Goal: Task Accomplishment & Management: Use online tool/utility

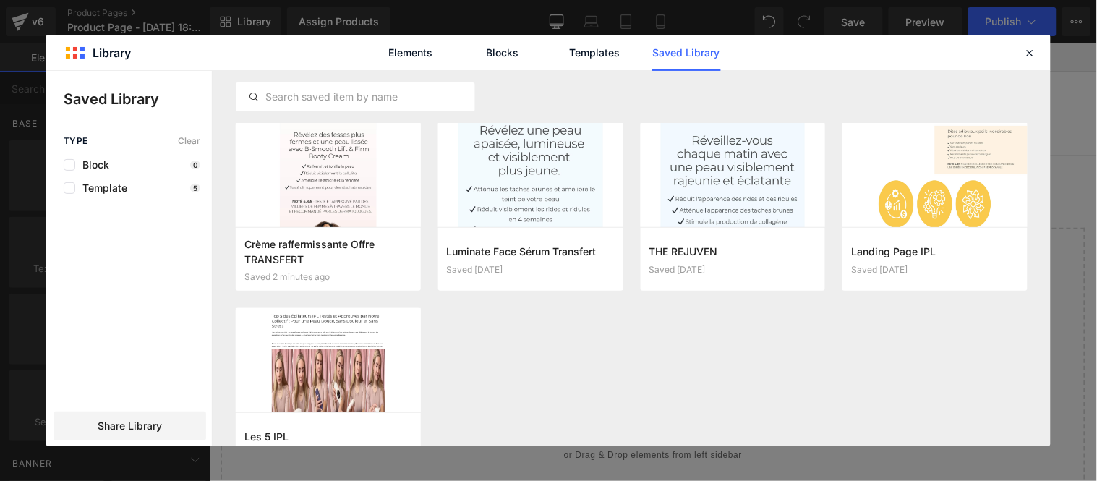
click at [0, 0] on button "Add to page" at bounding box center [0, 0] width 0 height 0
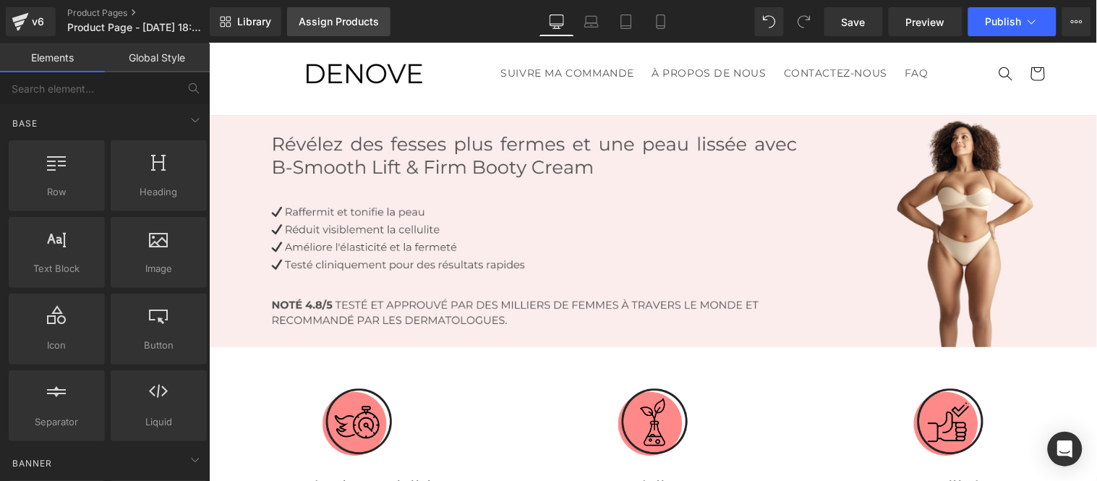
click at [325, 16] on div "Assign Products" at bounding box center [339, 22] width 80 height 12
click at [330, 23] on div "Assign Products" at bounding box center [339, 22] width 80 height 12
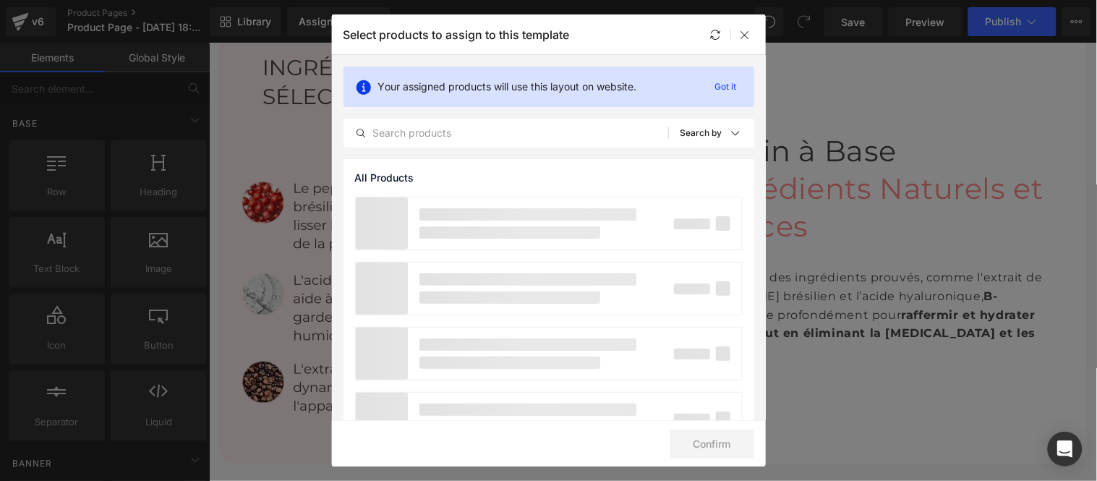
scroll to position [964, 0]
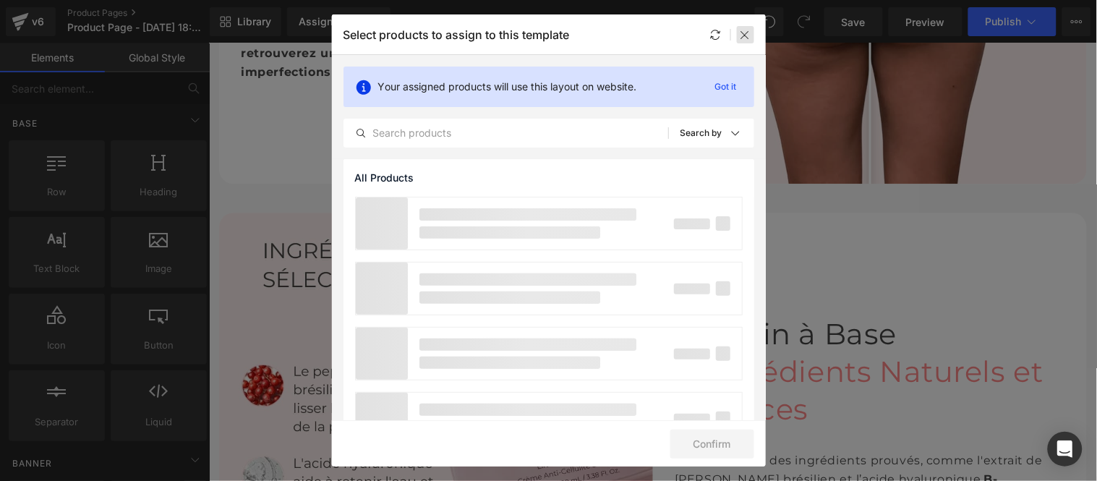
click at [743, 35] on icon at bounding box center [746, 35] width 12 height 12
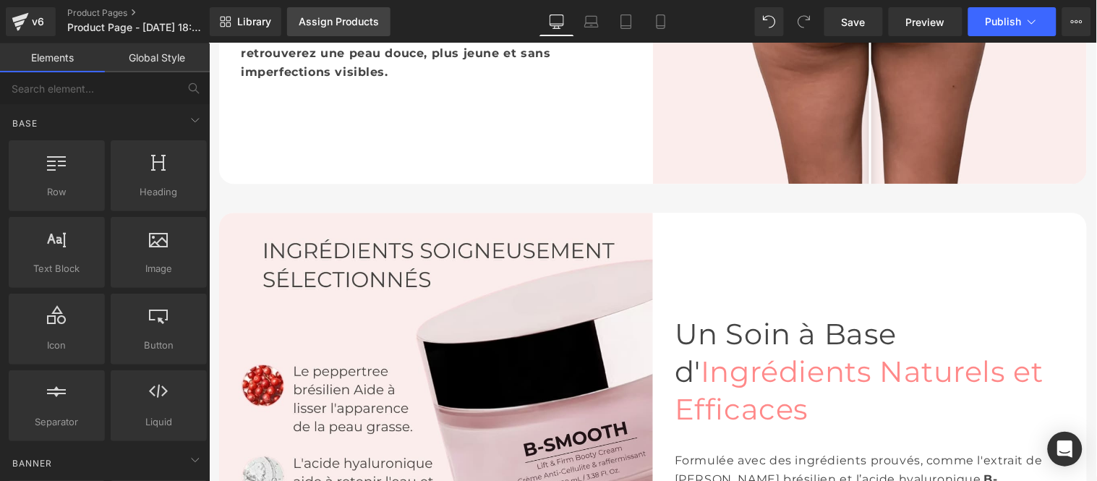
click at [338, 27] on div "Assign Products" at bounding box center [339, 22] width 80 height 12
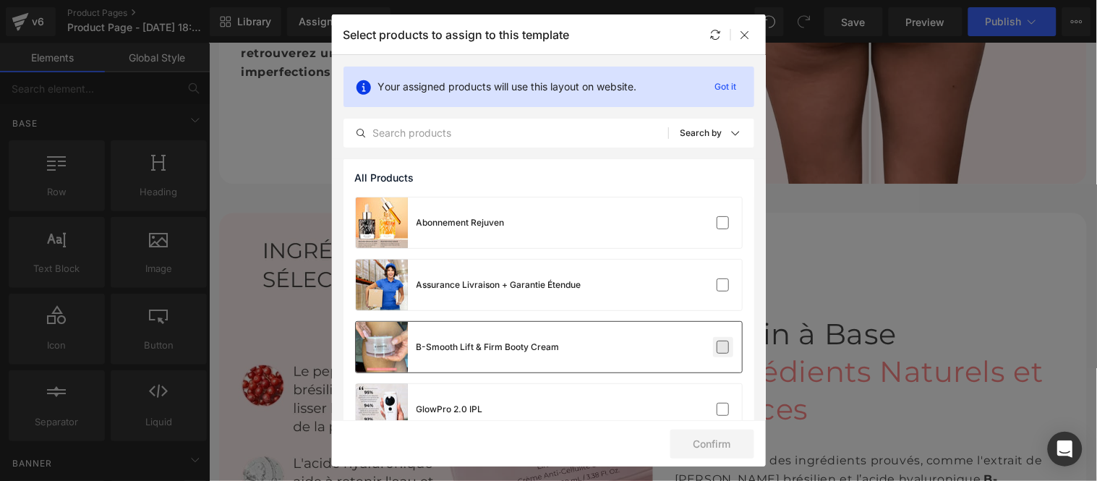
click at [720, 344] on label at bounding box center [723, 347] width 13 height 13
click at [723, 347] on input "checkbox" at bounding box center [723, 347] width 0 height 0
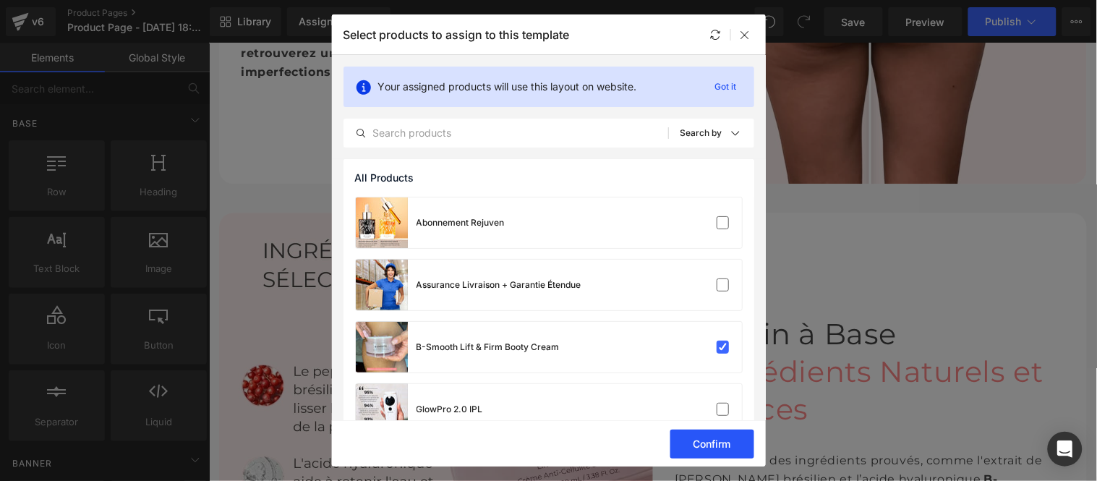
click at [720, 440] on button "Confirm" at bounding box center [712, 444] width 84 height 29
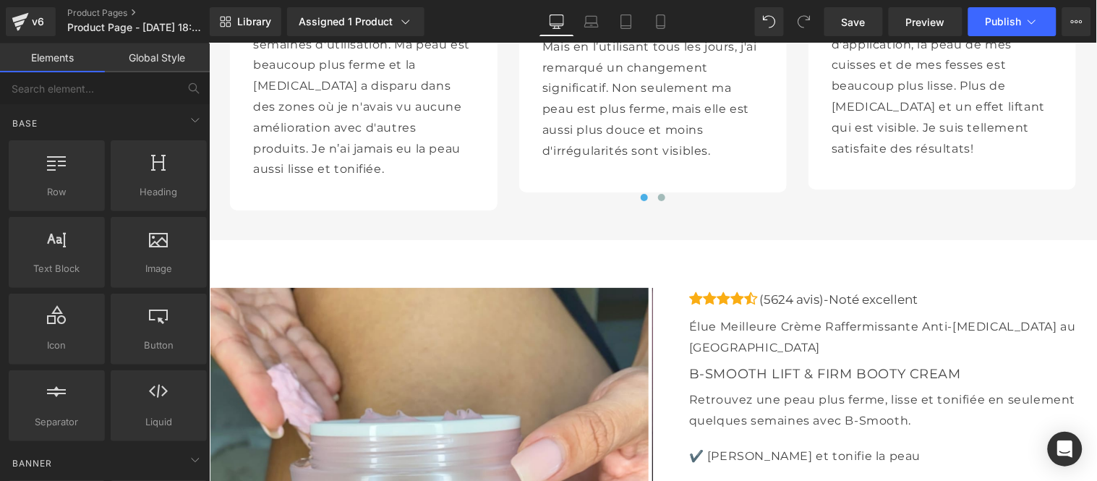
scroll to position [4017, 0]
click at [131, 27] on span "Product Page - [DATE] 18:55:12" at bounding box center [136, 28] width 139 height 12
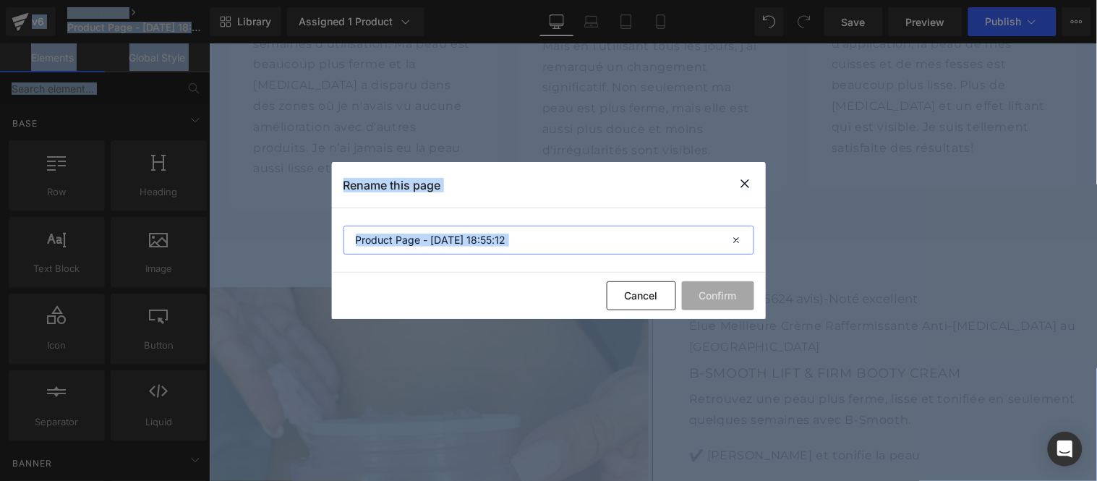
click at [516, 247] on input "Product Page - [DATE] 18:55:12" at bounding box center [549, 240] width 411 height 29
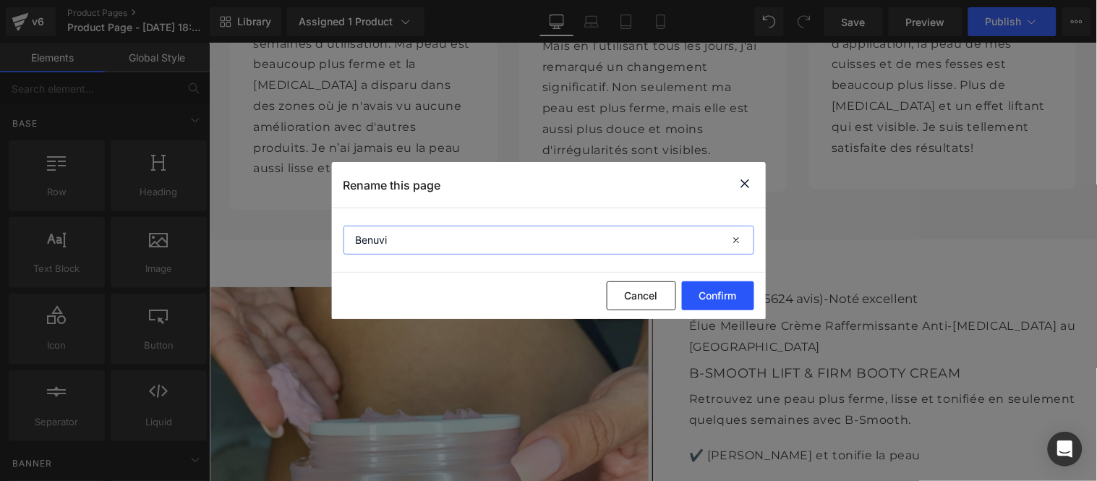
type input "Benuvi"
click at [723, 294] on button "Confirm" at bounding box center [718, 295] width 72 height 29
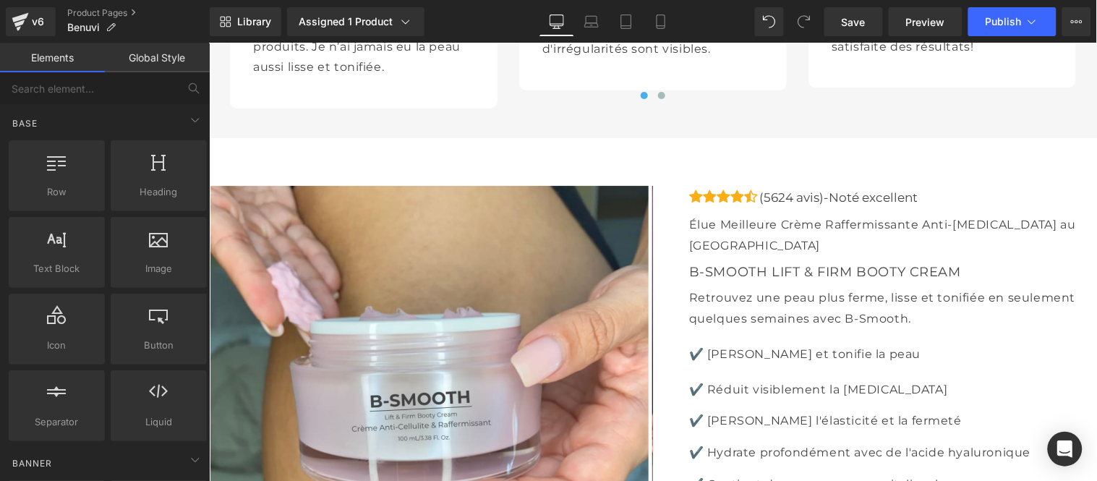
scroll to position [4097, 0]
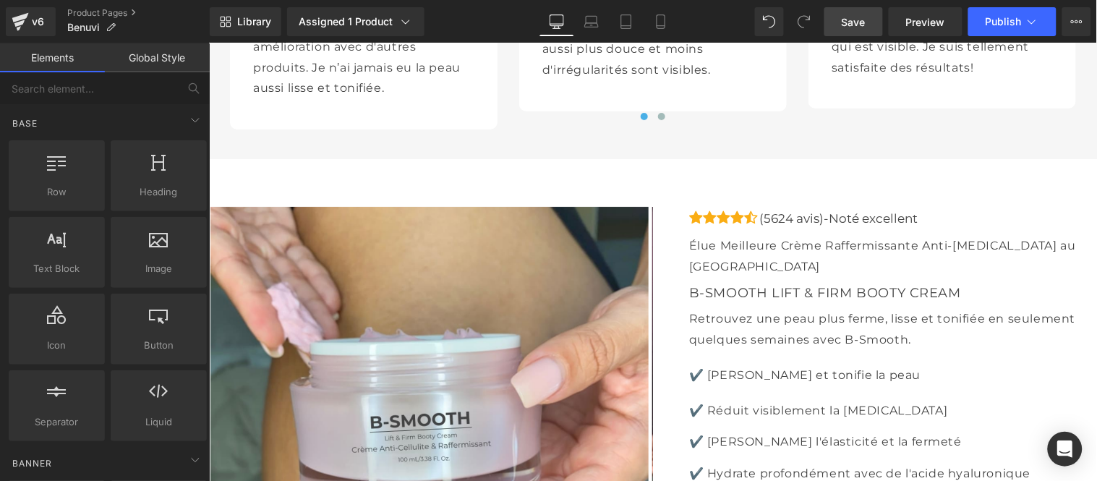
drag, startPoint x: 859, startPoint y: 25, endPoint x: 638, endPoint y: 212, distance: 289.9
click at [859, 25] on span "Save" at bounding box center [854, 21] width 24 height 15
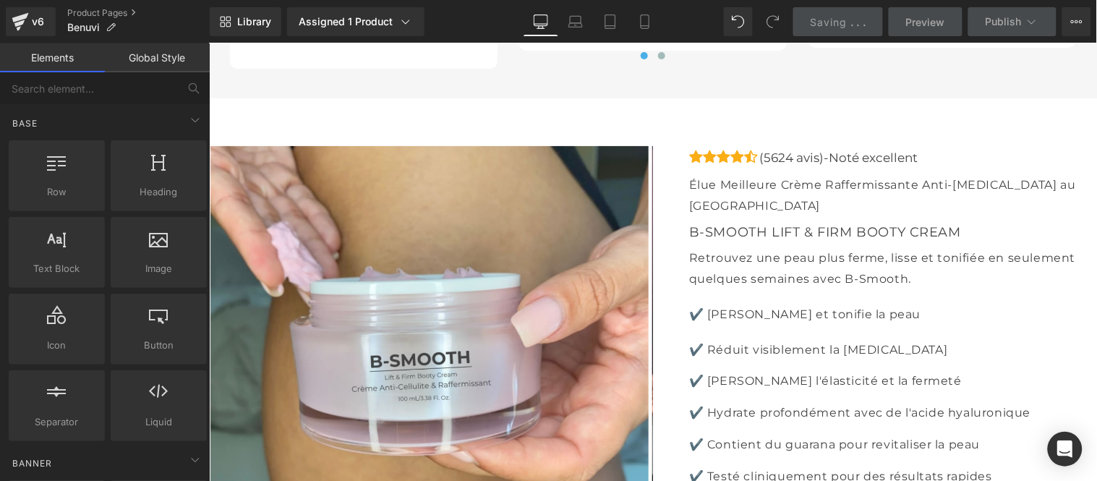
scroll to position [4178, 0]
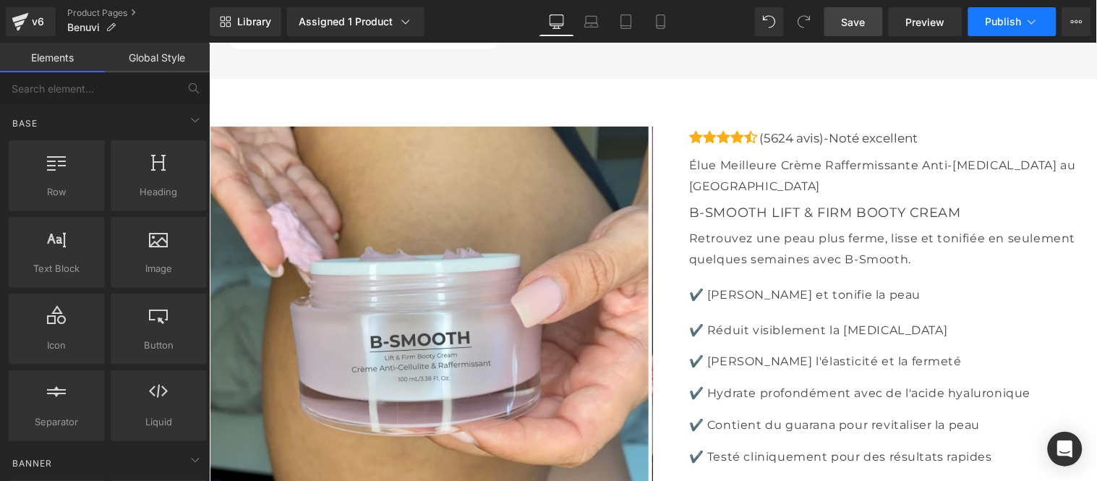
click at [989, 14] on button "Publish" at bounding box center [1012, 21] width 88 height 29
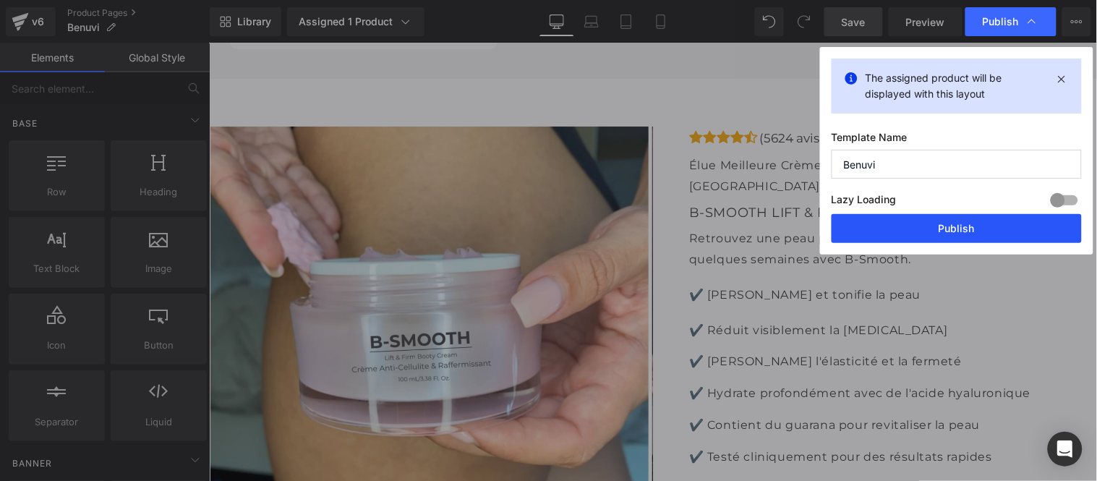
click at [963, 226] on button "Publish" at bounding box center [957, 228] width 250 height 29
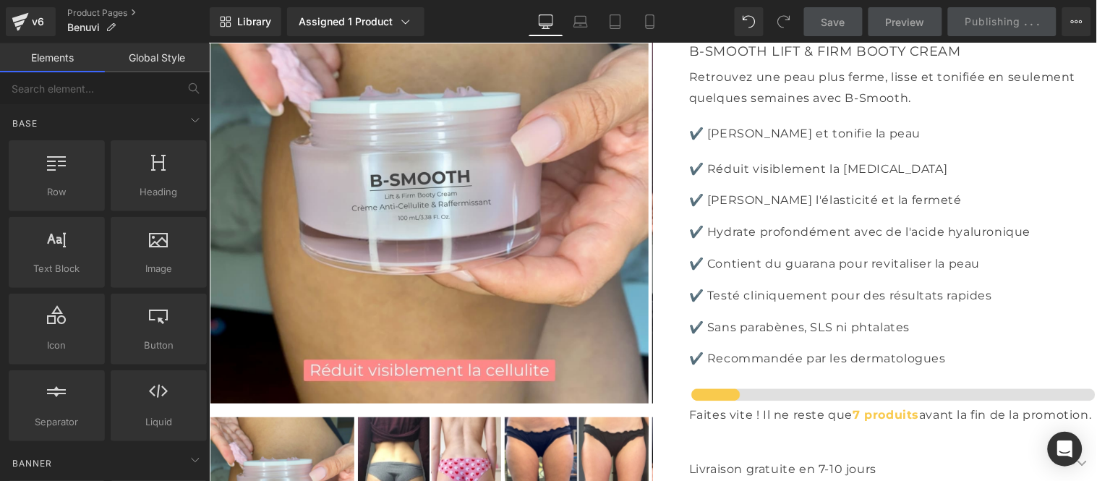
scroll to position [4258, 0]
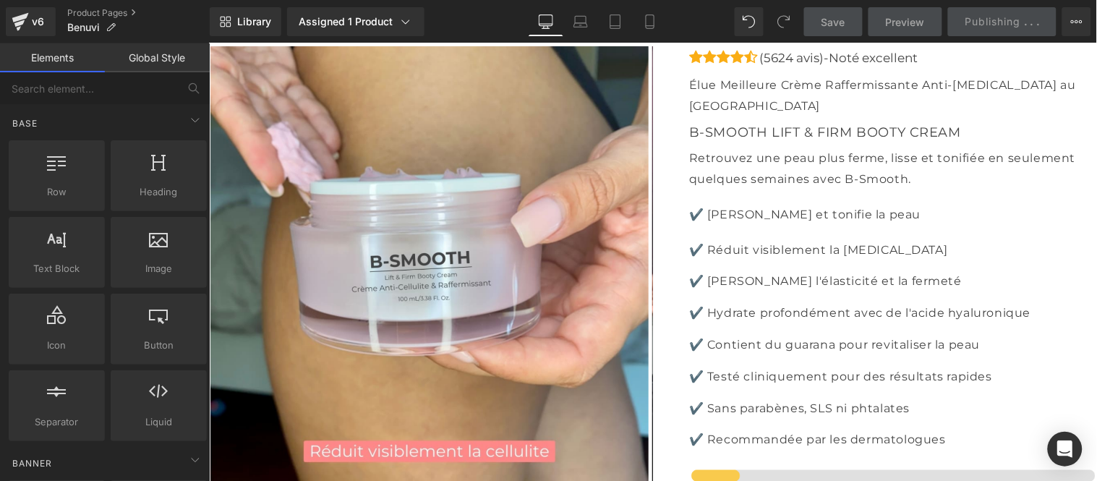
click at [440, 210] on img at bounding box center [429, 265] width 438 height 438
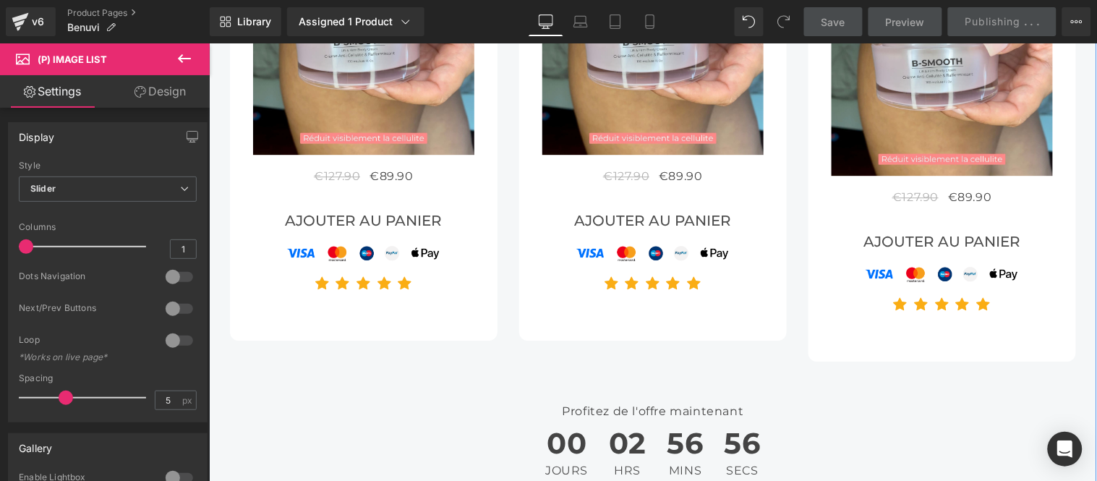
scroll to position [5223, 0]
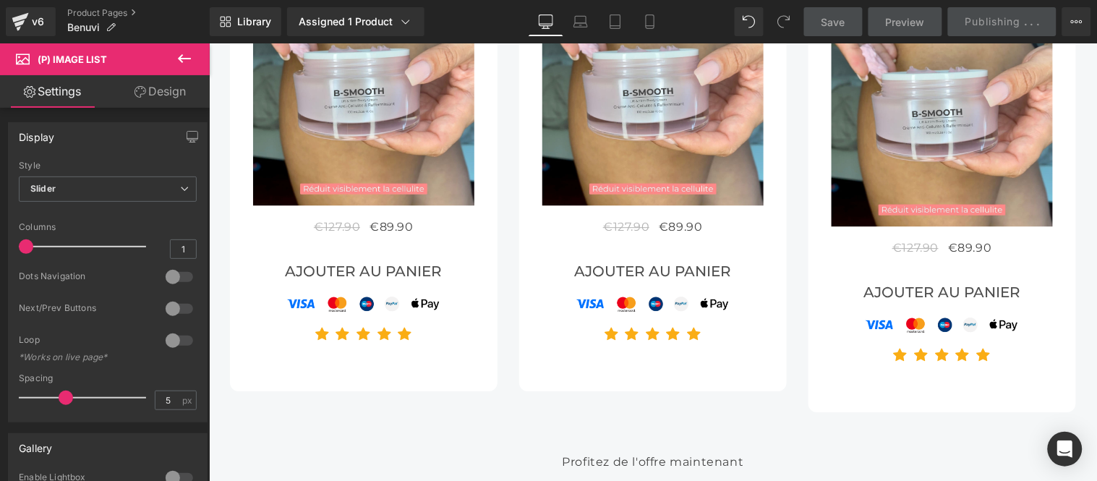
click at [182, 55] on icon at bounding box center [184, 58] width 13 height 9
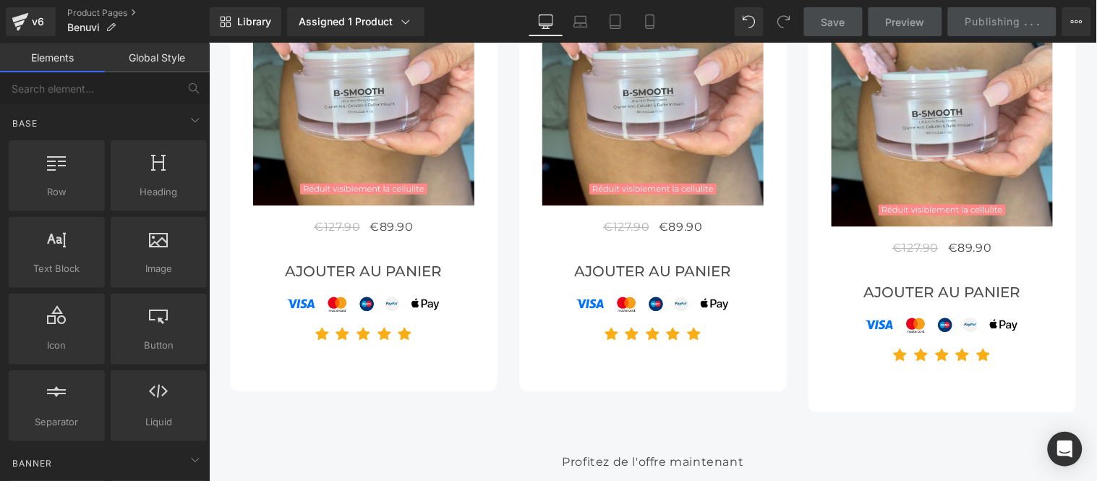
click at [158, 56] on link "Global Style" at bounding box center [157, 57] width 105 height 29
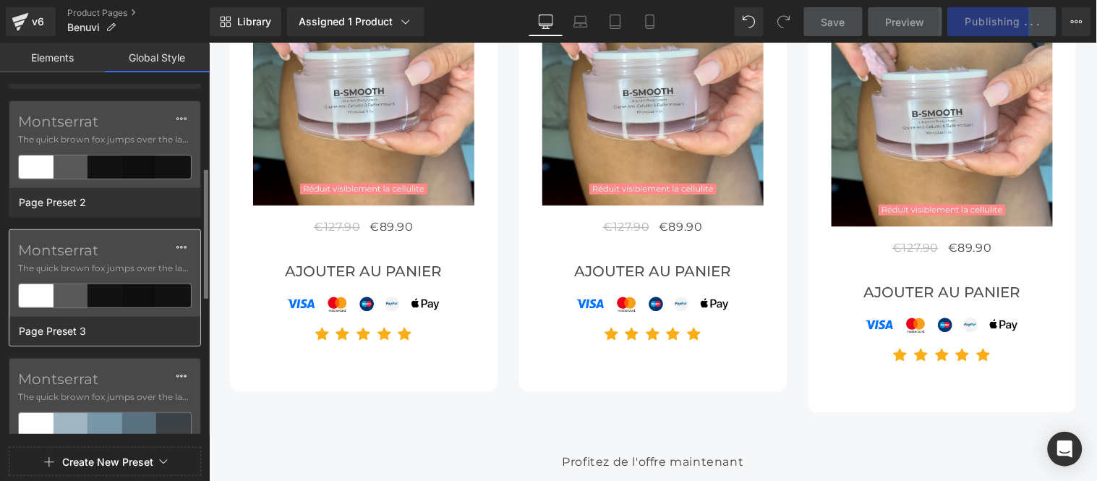
scroll to position [321, 0]
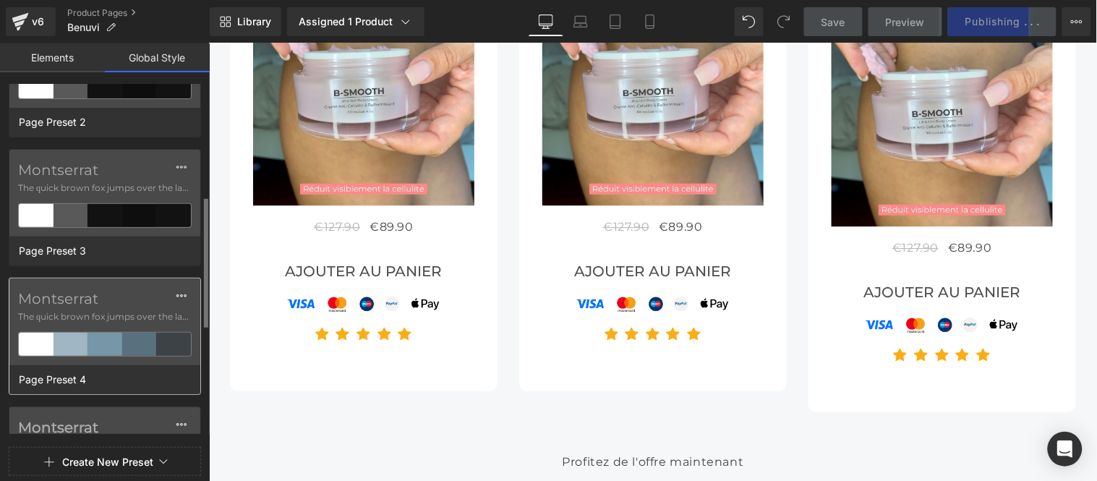
click at [127, 288] on div "Montserrat The quick brown fox jumps over the lazy..." at bounding box center [104, 321] width 191 height 87
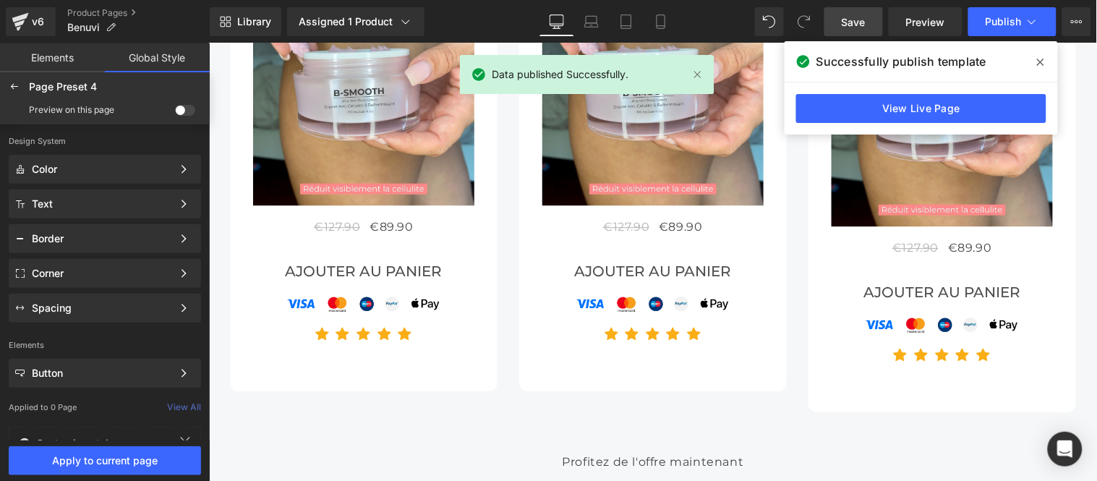
click at [181, 110] on span at bounding box center [185, 110] width 20 height 11
click at [175, 113] on input "checkbox" at bounding box center [175, 113] width 0 height 0
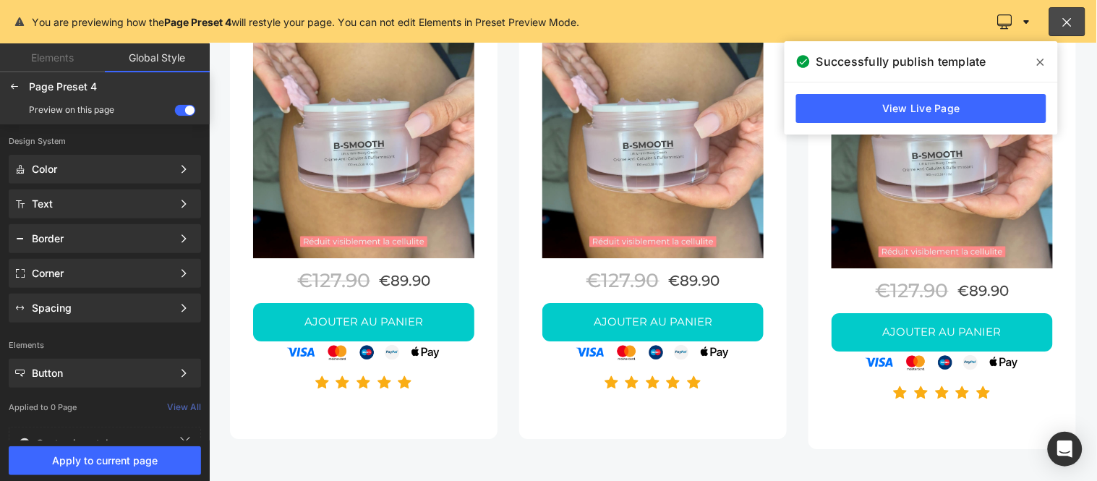
scroll to position [5267, 0]
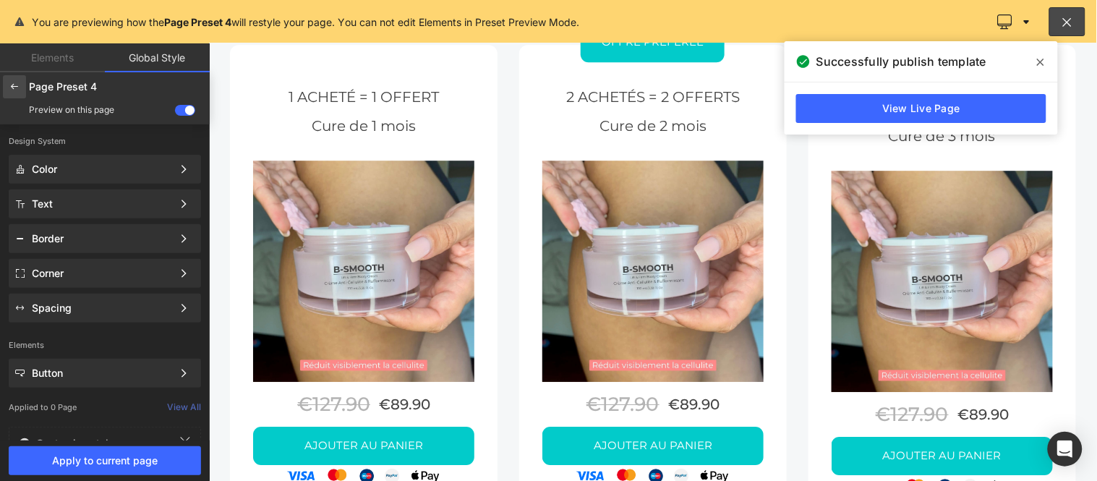
click at [23, 82] on div at bounding box center [14, 86] width 23 height 23
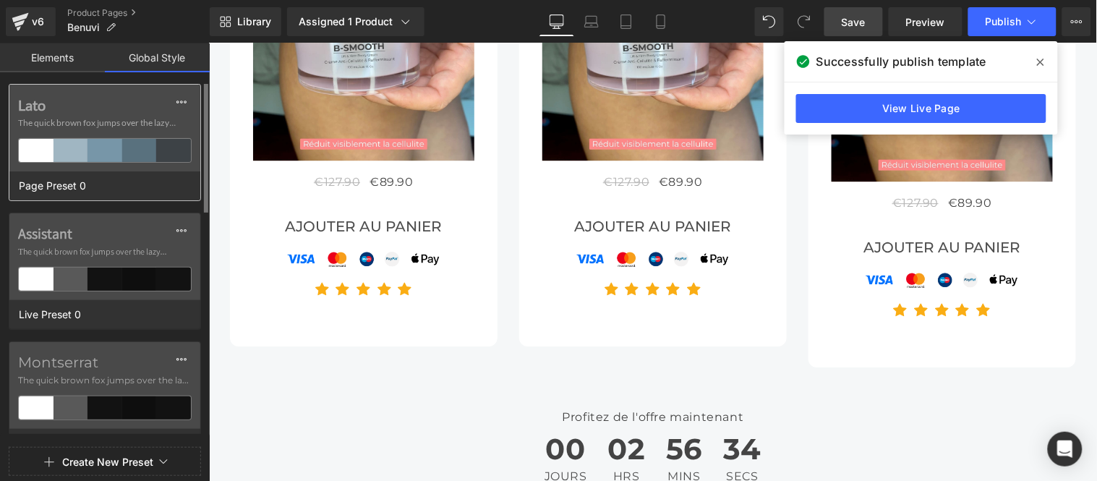
scroll to position [5071, 0]
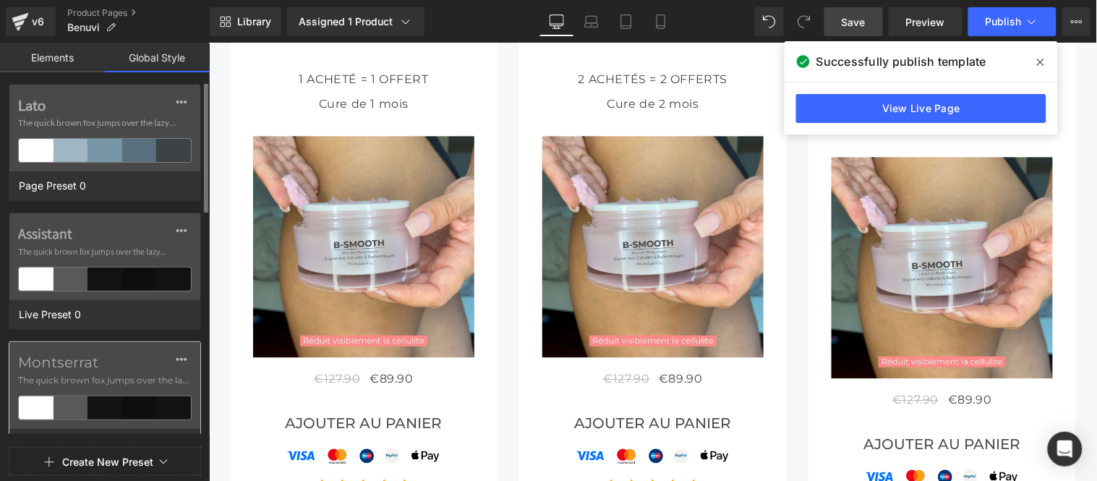
click at [116, 369] on label "Montserrat" at bounding box center [105, 362] width 174 height 17
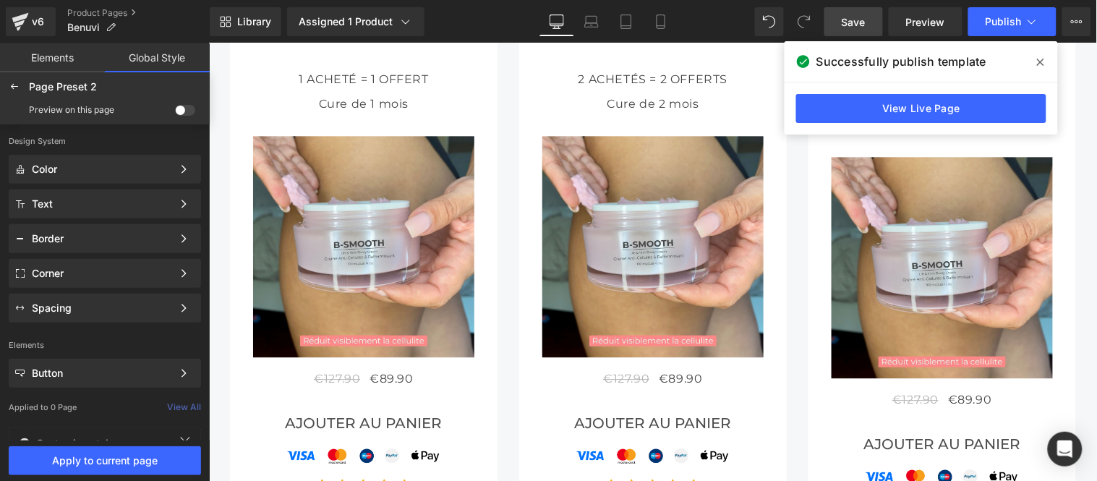
click at [179, 111] on span at bounding box center [185, 110] width 20 height 11
click at [175, 113] on input "checkbox" at bounding box center [175, 113] width 0 height 0
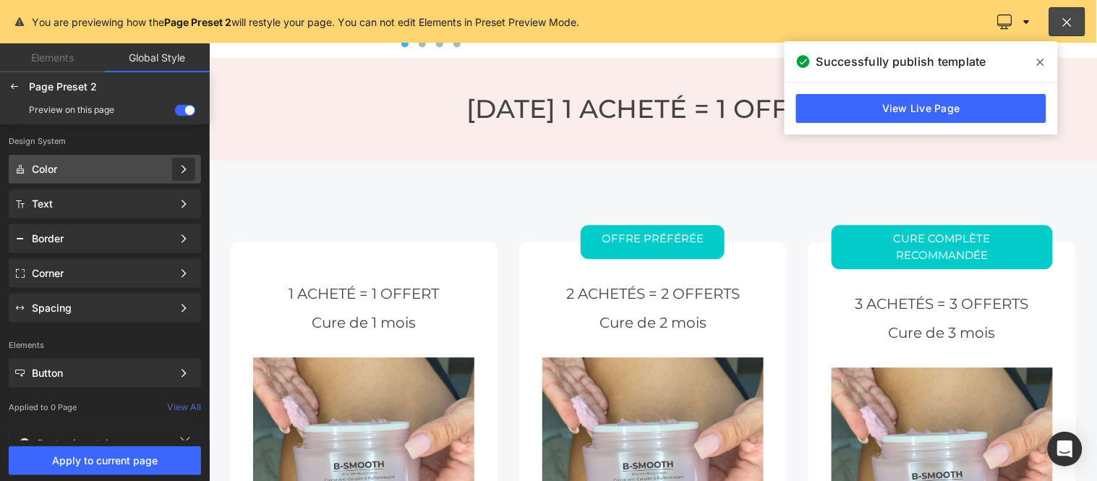
scroll to position [5267, 0]
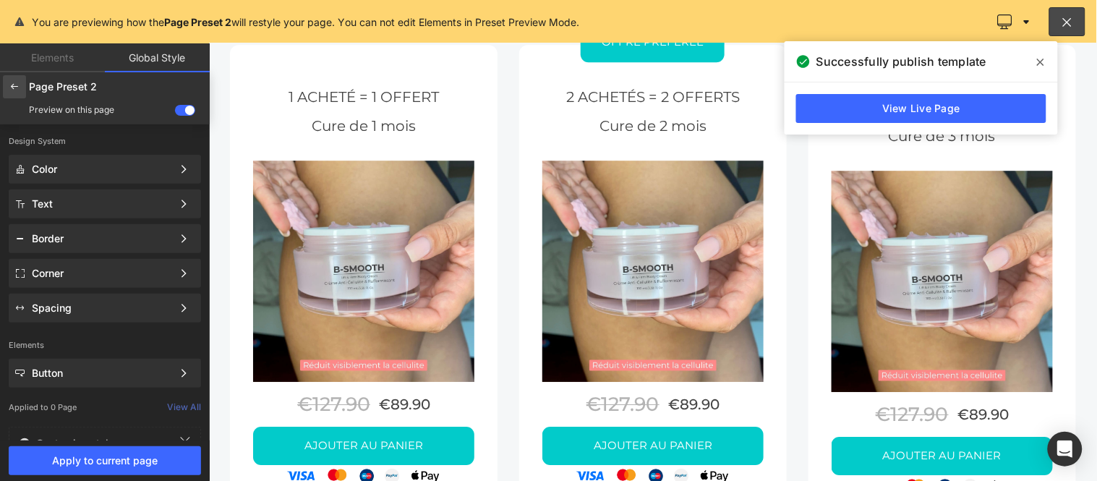
click at [18, 88] on icon at bounding box center [15, 87] width 12 height 12
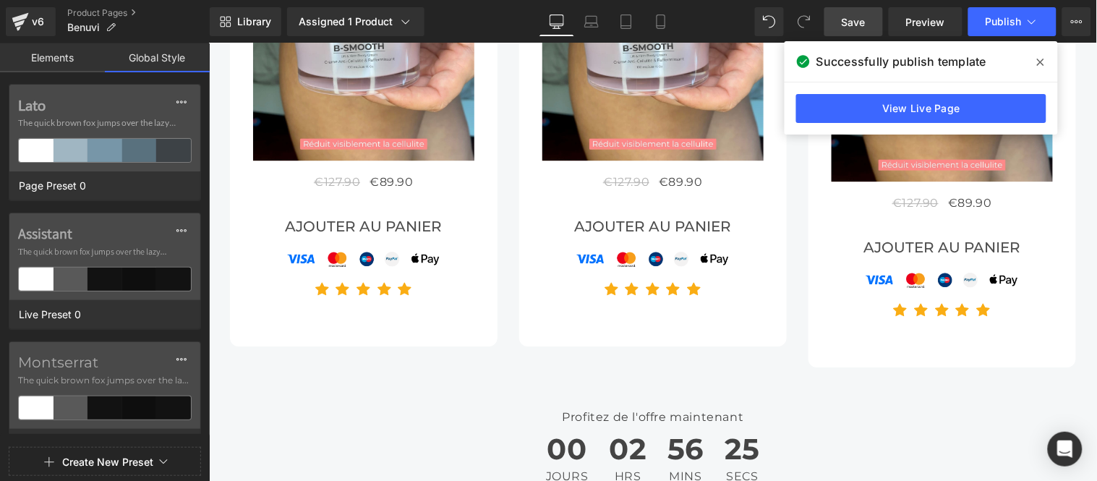
scroll to position [5071, 0]
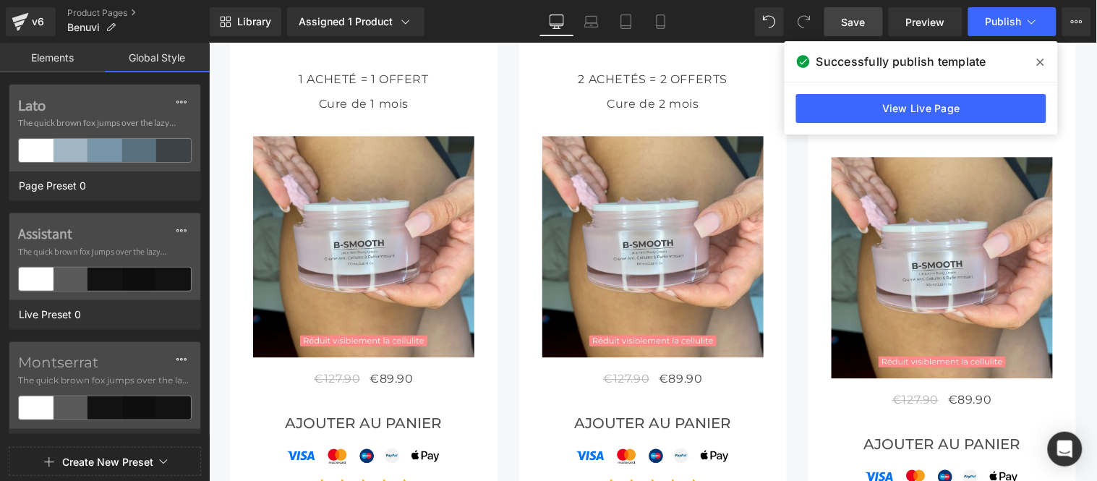
click at [153, 59] on link "Global Style" at bounding box center [157, 57] width 105 height 29
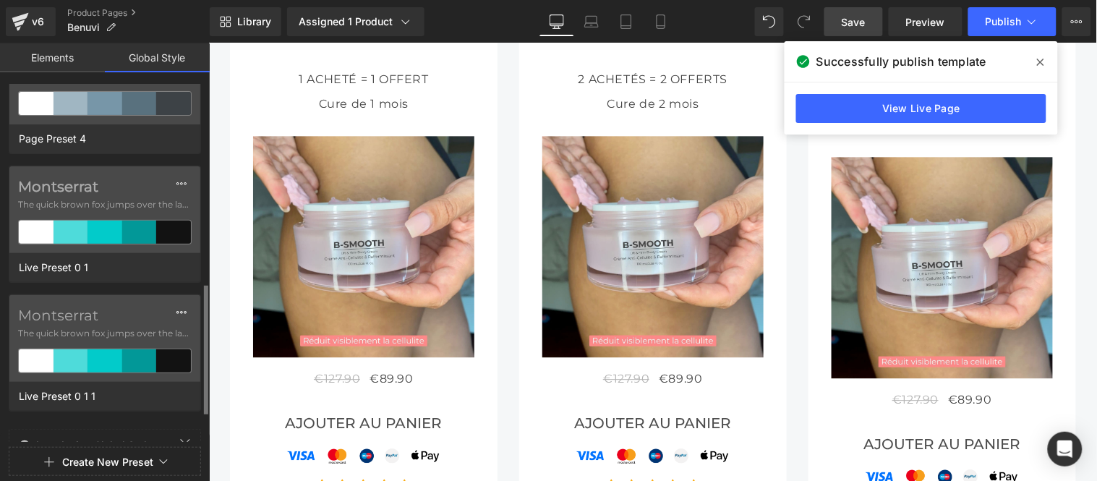
scroll to position [639, 0]
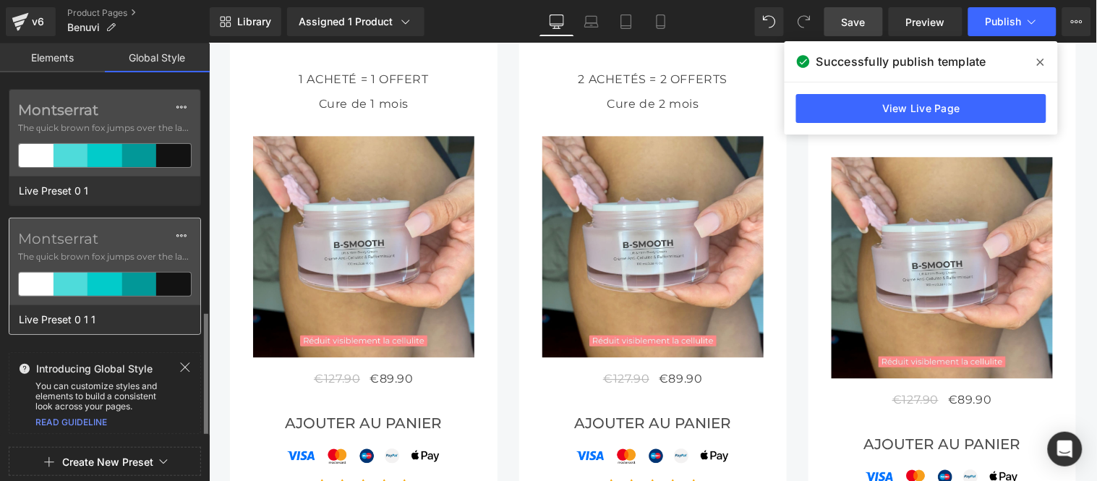
click at [103, 251] on span "The quick brown fox jumps over the lazy..." at bounding box center [105, 256] width 174 height 13
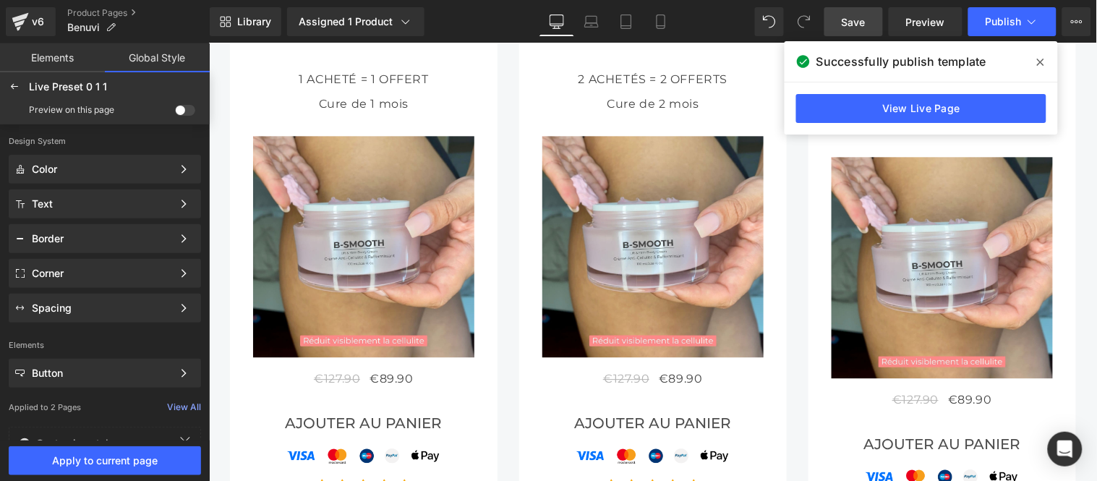
click at [179, 106] on span at bounding box center [185, 110] width 20 height 11
click at [175, 113] on input "checkbox" at bounding box center [175, 113] width 0 height 0
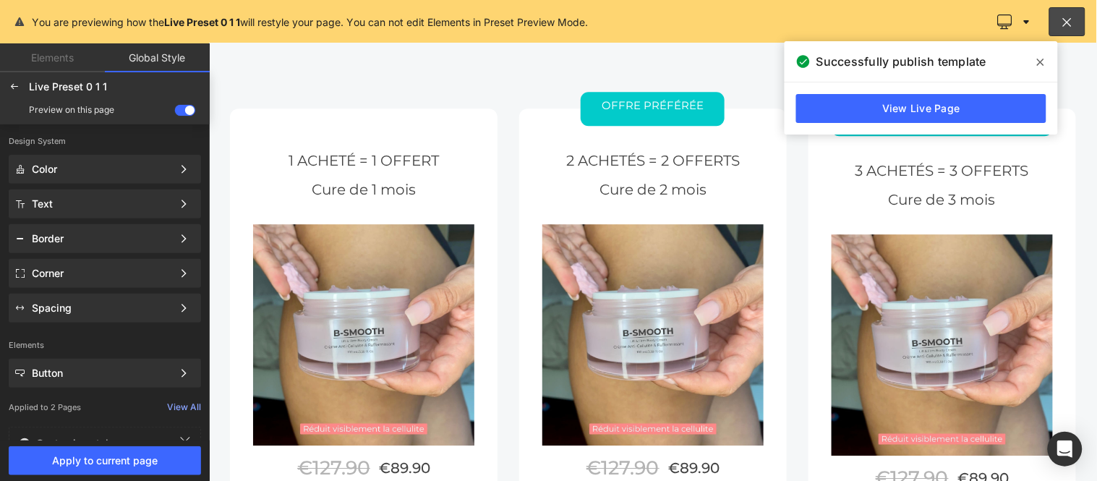
scroll to position [5027, 0]
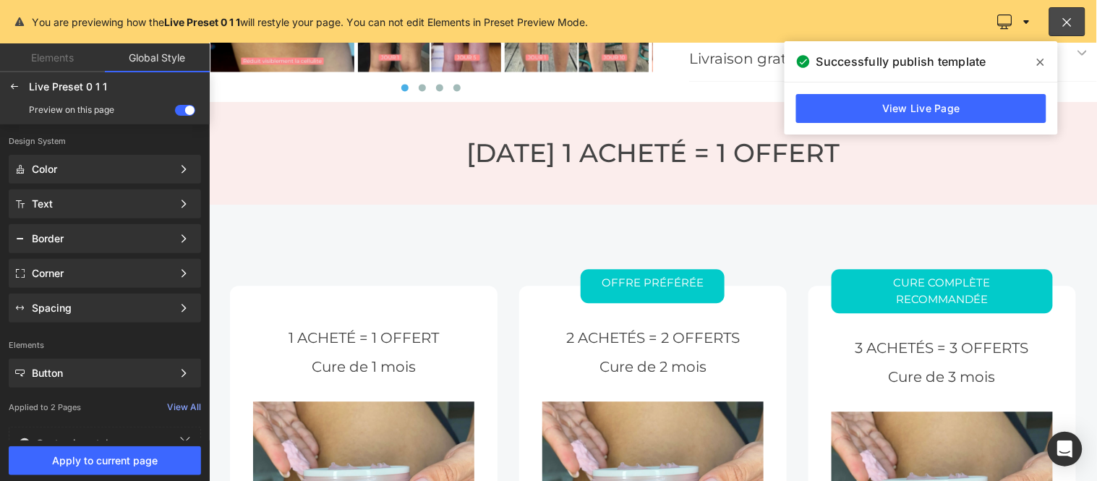
click at [641, 260] on div at bounding box center [652, 262] width 888 height 438
click at [1038, 59] on icon at bounding box center [1040, 62] width 7 height 12
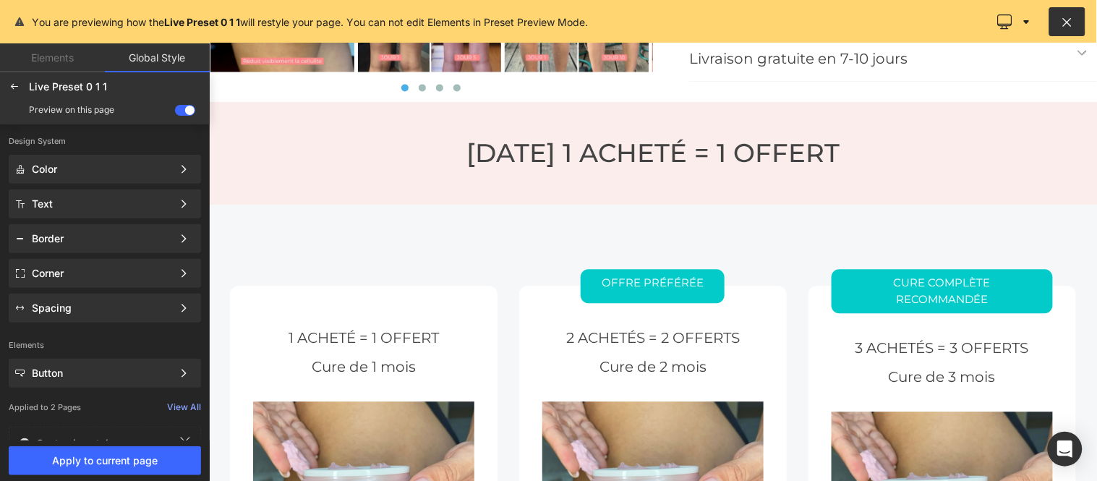
click at [1068, 23] on icon at bounding box center [1068, 21] width 14 height 14
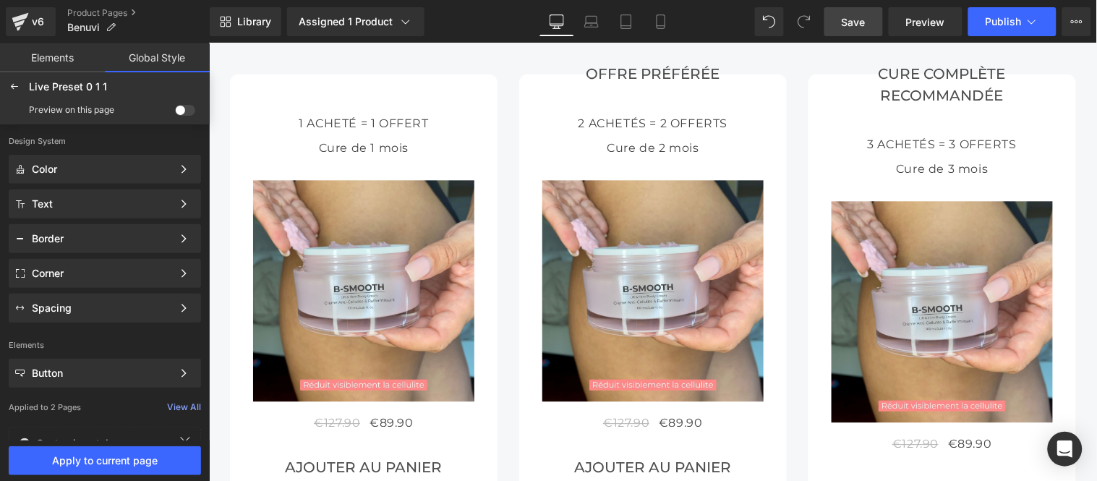
scroll to position [4844, 0]
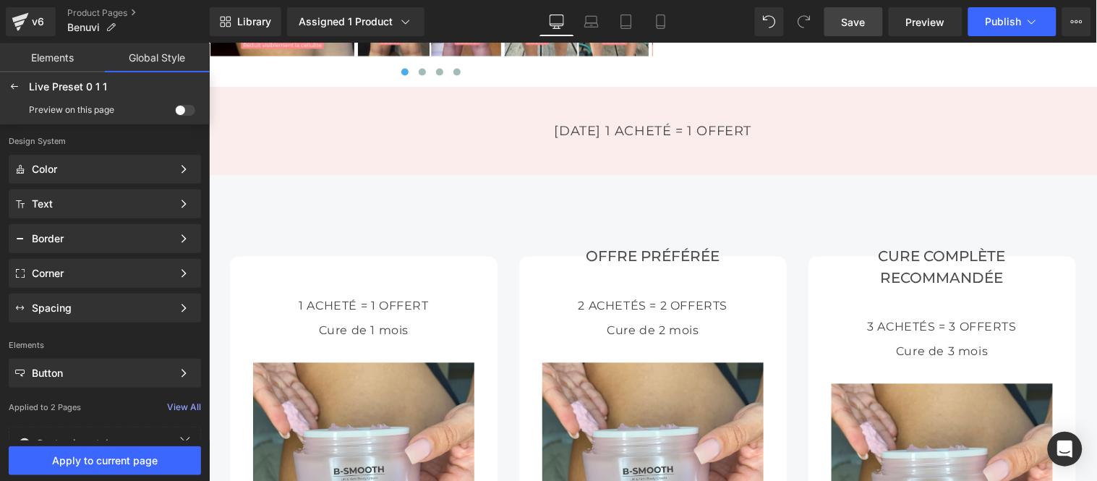
click at [182, 108] on span at bounding box center [185, 110] width 20 height 11
click at [175, 113] on input "checkbox" at bounding box center [175, 113] width 0 height 0
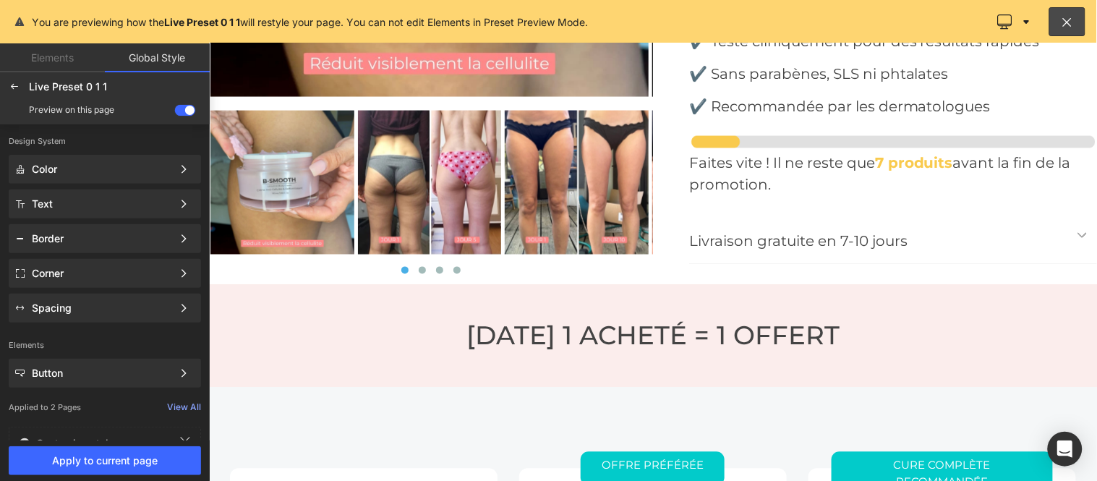
scroll to position [5027, 0]
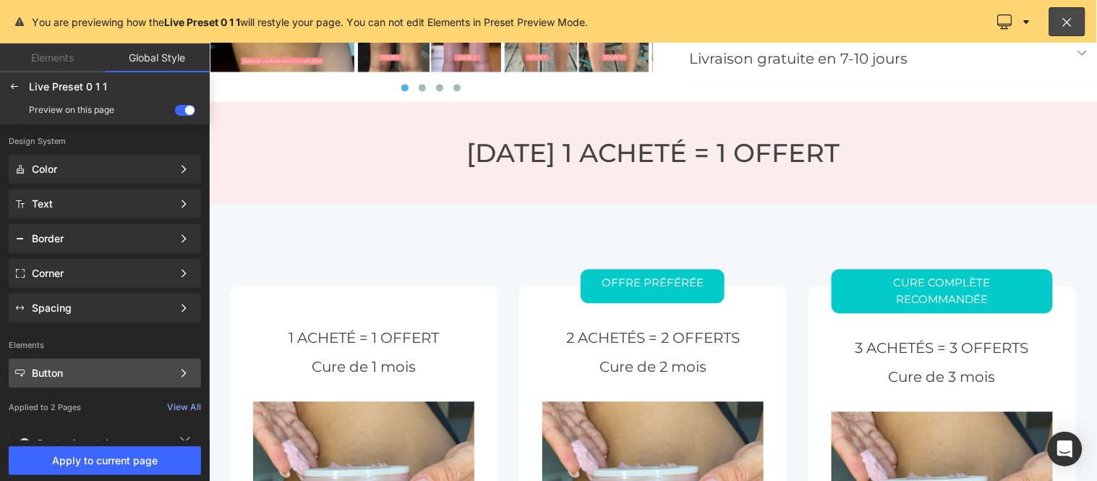
click at [108, 367] on div "Button" at bounding box center [102, 373] width 140 height 12
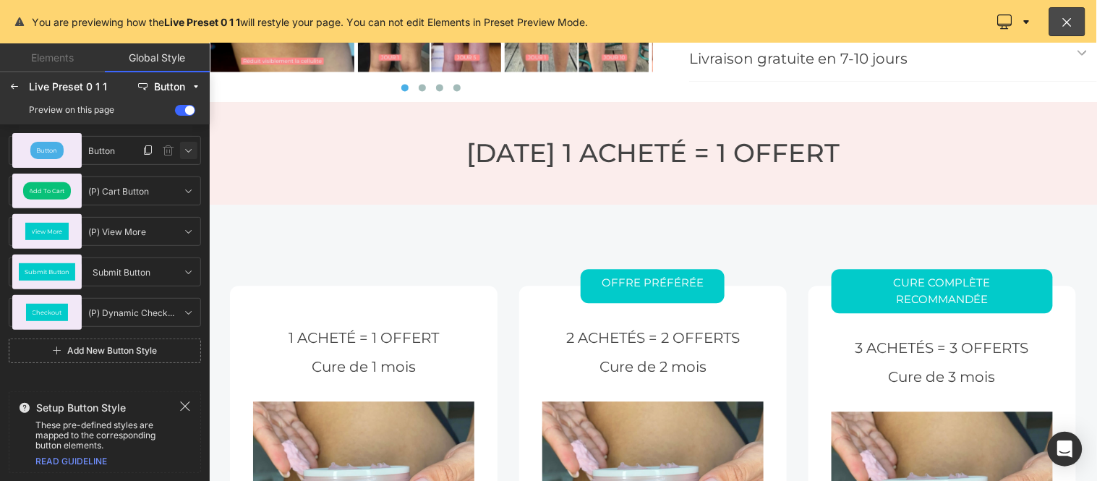
click at [186, 152] on icon at bounding box center [189, 151] width 12 height 12
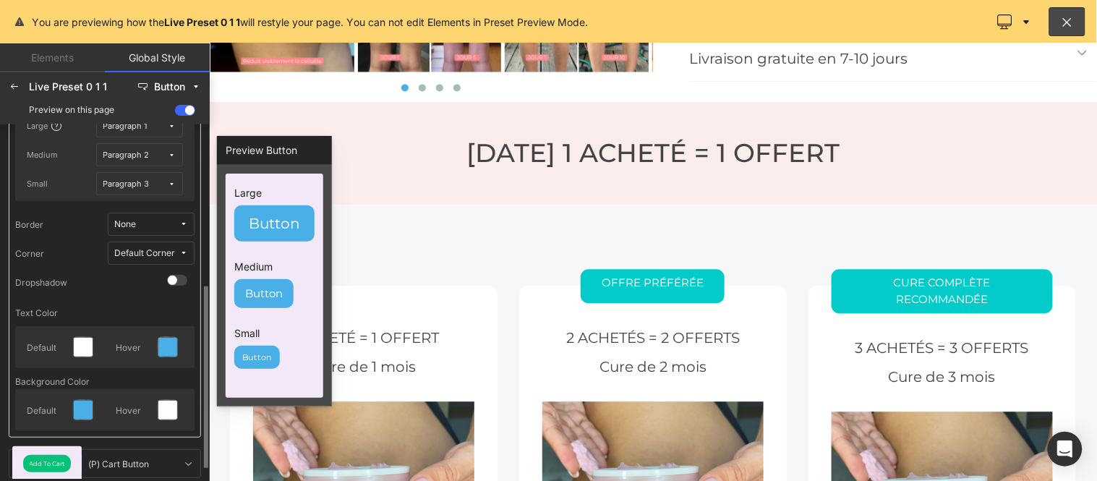
scroll to position [161, 0]
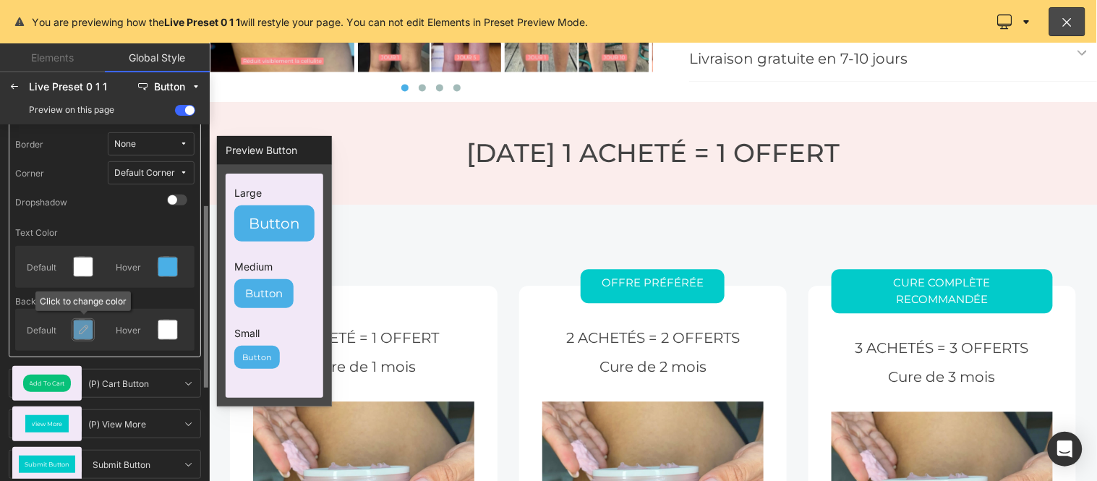
click at [81, 337] on div at bounding box center [83, 329] width 19 height 19
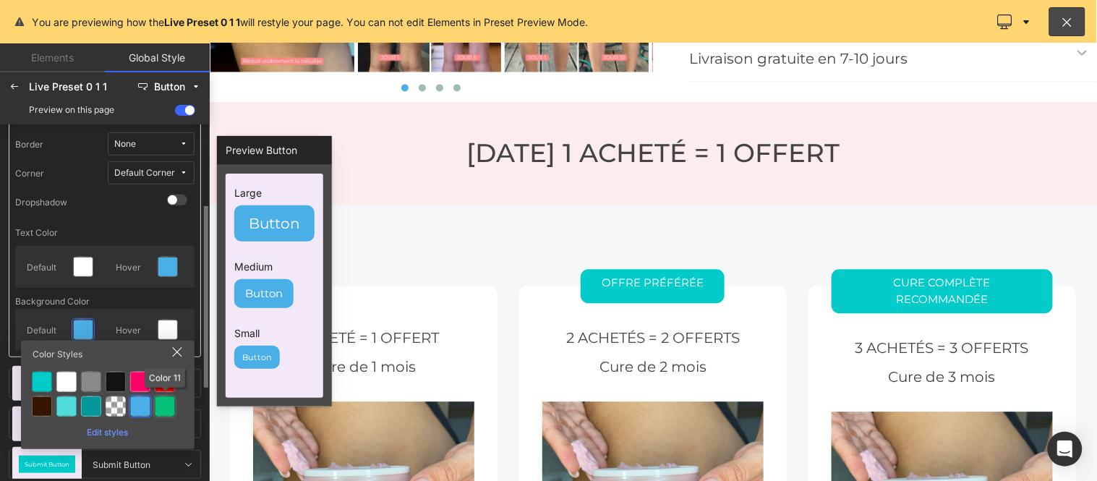
click at [160, 402] on div at bounding box center [165, 406] width 20 height 20
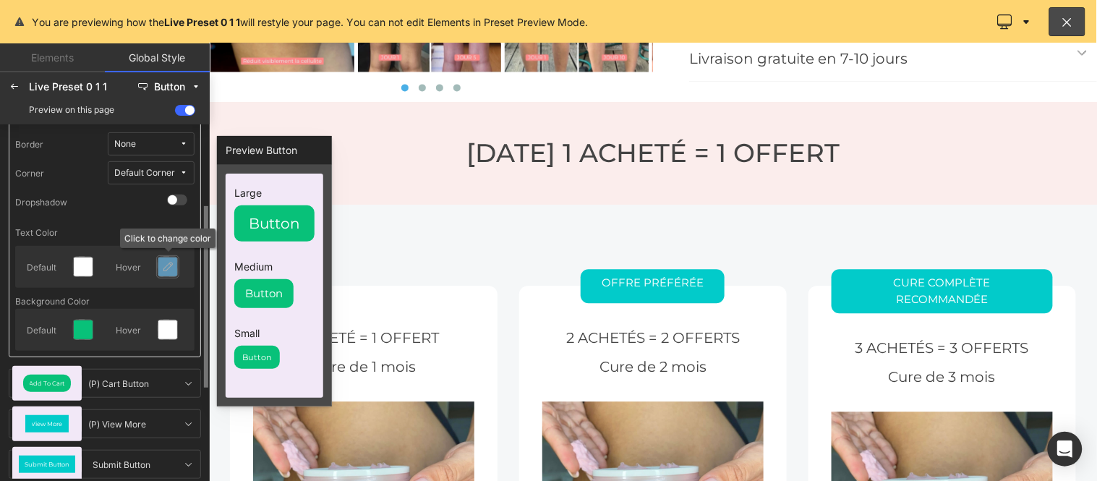
click at [163, 268] on icon at bounding box center [168, 267] width 12 height 12
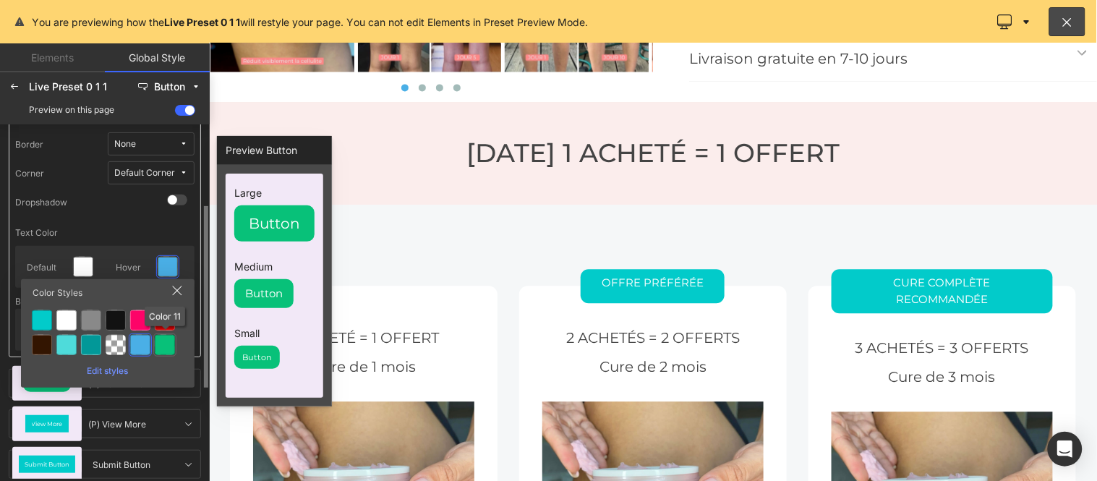
click at [163, 343] on div at bounding box center [165, 345] width 20 height 20
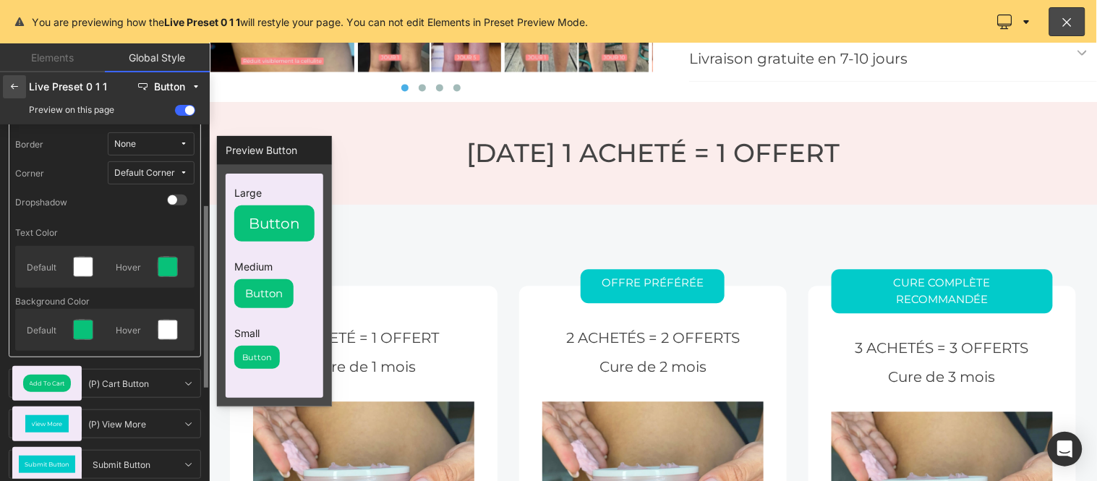
click at [19, 85] on icon at bounding box center [15, 87] width 12 height 12
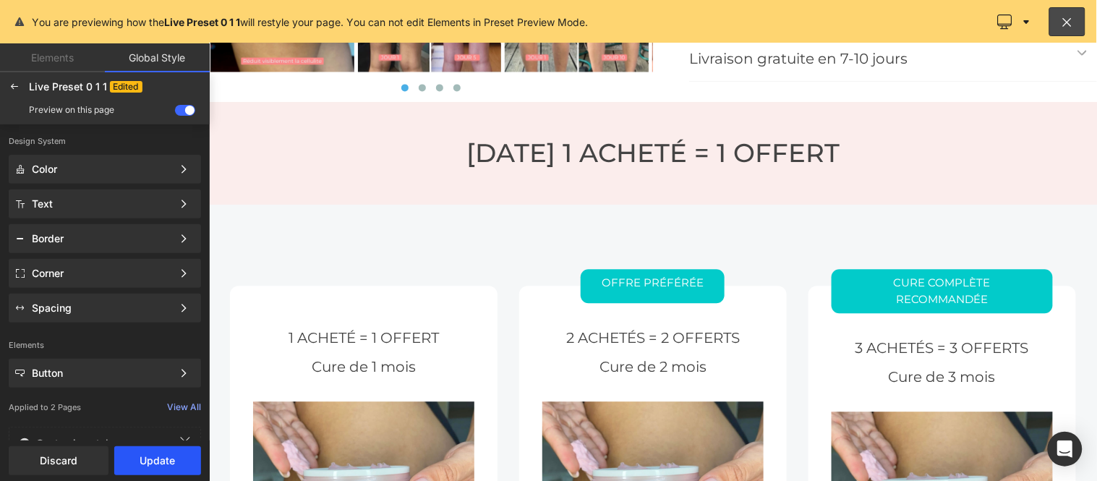
click at [155, 461] on button "Update" at bounding box center [157, 460] width 87 height 29
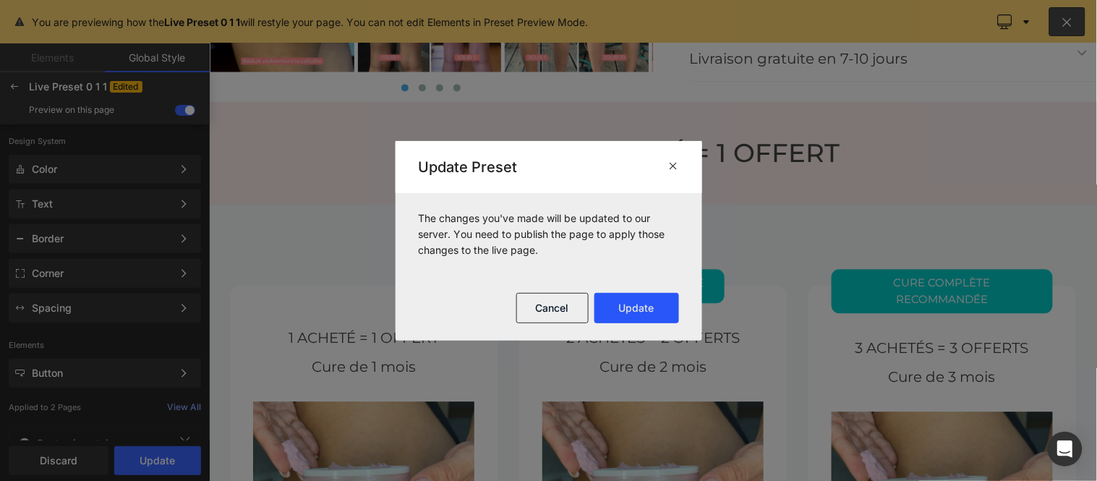
click at [638, 311] on button "Update" at bounding box center [636, 308] width 85 height 30
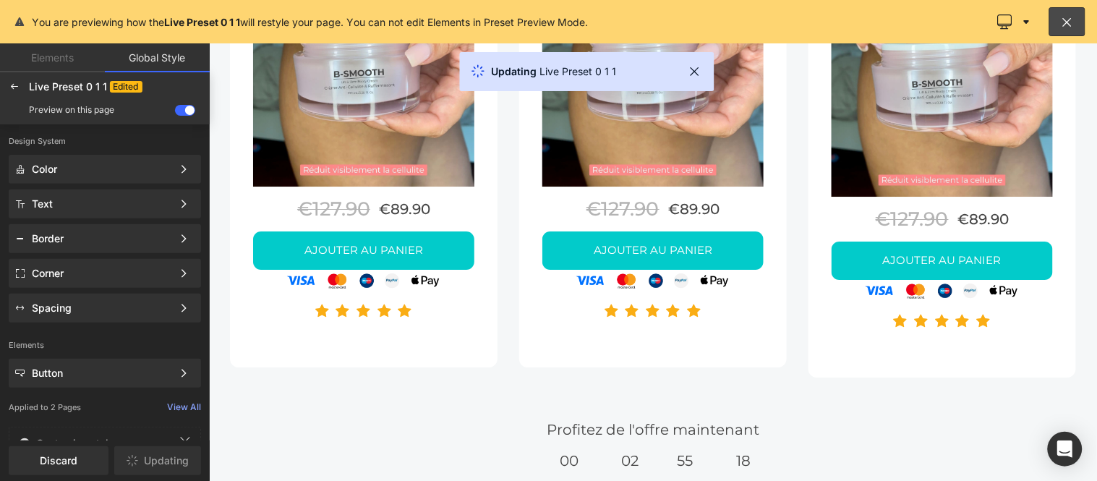
scroll to position [5508, 0]
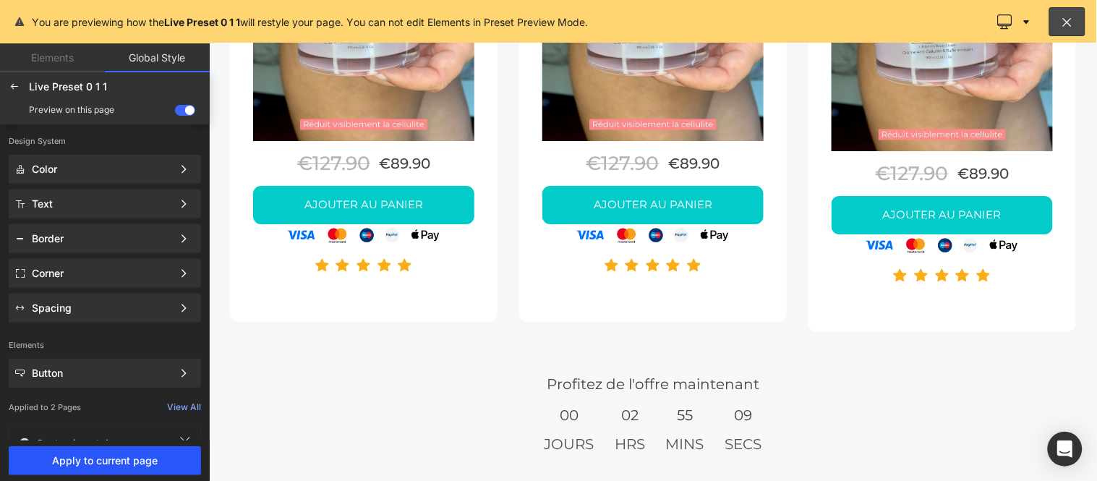
click at [82, 453] on button "Apply to current page" at bounding box center [105, 460] width 192 height 29
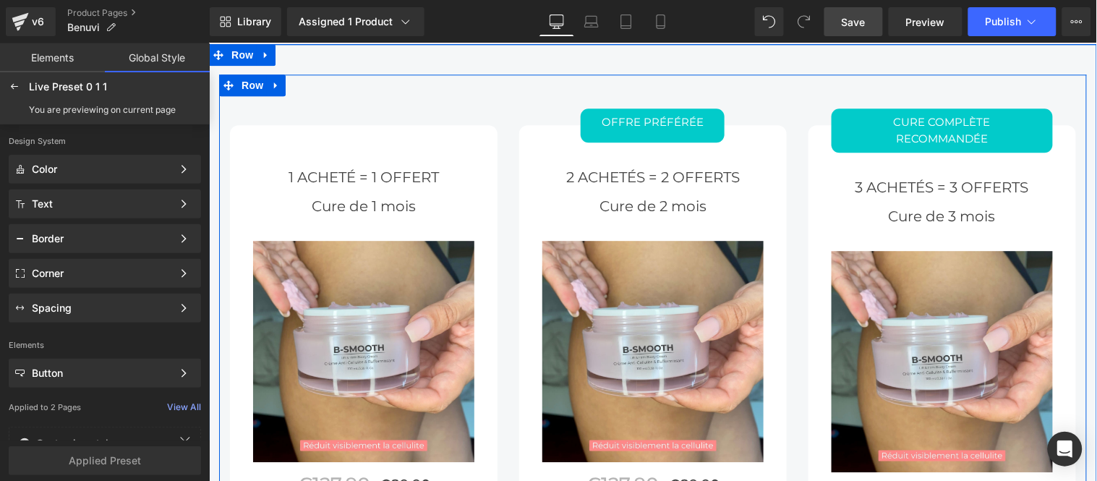
scroll to position [5107, 0]
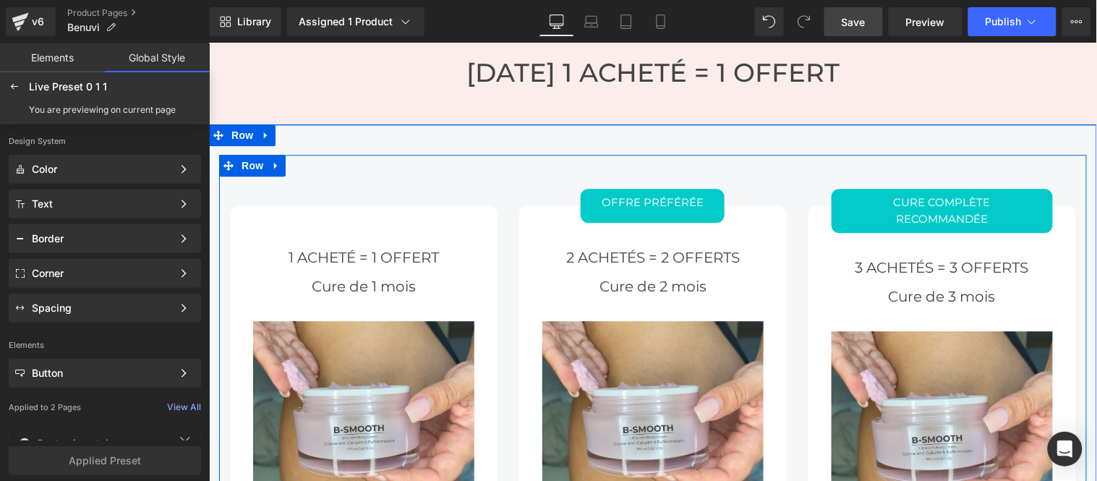
drag, startPoint x: 641, startPoint y: 183, endPoint x: 647, endPoint y: 227, distance: 44.5
click at [641, 188] on div "Offre Préférée Button" at bounding box center [652, 205] width 221 height 34
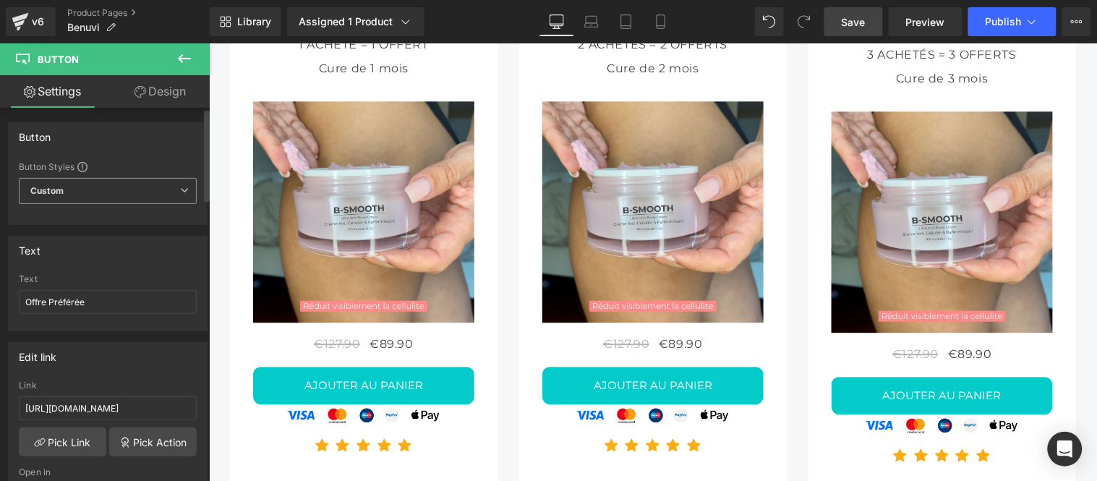
click at [95, 191] on span "Custom" at bounding box center [108, 191] width 178 height 26
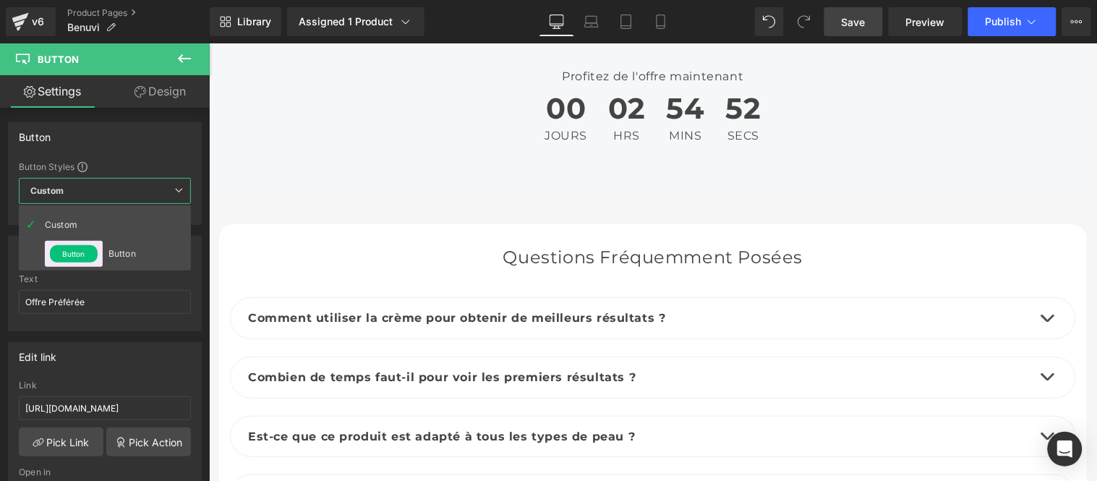
scroll to position [5508, 0]
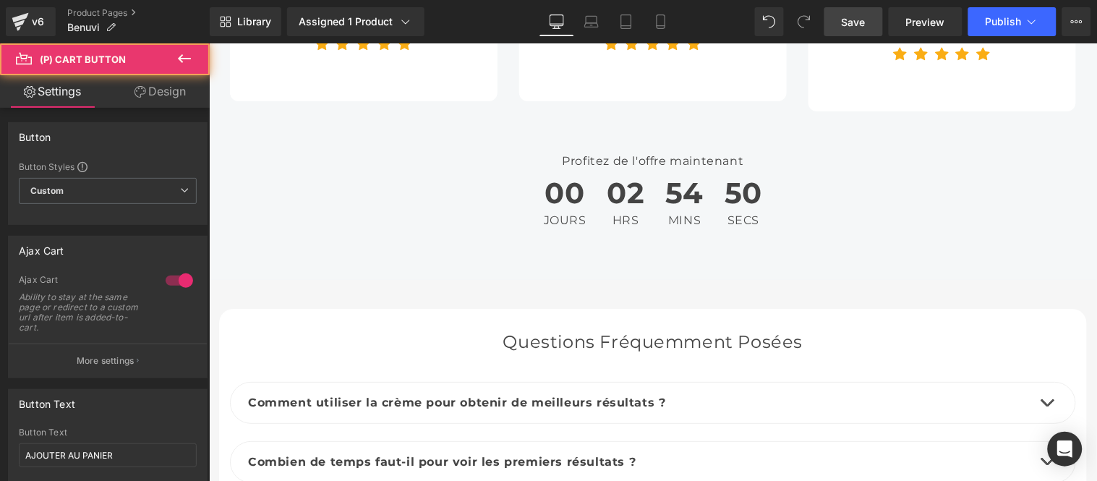
click at [83, 186] on span "Custom" at bounding box center [108, 191] width 178 height 26
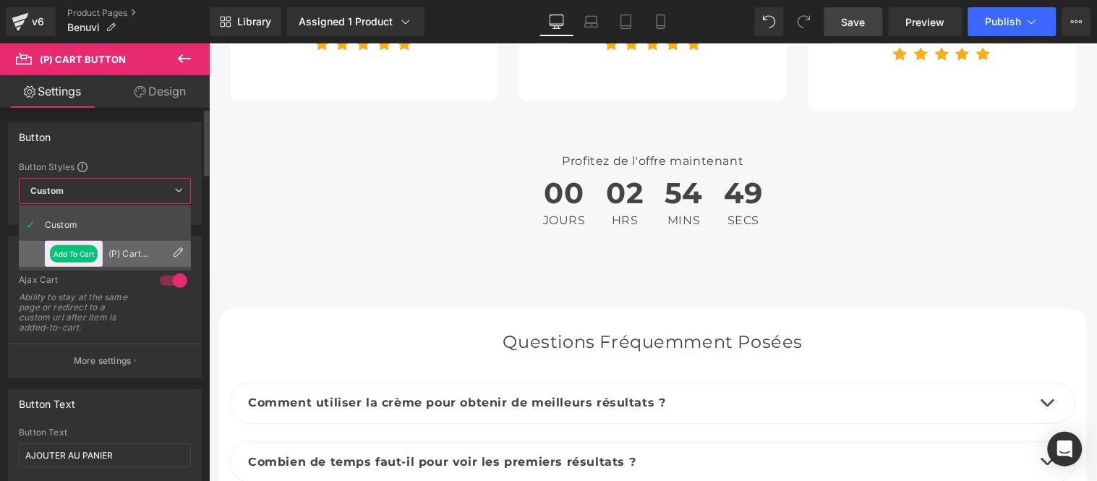
click at [83, 255] on button "Add To Cart" at bounding box center [74, 253] width 48 height 17
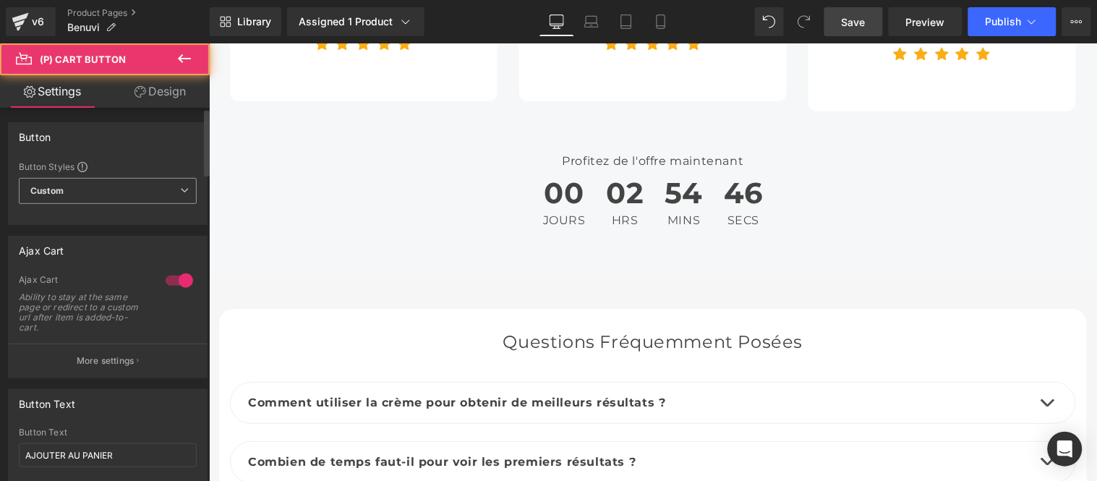
click at [180, 192] on icon at bounding box center [184, 190] width 9 height 9
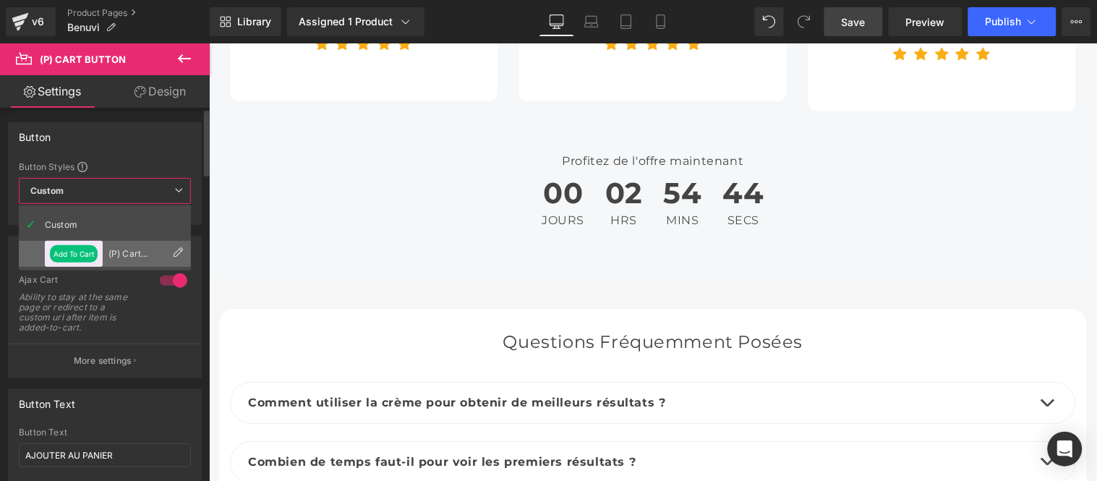
click at [109, 255] on div "(P) Cart Button" at bounding box center [136, 254] width 56 height 10
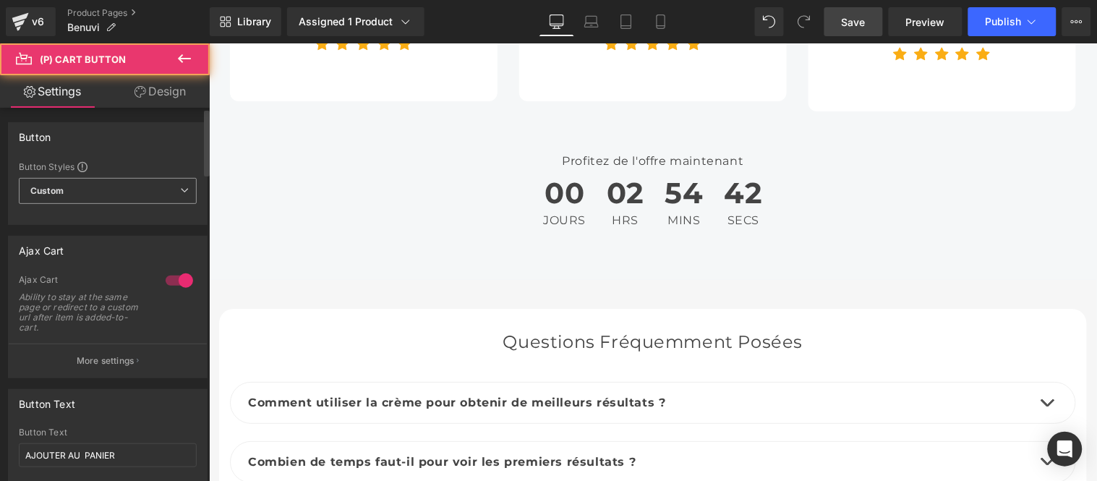
click at [130, 190] on span "Custom" at bounding box center [108, 191] width 178 height 26
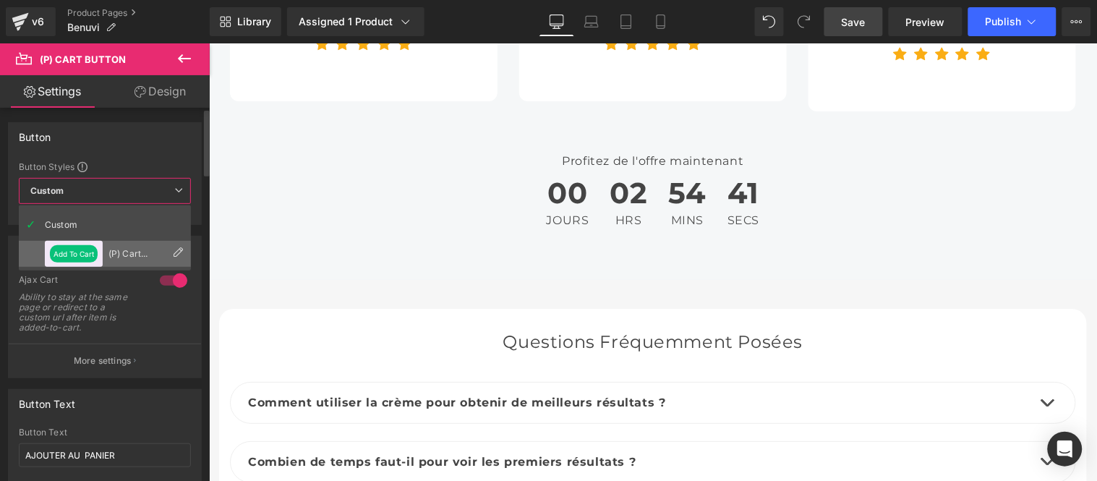
click at [123, 247] on li "Add To Cart (P) Cart Button" at bounding box center [105, 254] width 172 height 26
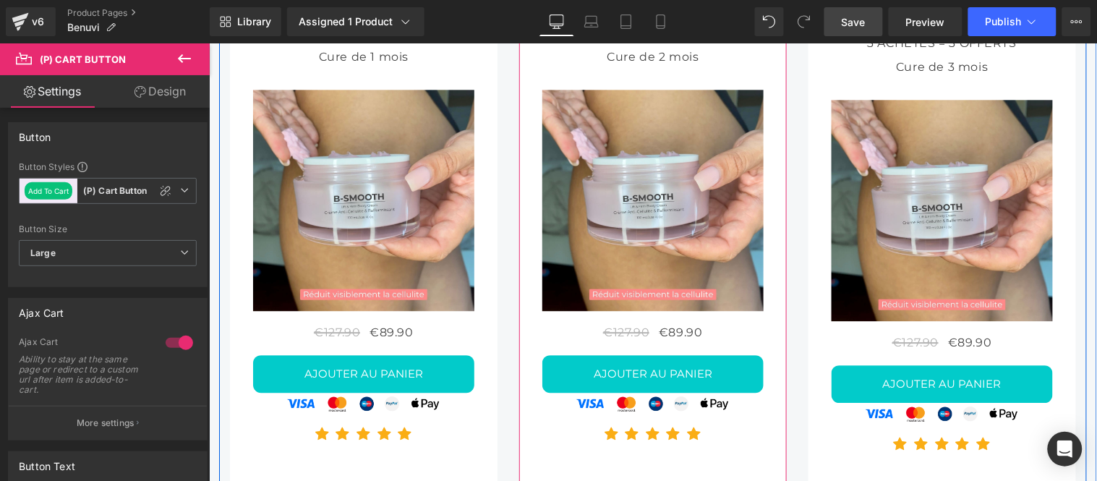
scroll to position [5107, 0]
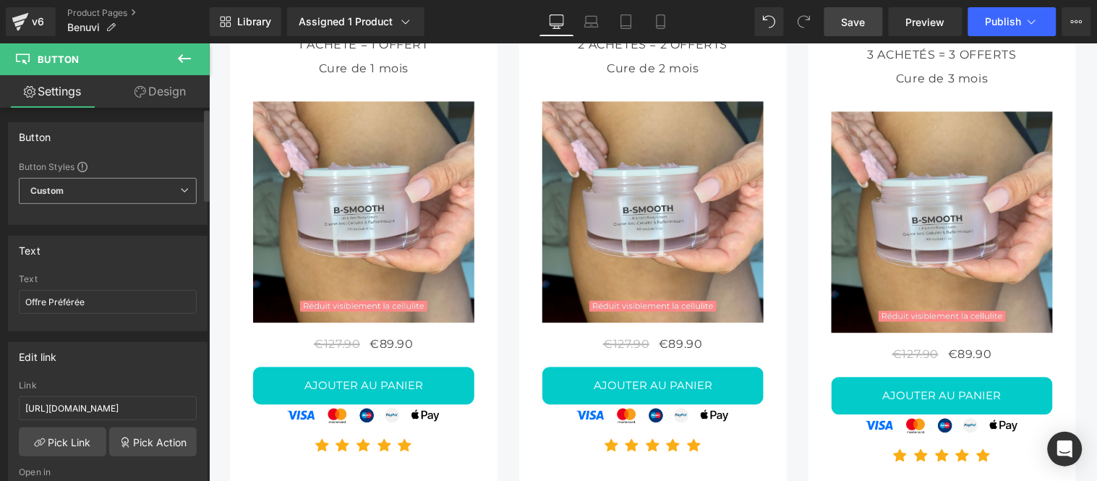
click at [180, 190] on icon at bounding box center [184, 190] width 9 height 9
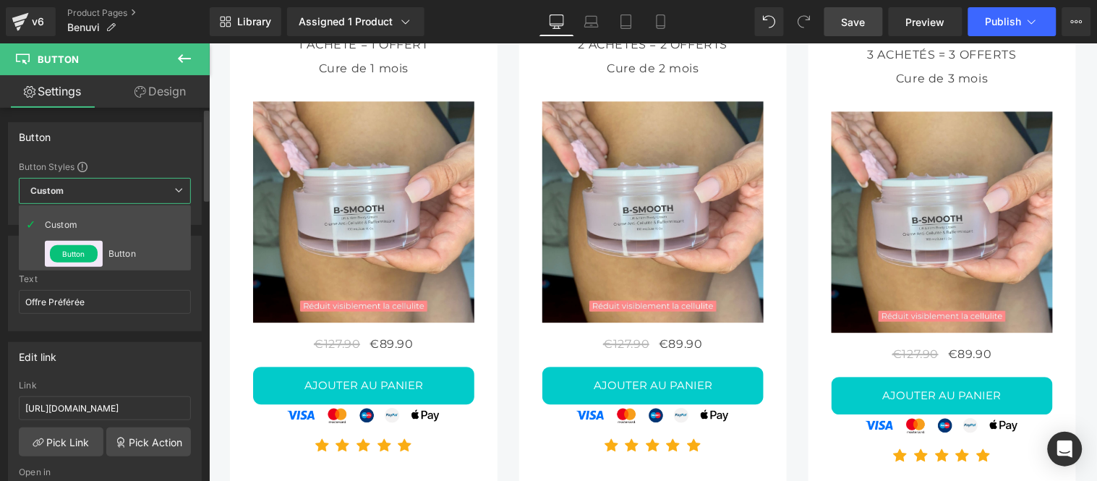
click at [170, 143] on div "Button" at bounding box center [105, 136] width 192 height 27
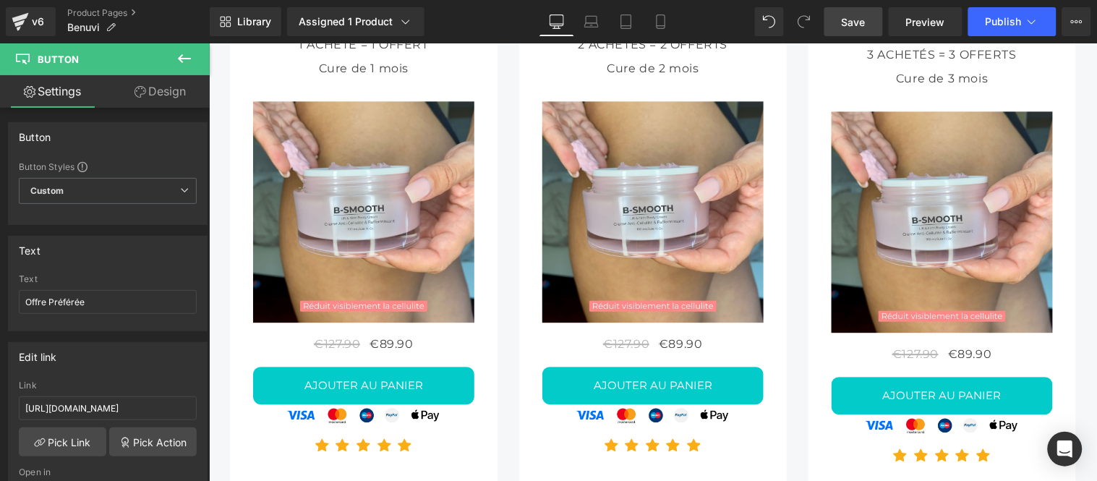
click at [184, 64] on icon at bounding box center [184, 58] width 17 height 17
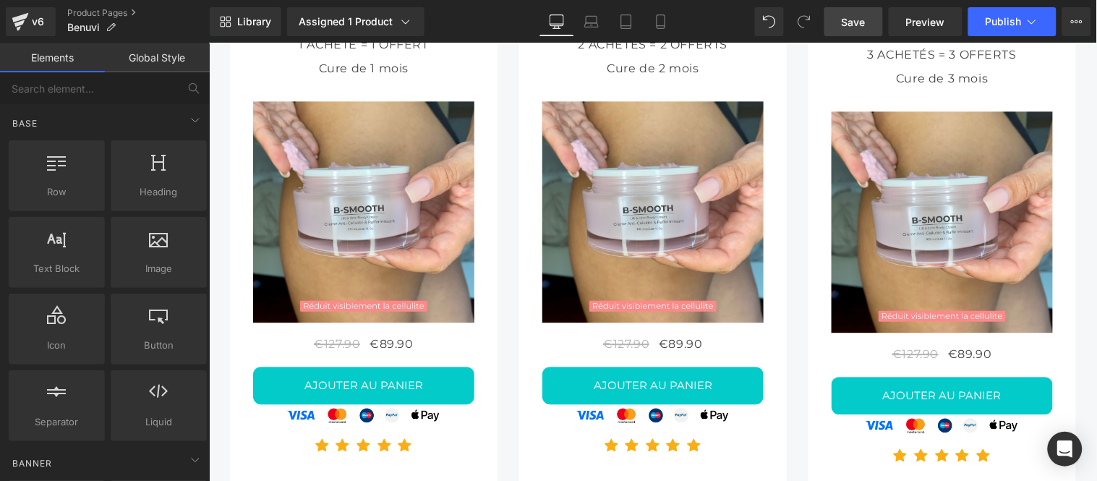
click at [153, 62] on link "Global Style" at bounding box center [157, 57] width 105 height 29
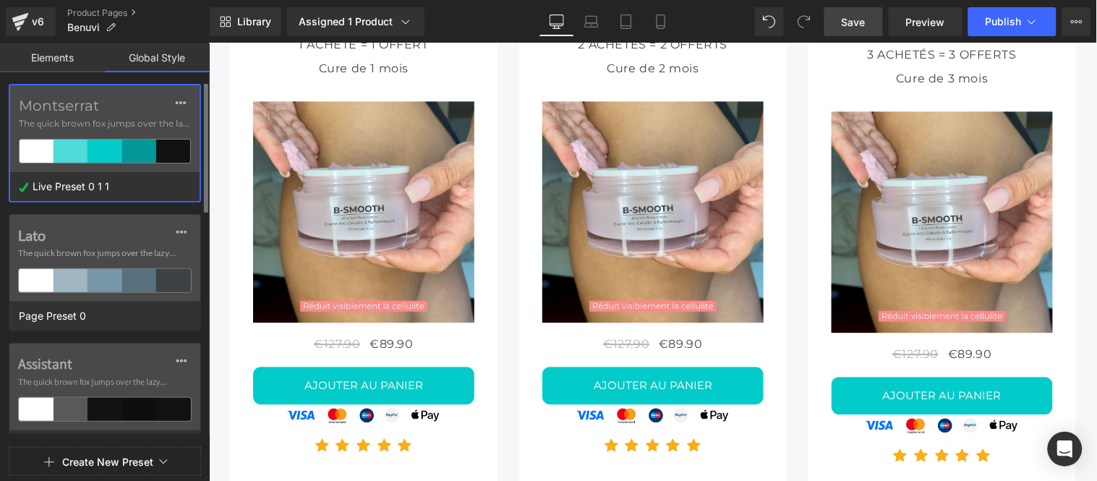
click at [120, 153] on div at bounding box center [105, 151] width 34 height 23
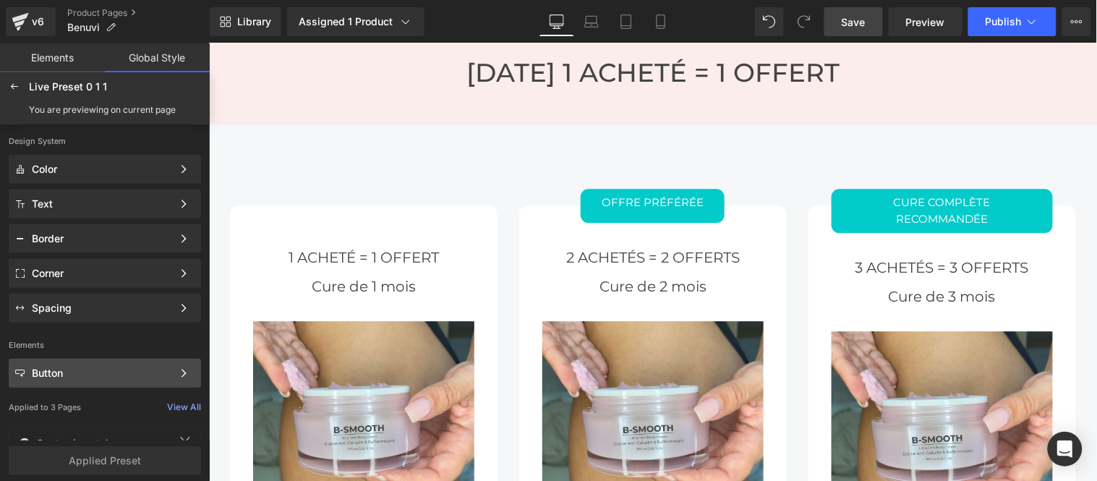
click at [106, 372] on div "Button" at bounding box center [102, 373] width 140 height 12
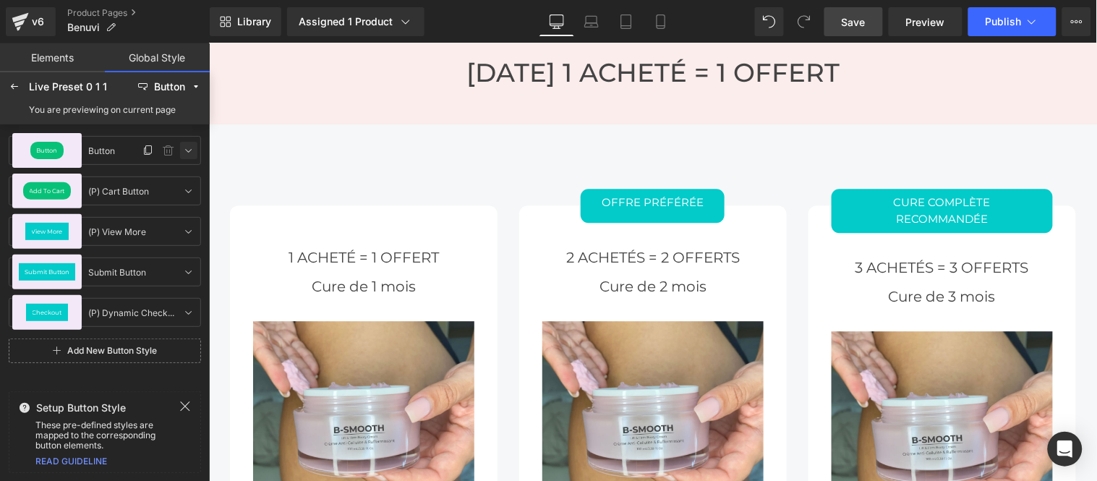
click at [192, 154] on icon at bounding box center [189, 151] width 12 height 12
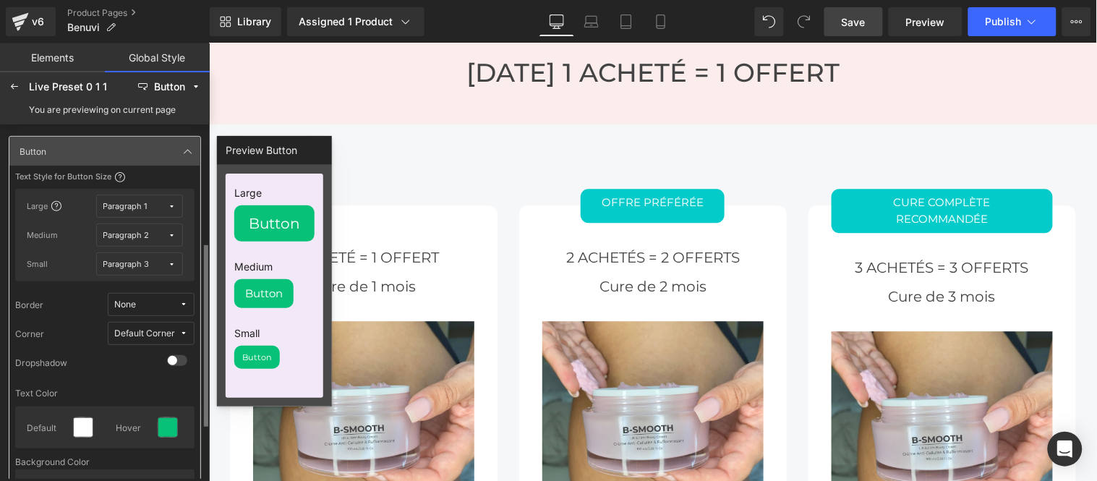
scroll to position [80, 0]
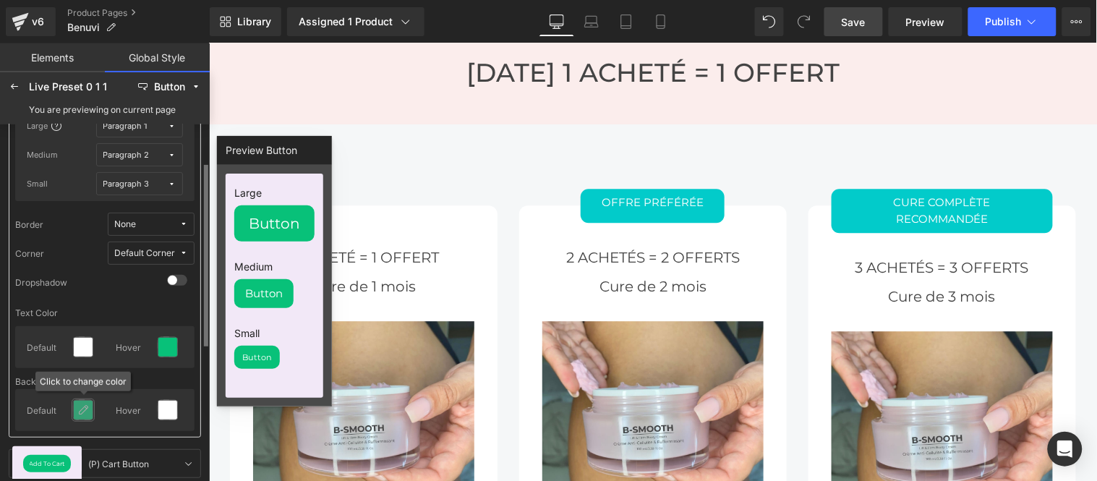
click at [83, 408] on icon at bounding box center [83, 410] width 12 height 12
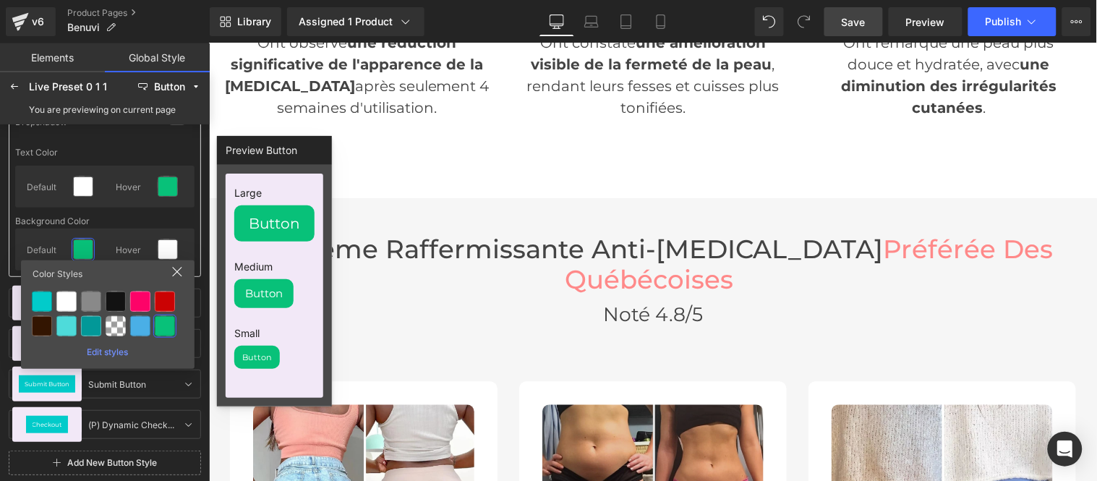
scroll to position [3098, 0]
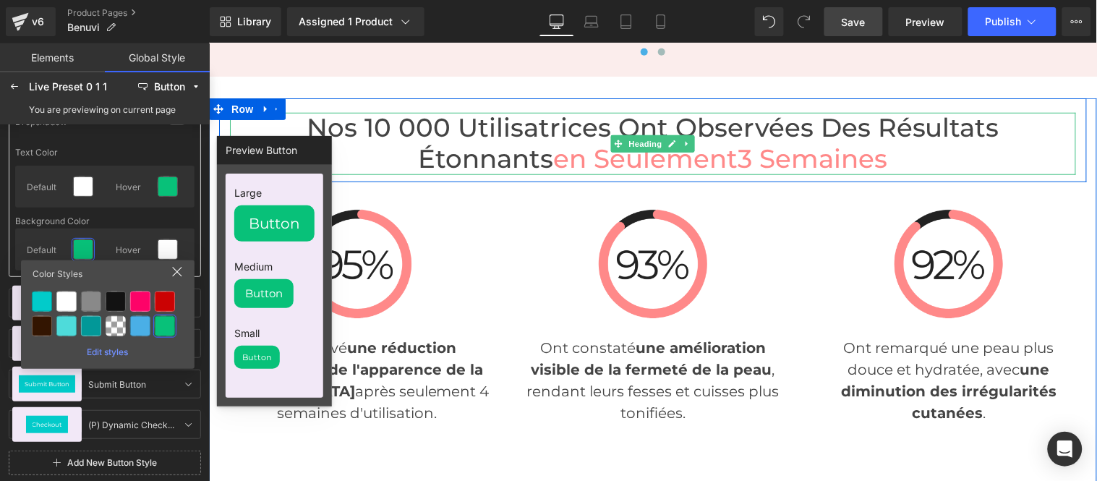
drag, startPoint x: 678, startPoint y: 140, endPoint x: 731, endPoint y: 140, distance: 53.5
click at [678, 142] on span "en Seulement" at bounding box center [645, 157] width 184 height 31
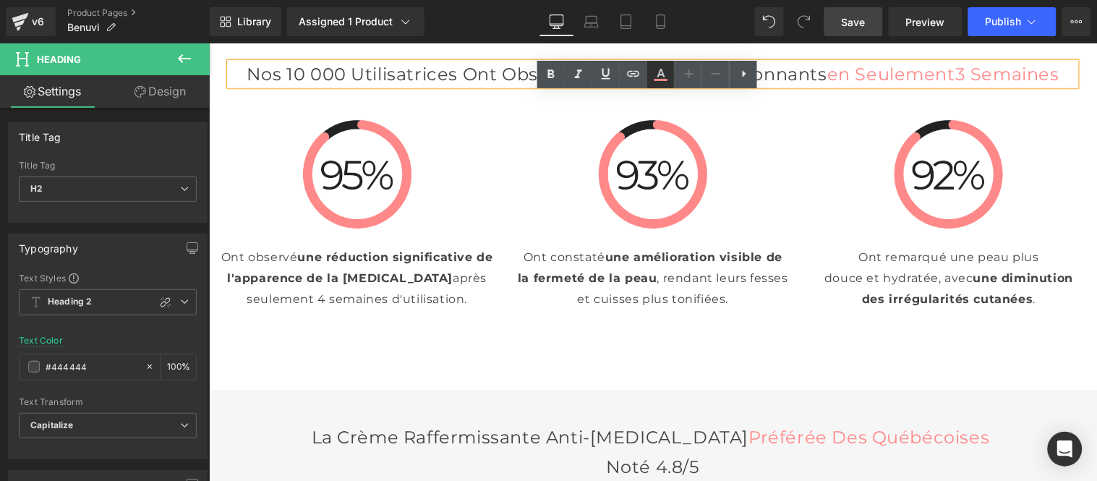
click at [662, 87] on link at bounding box center [660, 74] width 27 height 27
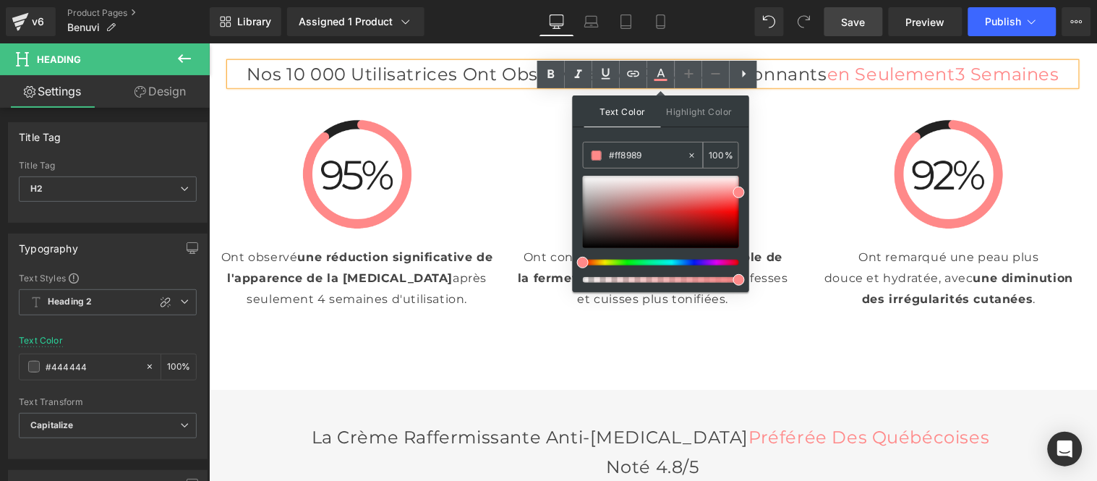
click at [652, 154] on input "#ff8989" at bounding box center [648, 156] width 78 height 16
click at [446, 67] on div "Image Image Image Des résultats visibles et rapides Heading Dites adieu à la [M…" at bounding box center [652, 421] width 888 height 6728
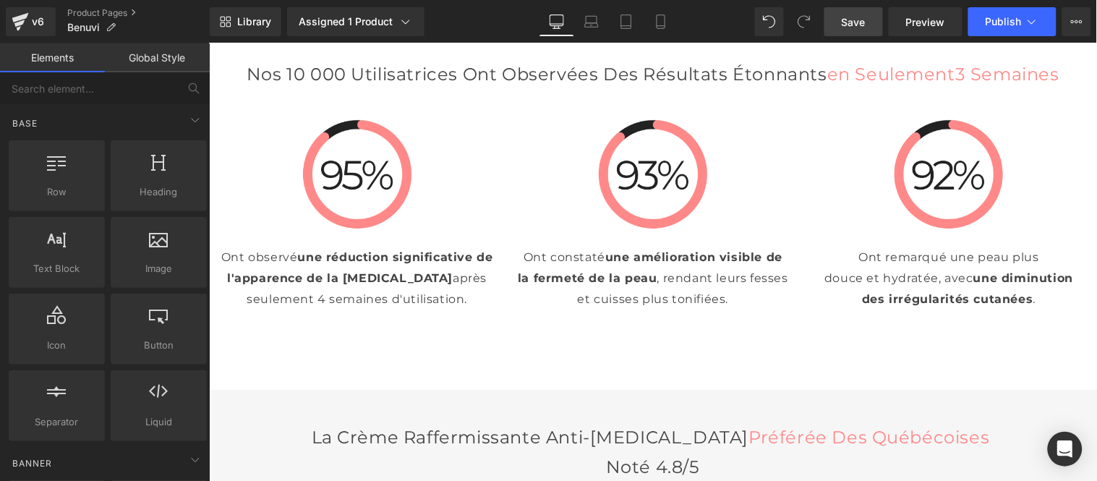
click at [143, 63] on link "Global Style" at bounding box center [157, 57] width 105 height 29
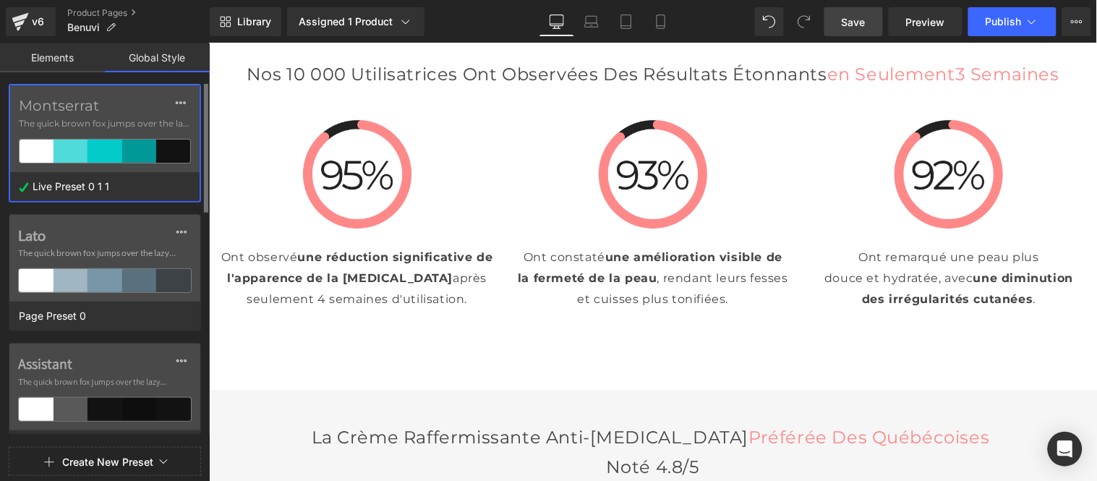
click at [72, 128] on span "The quick brown fox jumps over the lazy..." at bounding box center [105, 123] width 172 height 13
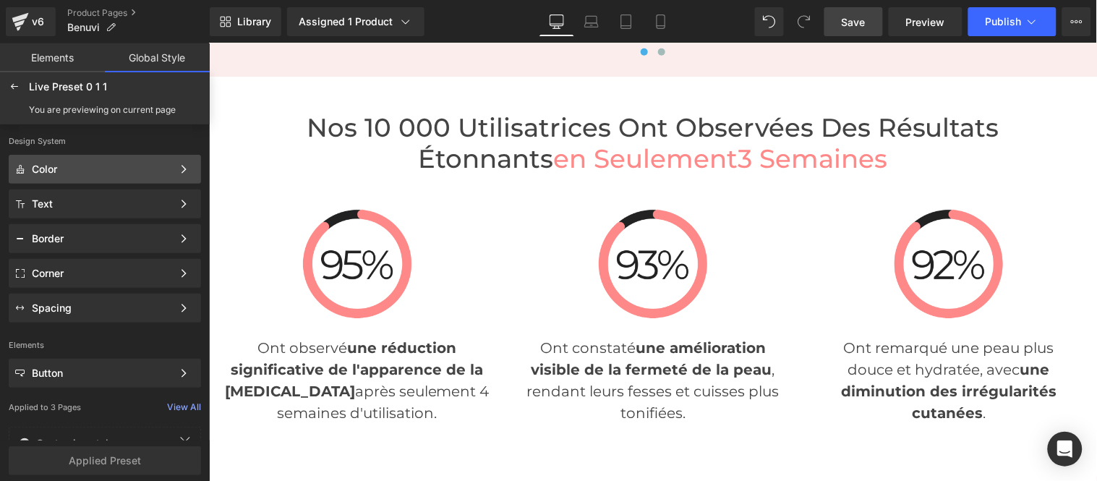
click at [110, 170] on div "Color" at bounding box center [102, 169] width 140 height 12
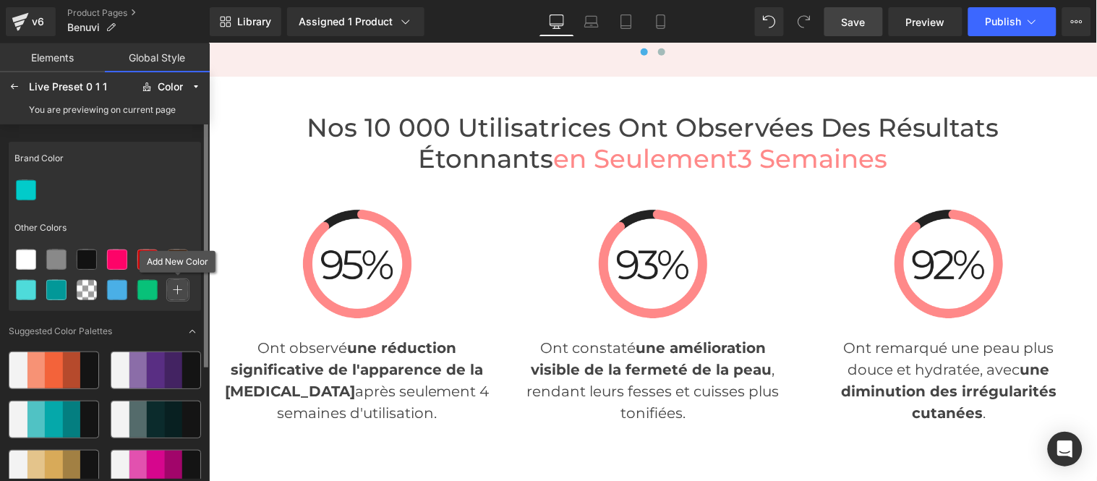
click at [176, 286] on icon at bounding box center [178, 290] width 10 height 10
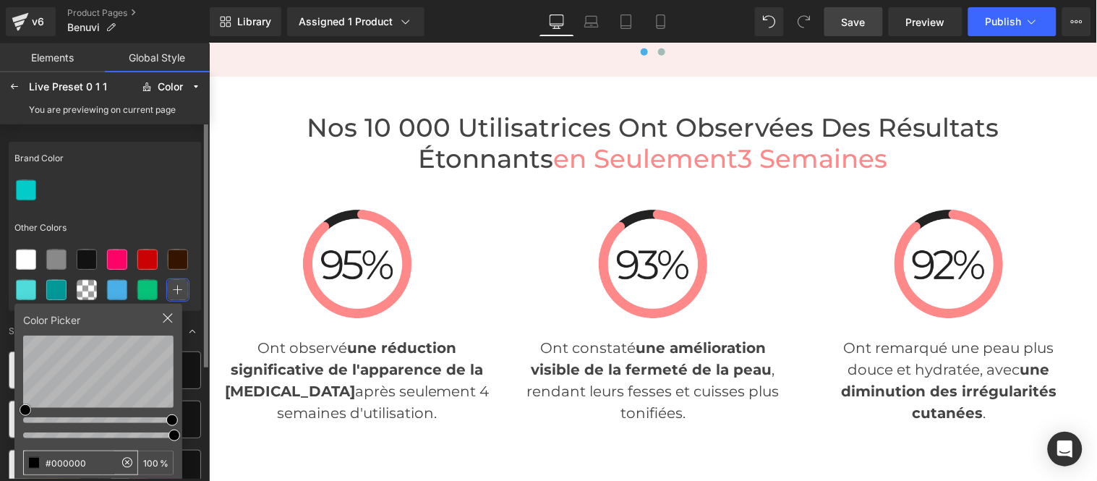
click at [90, 461] on input "#000000" at bounding box center [69, 462] width 90 height 23
type input "#ff8989"
click at [132, 179] on div at bounding box center [105, 190] width 192 height 30
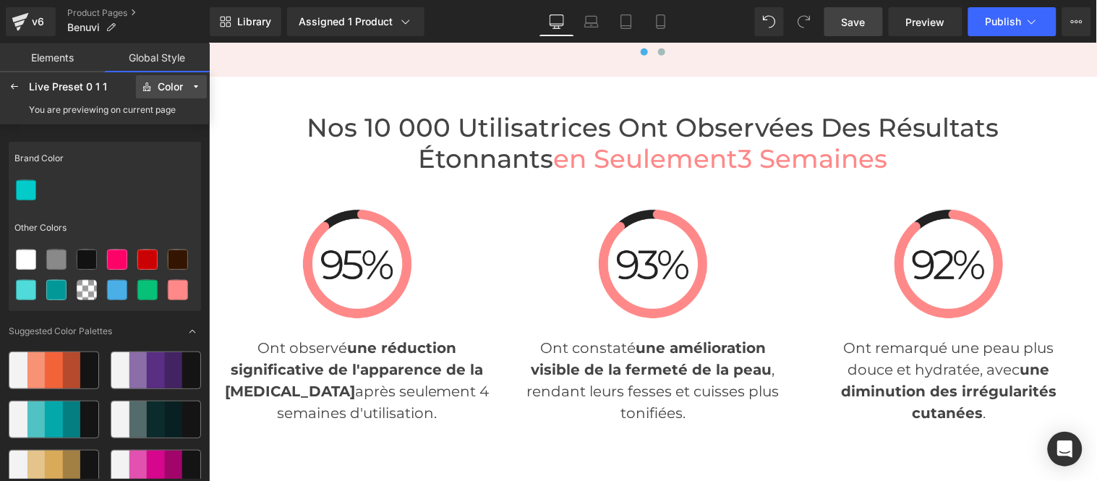
drag, startPoint x: 178, startPoint y: 84, endPoint x: 176, endPoint y: 97, distance: 13.2
click at [176, 85] on div "Color" at bounding box center [170, 87] width 25 height 11
click at [163, 233] on label "Button" at bounding box center [165, 231] width 27 height 10
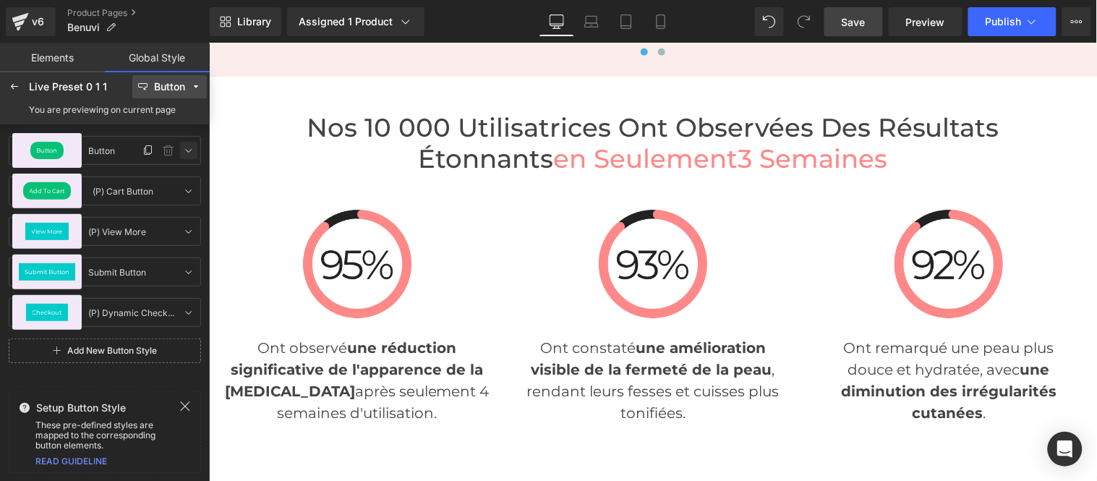
click at [184, 148] on icon at bounding box center [189, 151] width 12 height 12
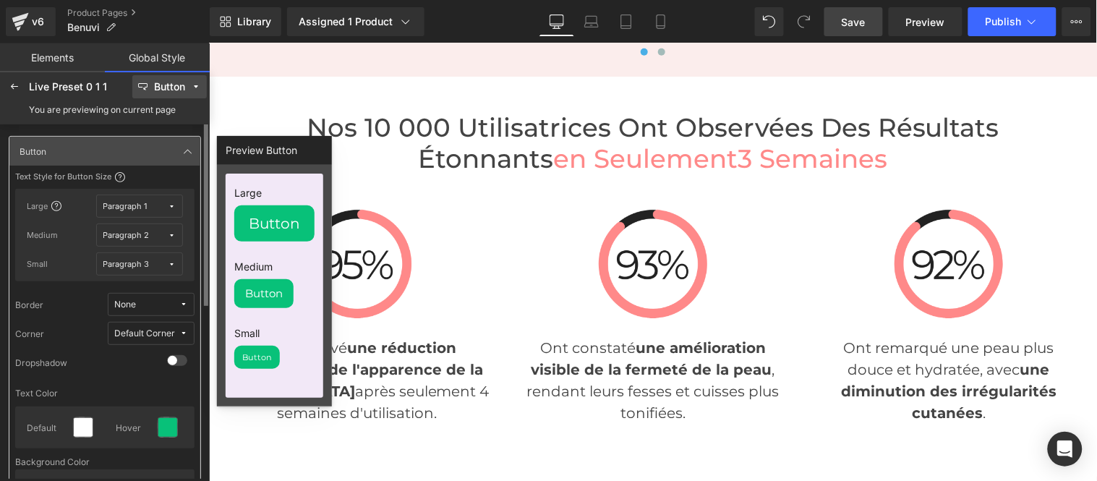
scroll to position [161, 0]
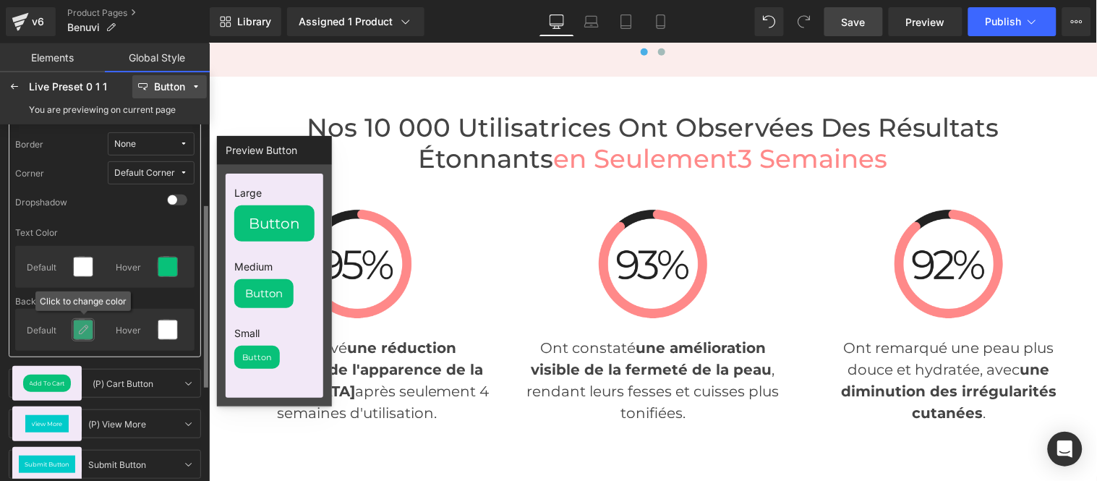
click at [87, 328] on icon at bounding box center [83, 330] width 12 height 12
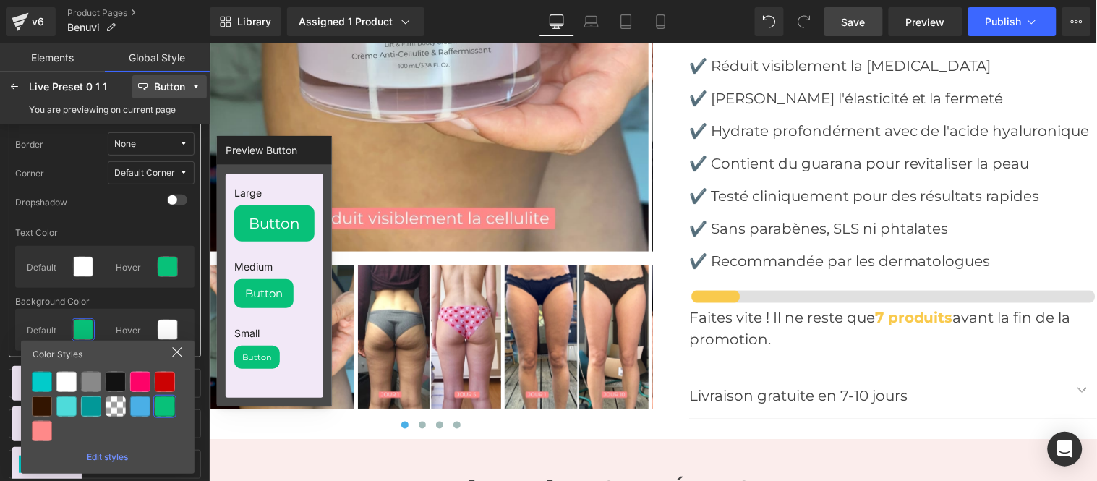
scroll to position [5027, 0]
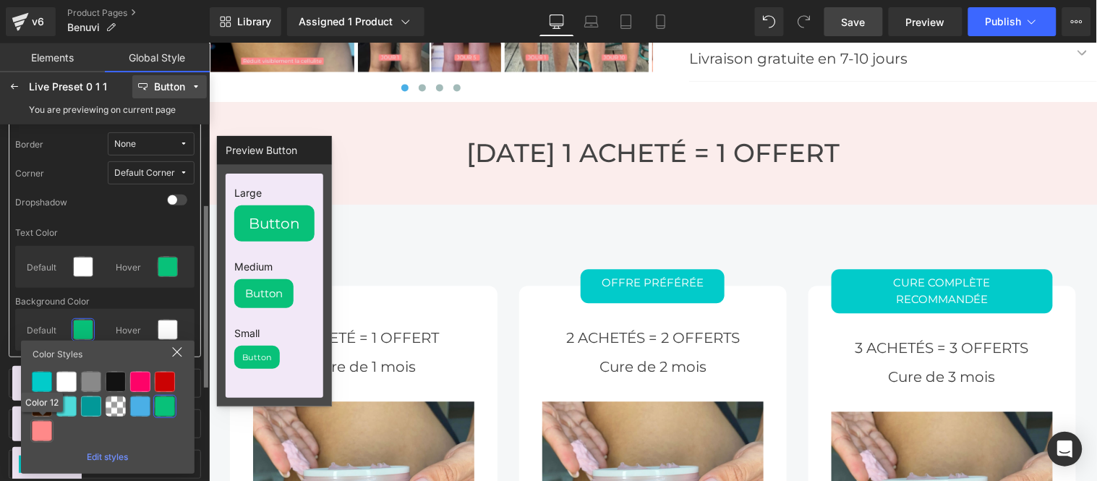
click at [41, 427] on div at bounding box center [42, 431] width 20 height 20
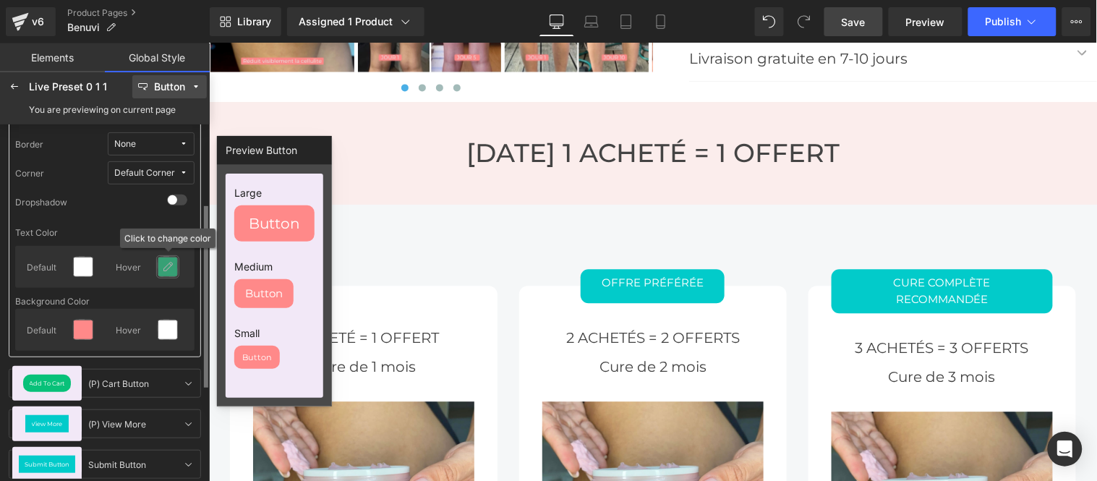
click at [169, 270] on icon at bounding box center [168, 267] width 12 height 12
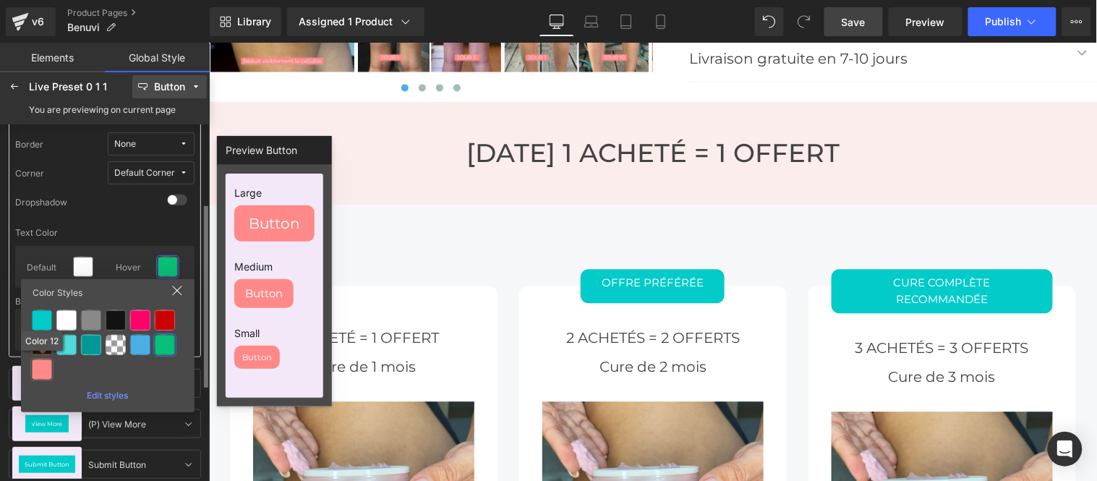
click at [45, 367] on div at bounding box center [42, 369] width 20 height 20
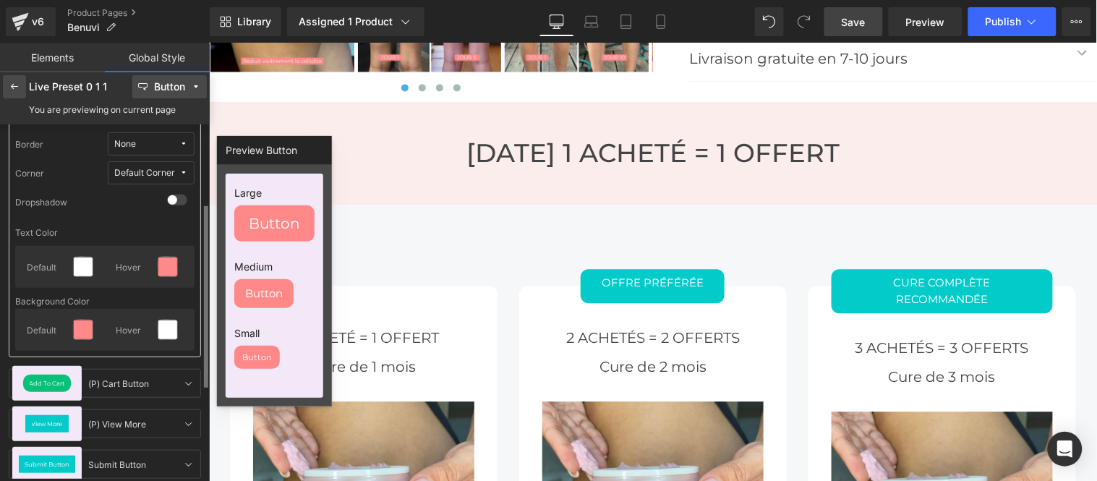
click at [24, 87] on div at bounding box center [14, 86] width 23 height 23
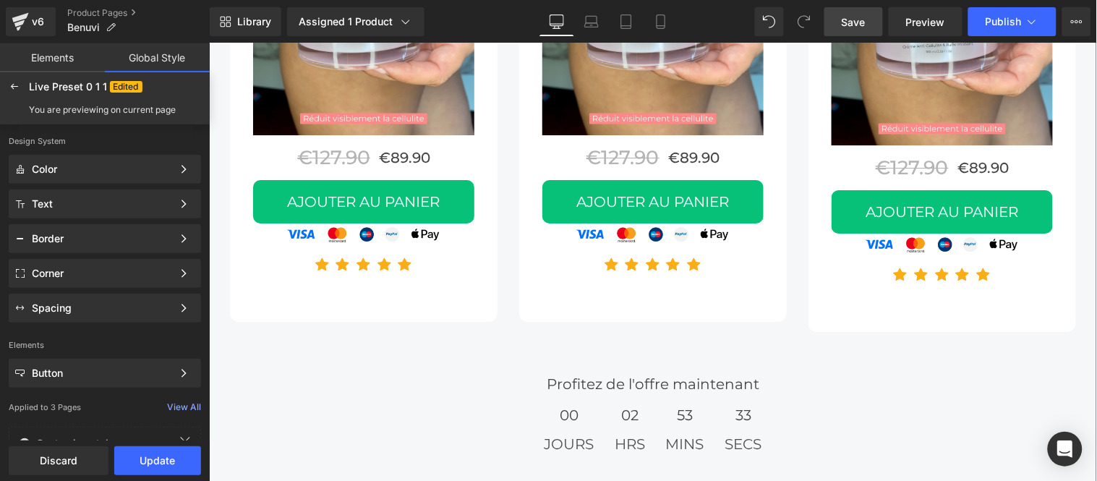
scroll to position [5428, 0]
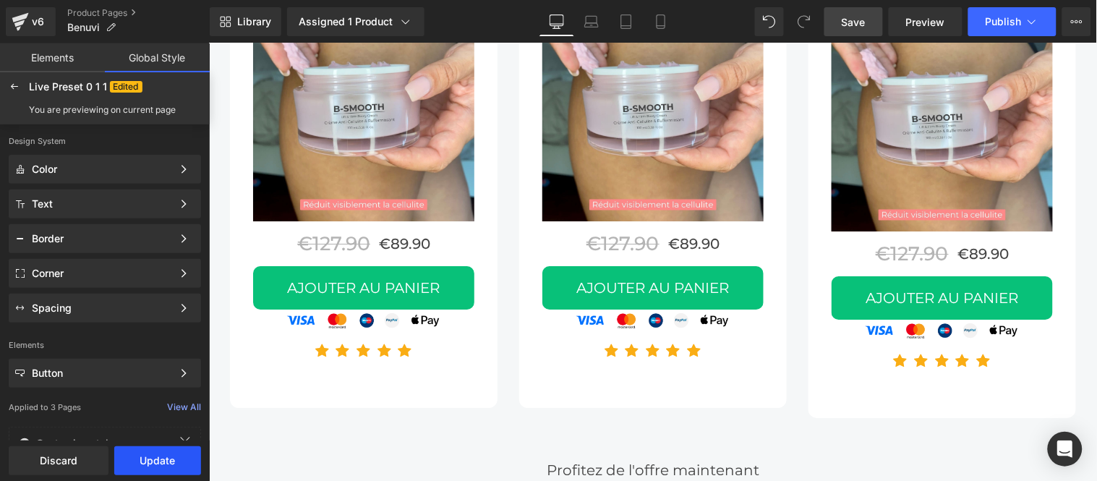
click at [142, 459] on button "Update" at bounding box center [157, 460] width 87 height 29
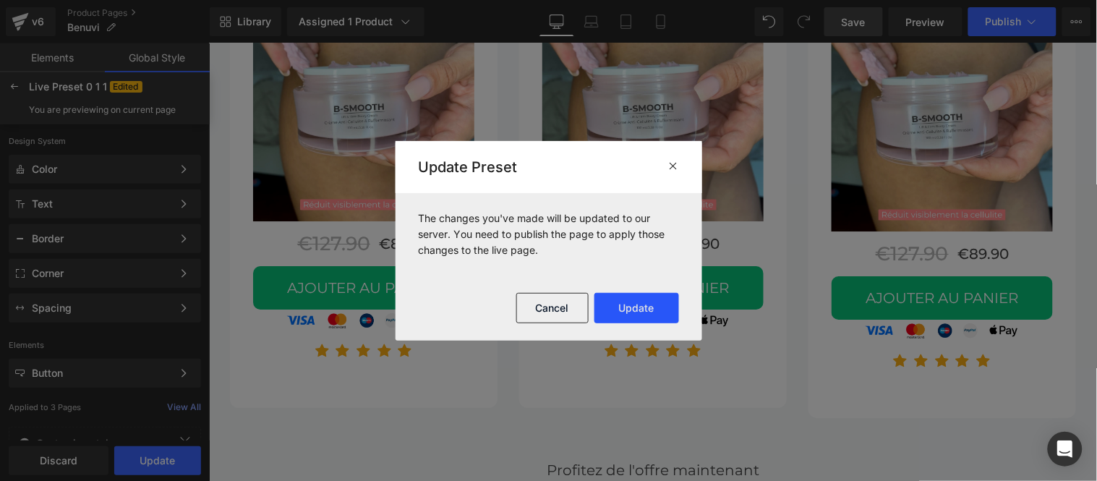
click at [638, 307] on button "Update" at bounding box center [636, 308] width 85 height 30
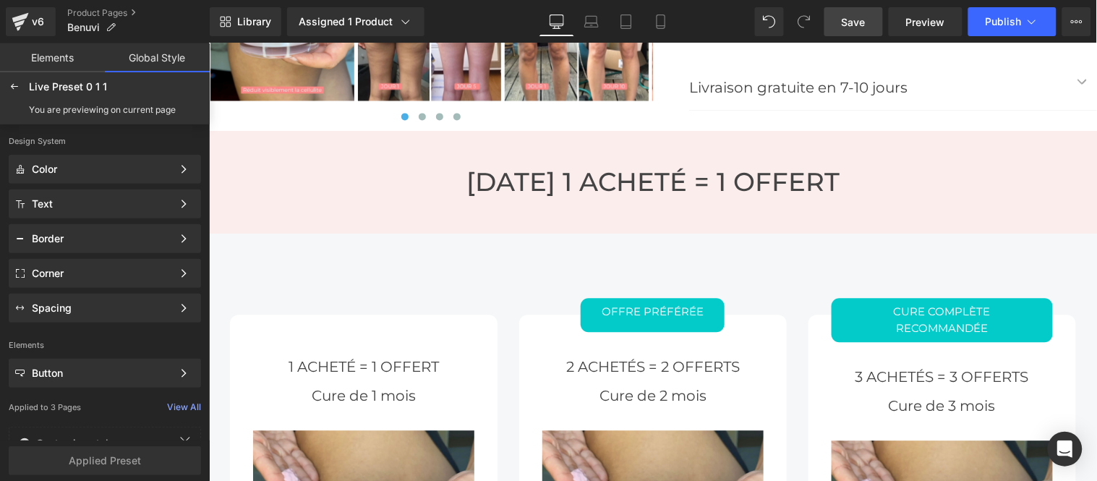
scroll to position [5027, 0]
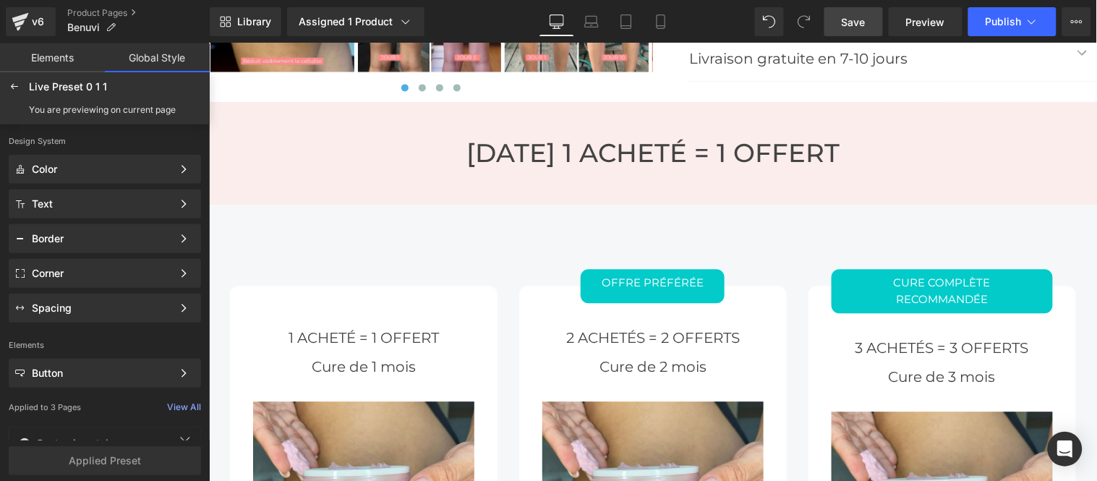
click at [649, 268] on div "Offre Préférée Button" at bounding box center [652, 285] width 221 height 34
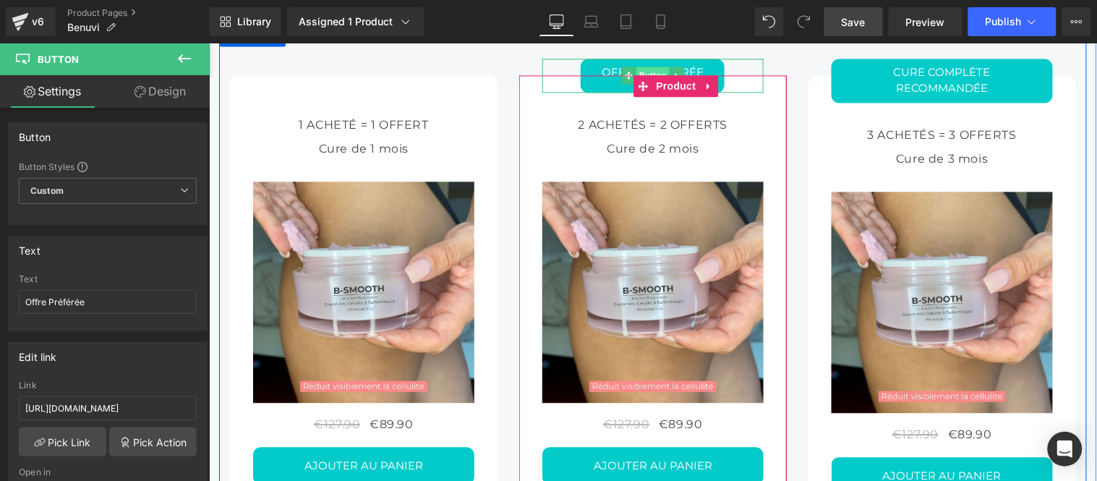
click at [644, 83] on span "Button" at bounding box center [652, 74] width 33 height 17
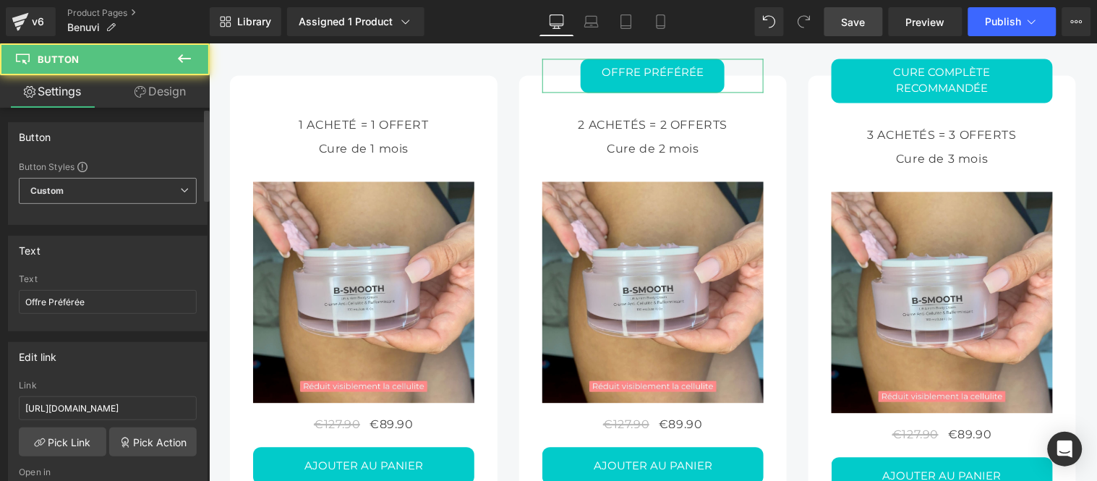
click at [124, 191] on span "Custom" at bounding box center [108, 191] width 178 height 26
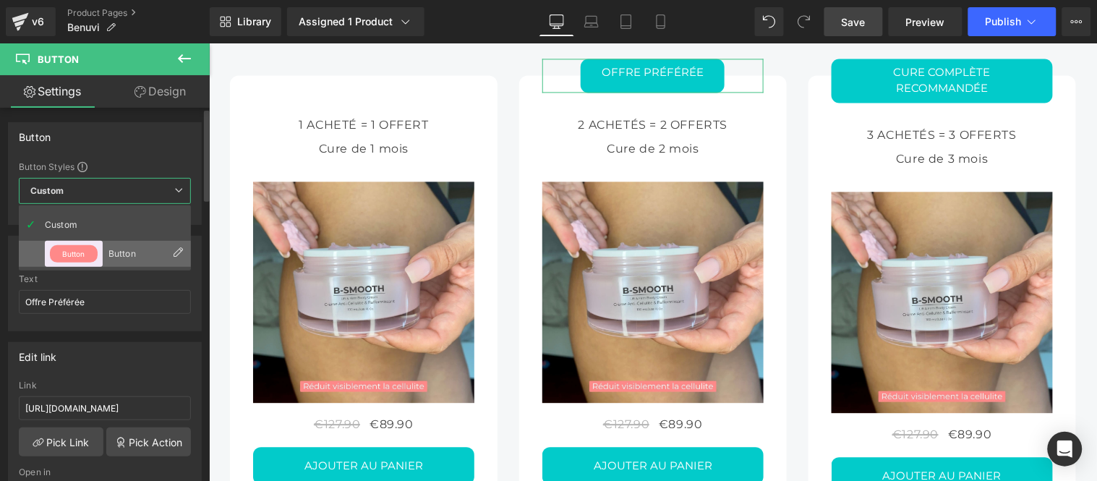
click at [111, 260] on li "Button Button" at bounding box center [105, 254] width 172 height 26
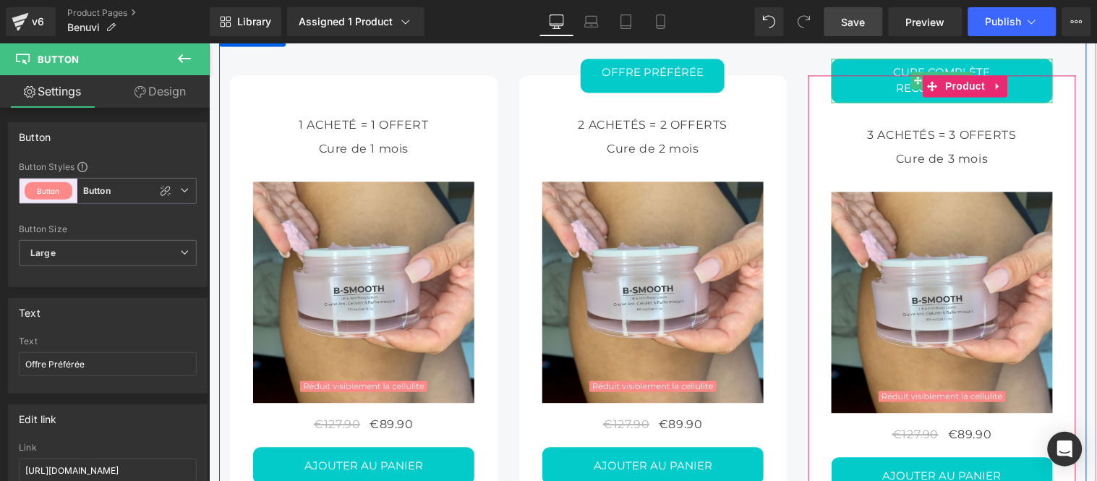
click at [935, 102] on link "Cure Complète Recommandée" at bounding box center [941, 80] width 221 height 44
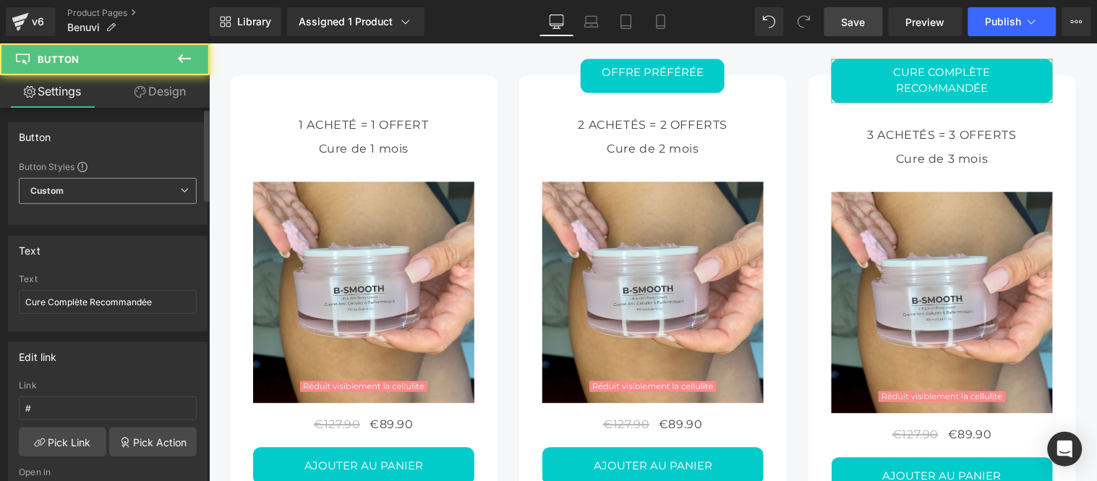
click at [130, 185] on span "Custom" at bounding box center [108, 191] width 178 height 26
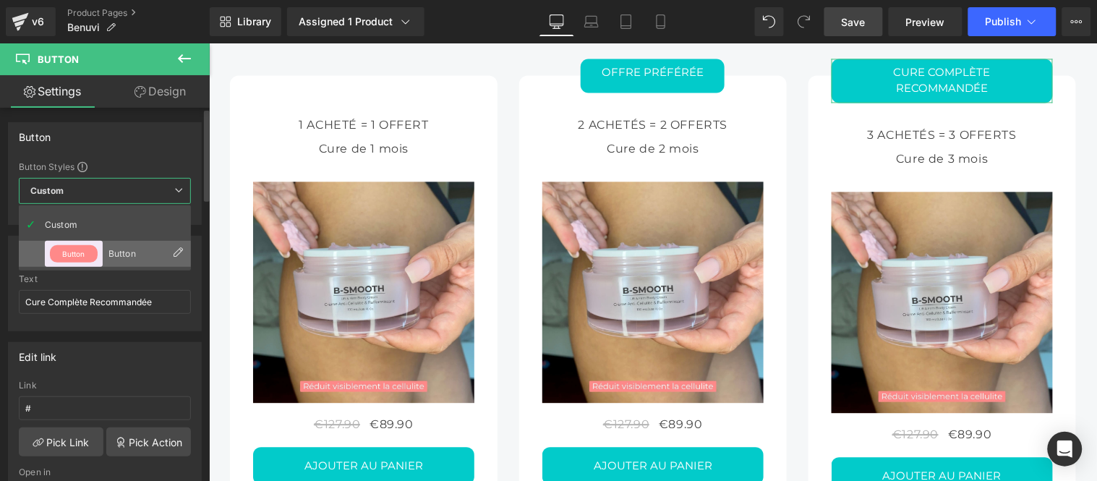
click at [112, 249] on div "Button" at bounding box center [136, 254] width 56 height 10
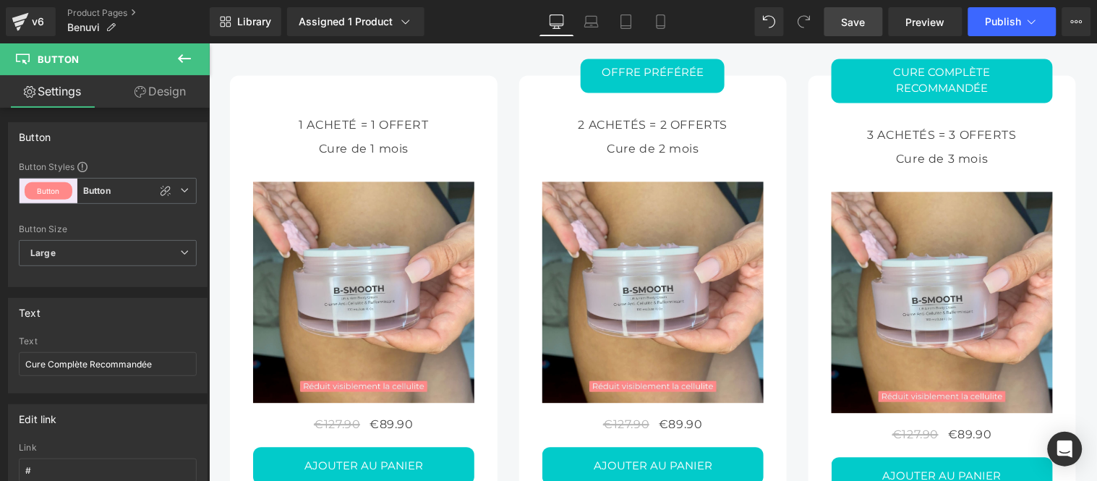
click at [858, 26] on span "Save" at bounding box center [854, 21] width 24 height 15
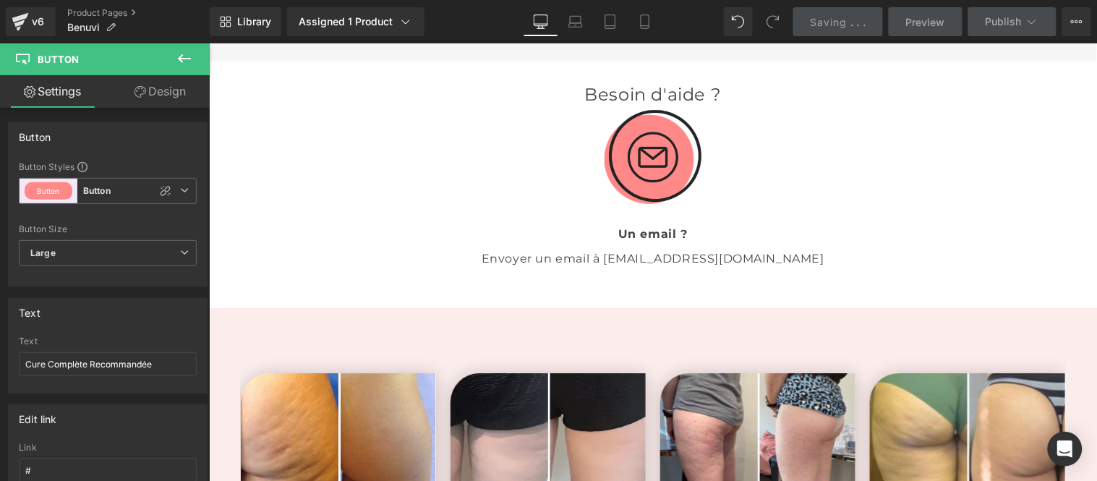
scroll to position [2375, 0]
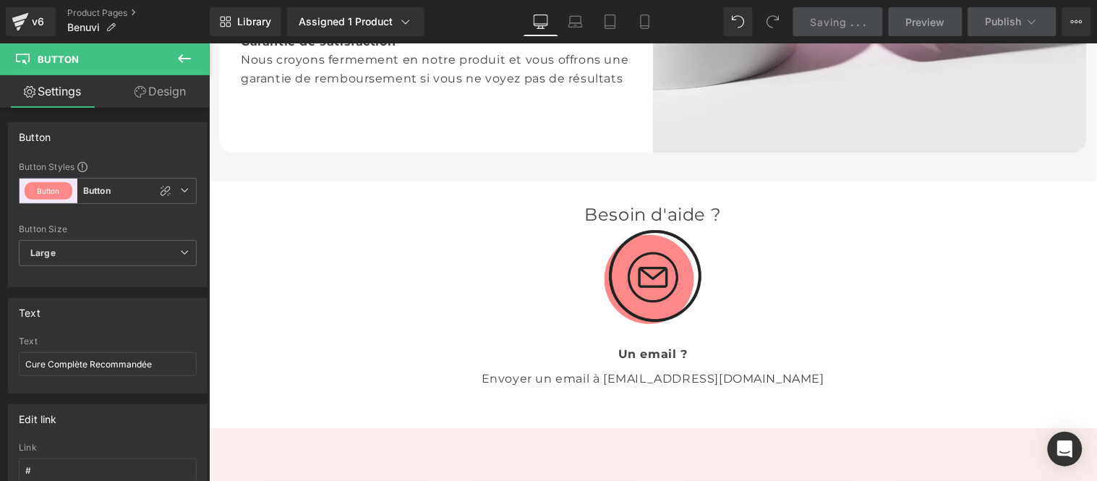
click at [181, 61] on icon at bounding box center [184, 58] width 13 height 9
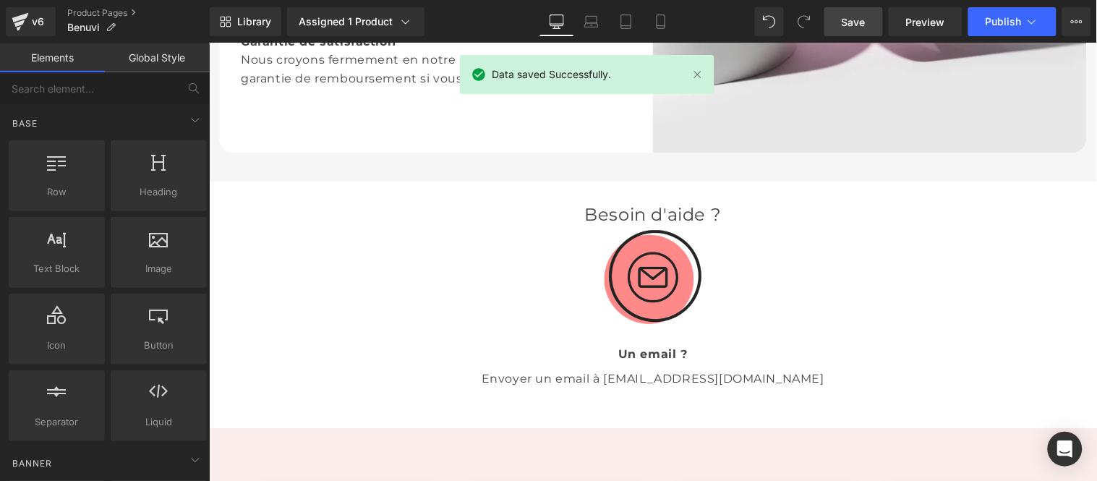
click at [159, 65] on link "Global Style" at bounding box center [157, 57] width 105 height 29
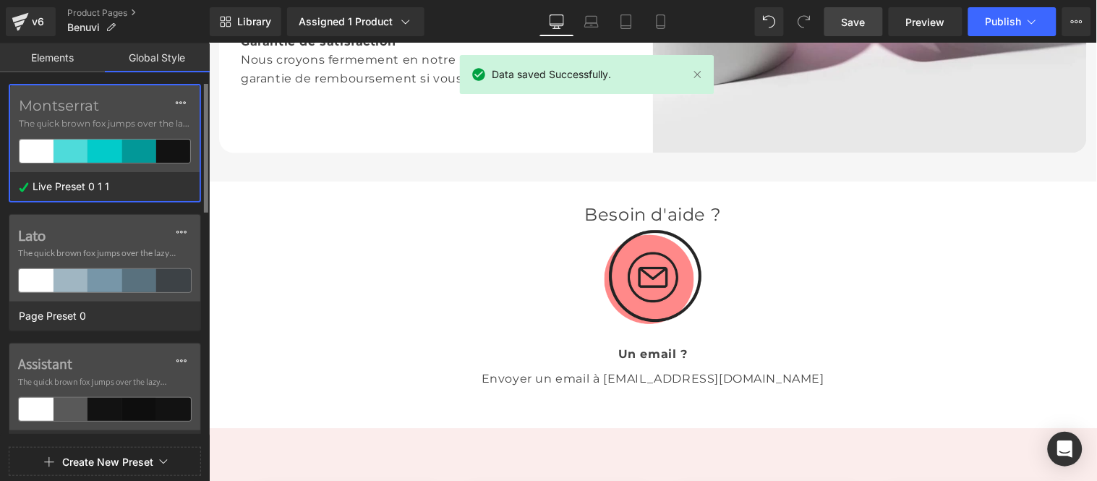
click at [121, 136] on div "Montserrat The quick brown fox jumps over the lazy..." at bounding box center [104, 128] width 189 height 87
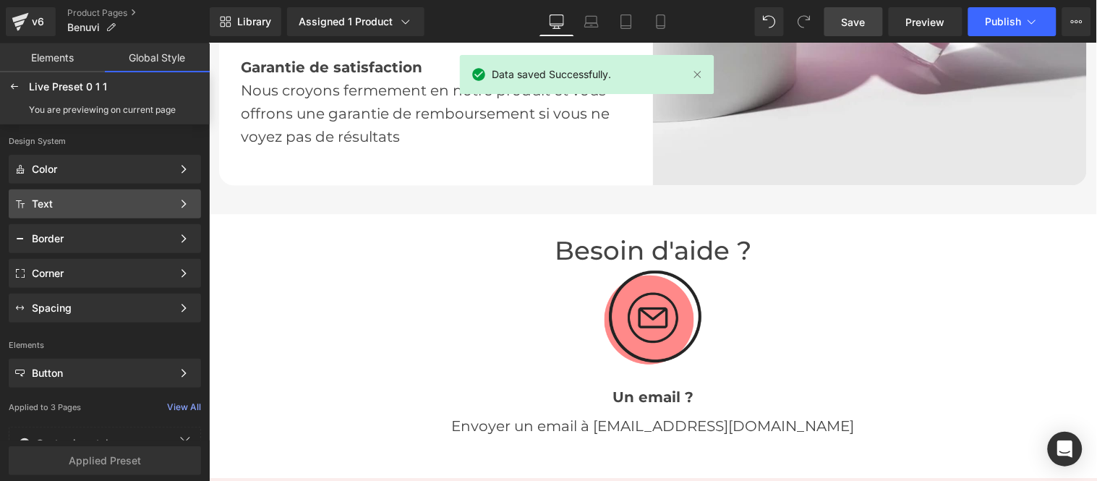
click at [117, 224] on div "Text Color Style Define a color palette and apply it to your pages 1 of 3 Next" at bounding box center [105, 238] width 192 height 29
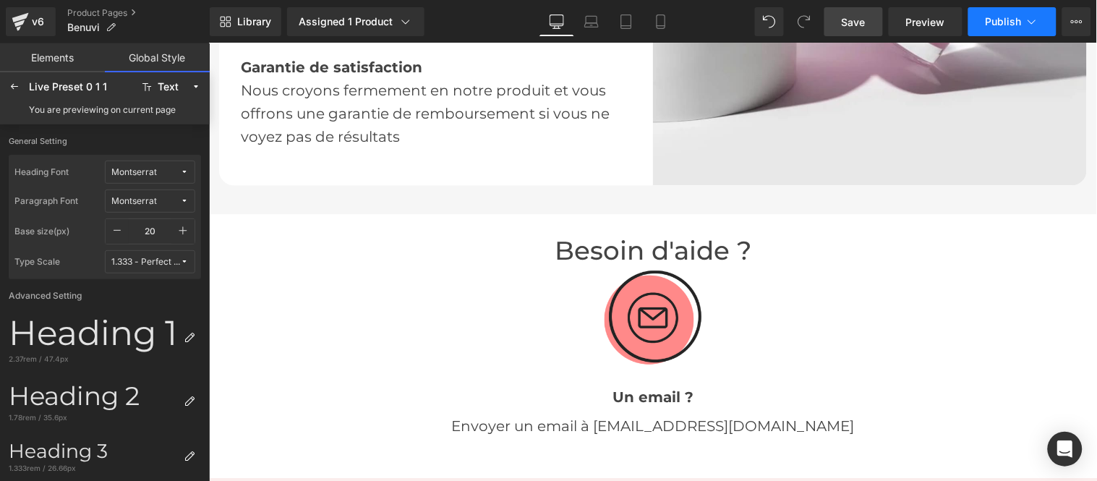
click at [995, 17] on span "Publish" at bounding box center [1004, 22] width 36 height 12
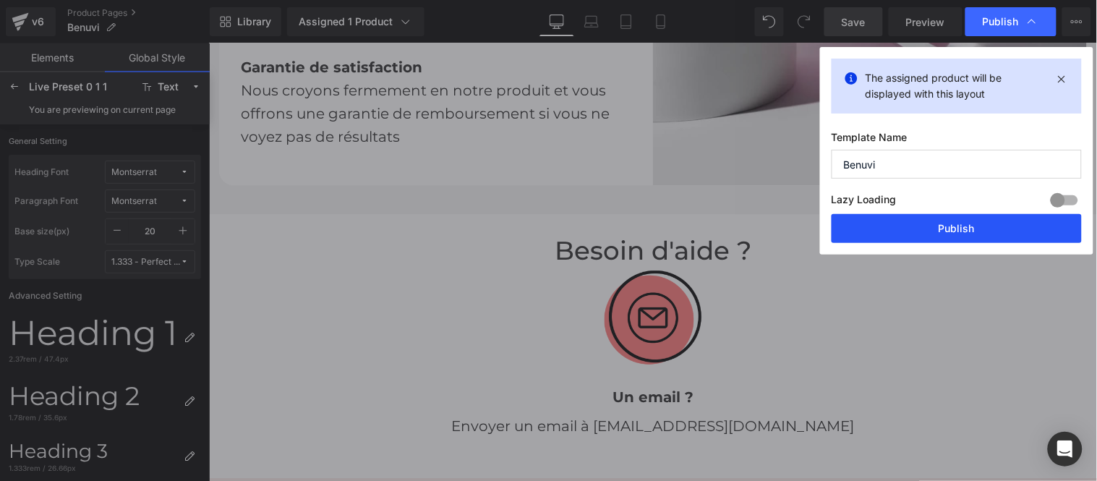
click at [940, 226] on button "Publish" at bounding box center [957, 228] width 250 height 29
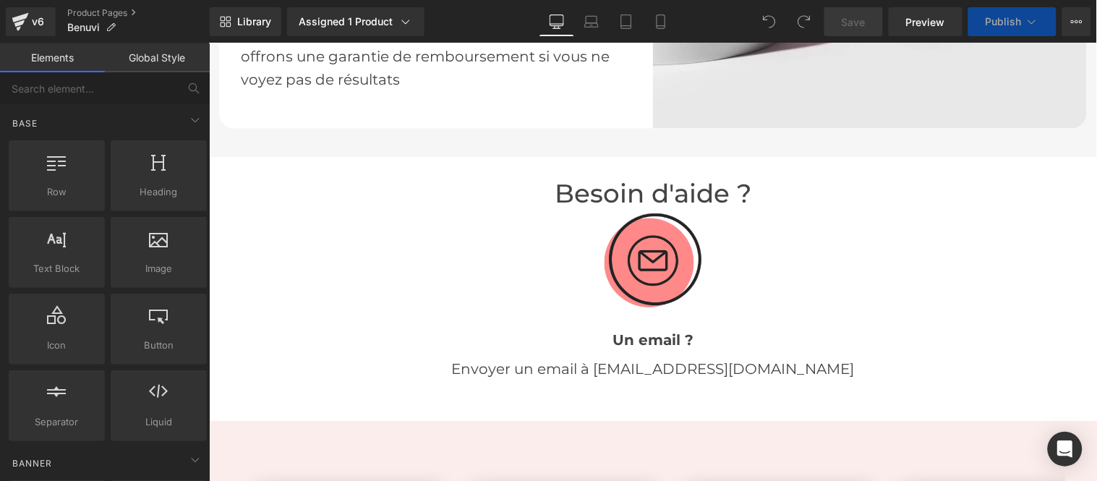
scroll to position [2651, 0]
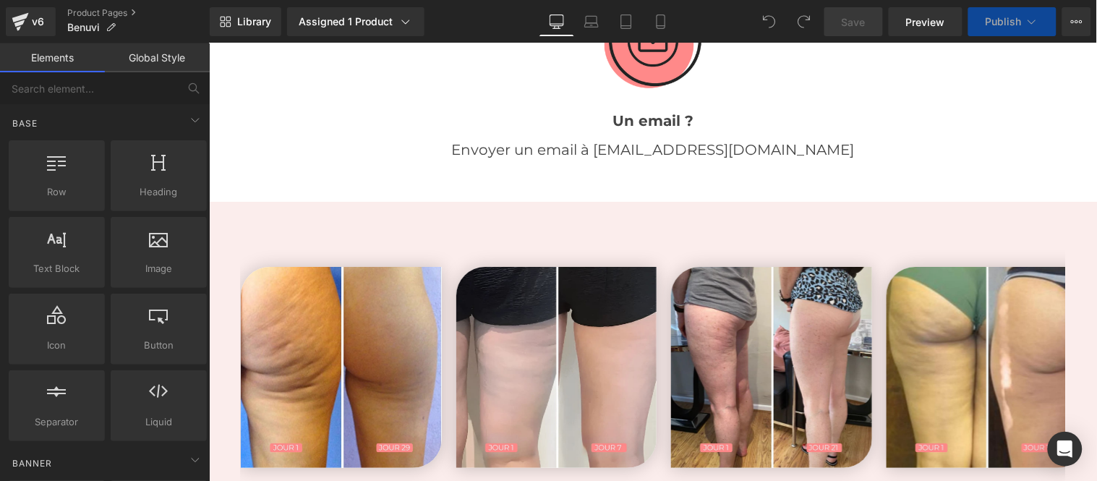
click at [748, 137] on p "Envoyer un email à [EMAIL_ADDRESS][DOMAIN_NAME]" at bounding box center [652, 148] width 846 height 23
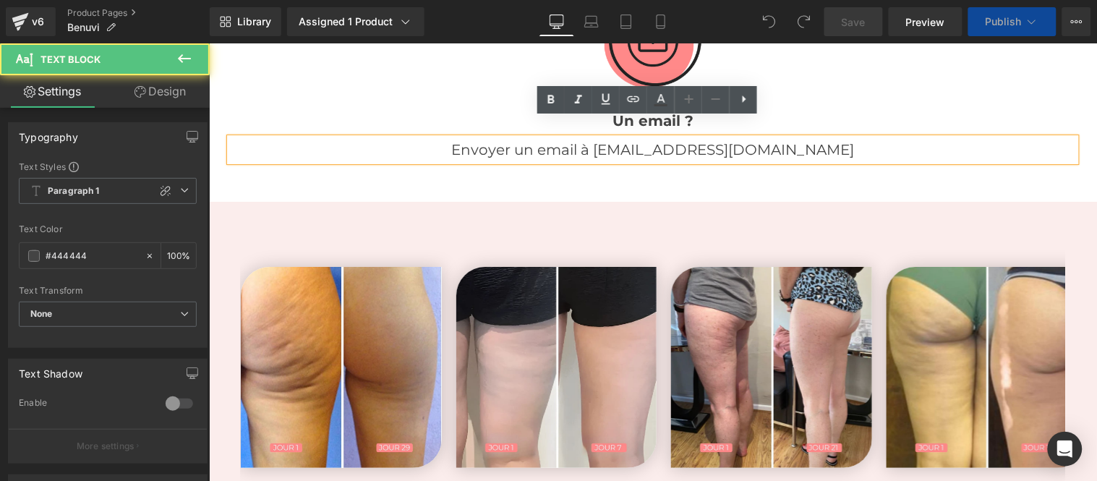
click at [788, 137] on p "Envoyer un email à [EMAIL_ADDRESS][DOMAIN_NAME]" at bounding box center [652, 148] width 846 height 23
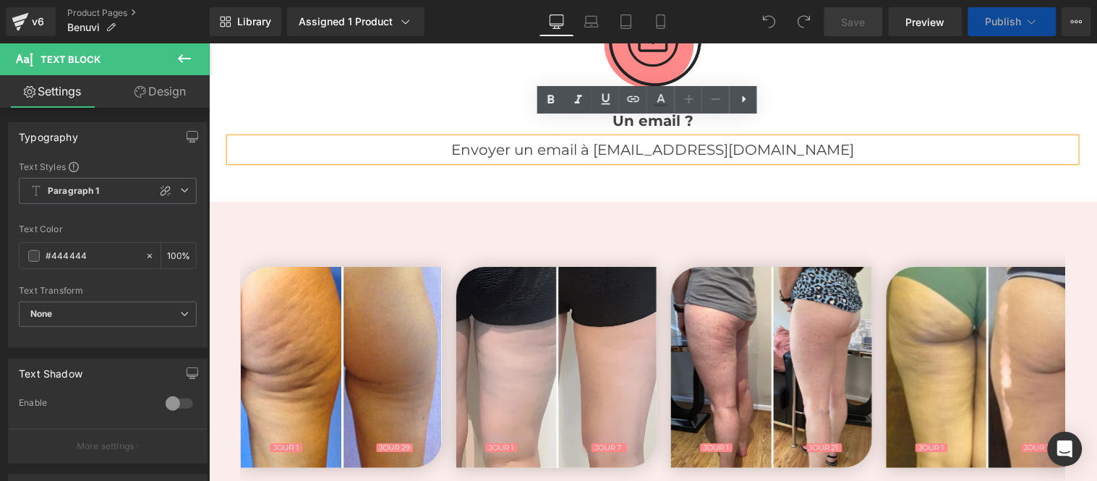
click at [696, 137] on p "Envoyer un email à [EMAIL_ADDRESS][DOMAIN_NAME]" at bounding box center [652, 148] width 846 height 23
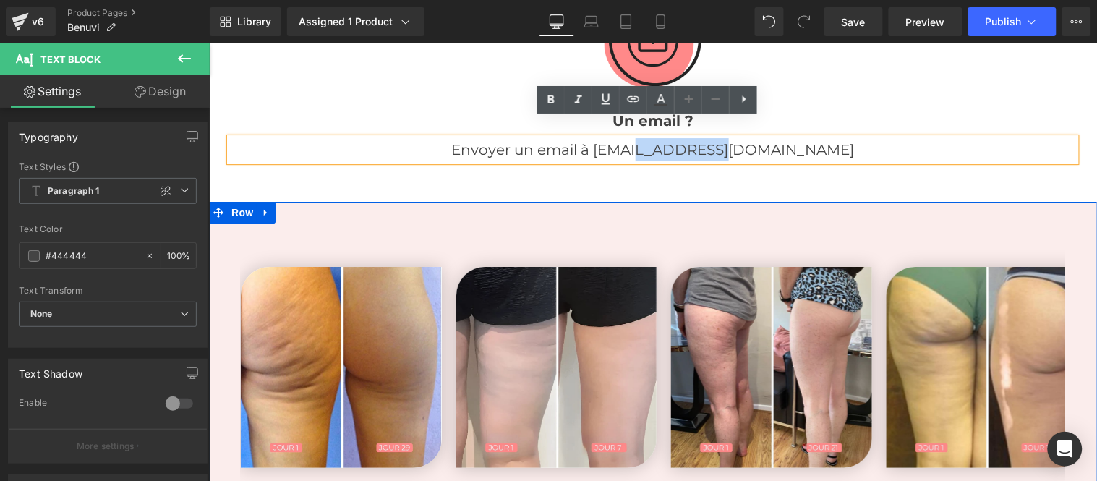
paste div
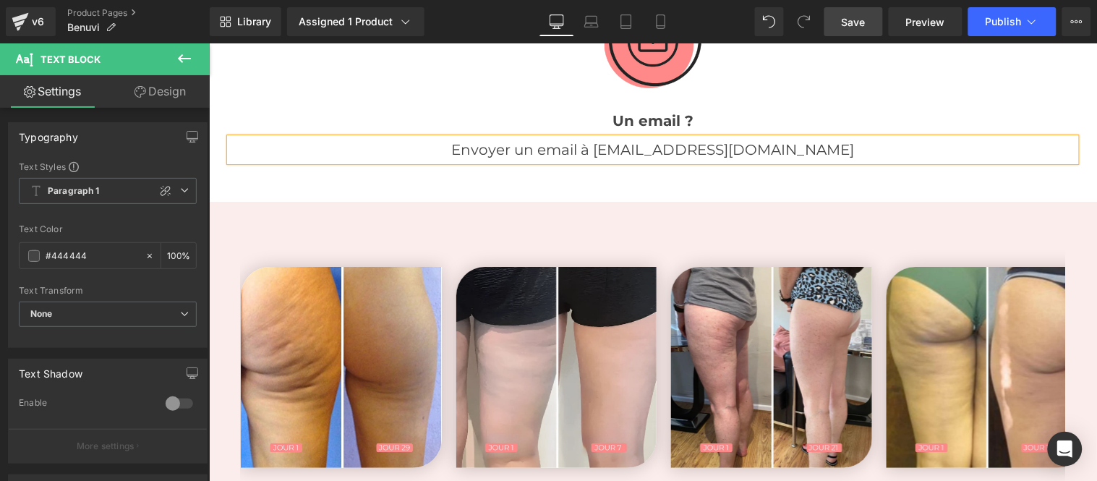
drag, startPoint x: 857, startPoint y: 20, endPoint x: 857, endPoint y: 38, distance: 18.8
click at [855, 20] on span "Save" at bounding box center [854, 21] width 24 height 15
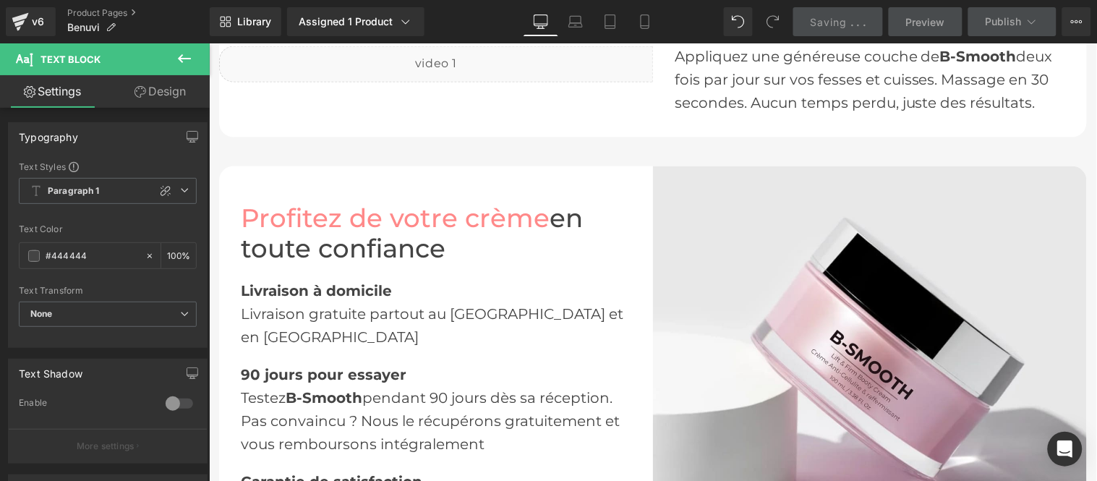
scroll to position [2008, 0]
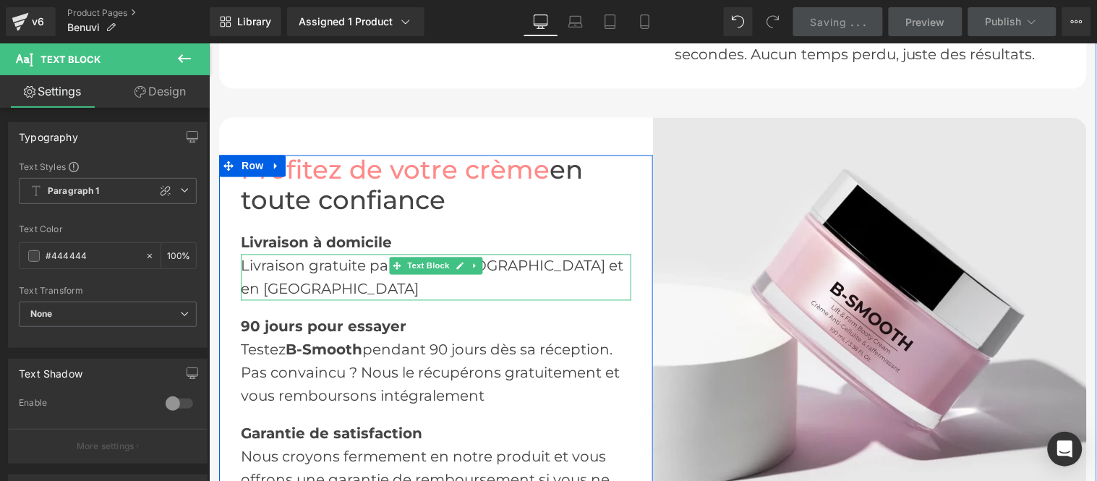
click at [504, 257] on div "Livraison gratuite partout au [GEOGRAPHIC_DATA] et en [GEOGRAPHIC_DATA]" at bounding box center [435, 277] width 391 height 46
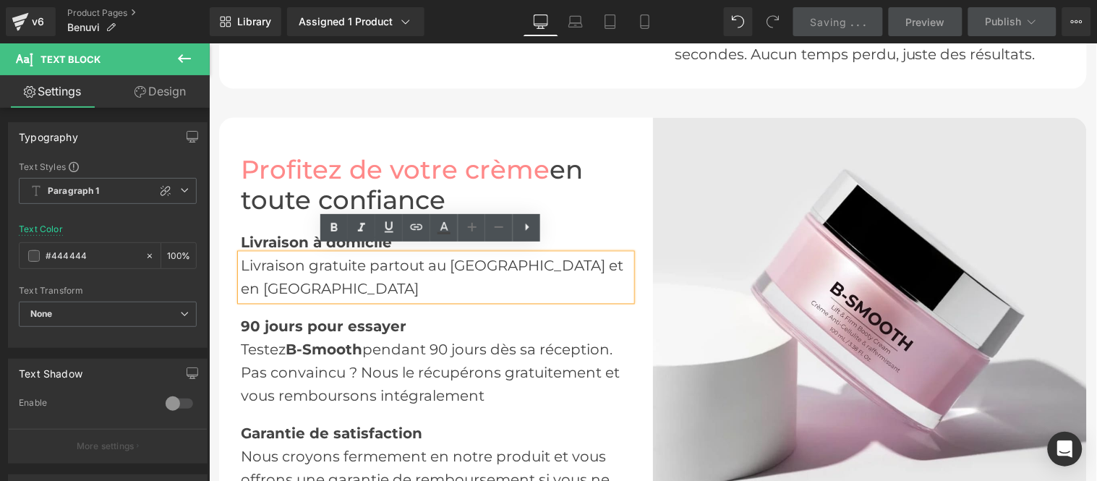
click at [426, 256] on div "Livraison gratuite partout au [GEOGRAPHIC_DATA] et en [GEOGRAPHIC_DATA]" at bounding box center [435, 277] width 391 height 46
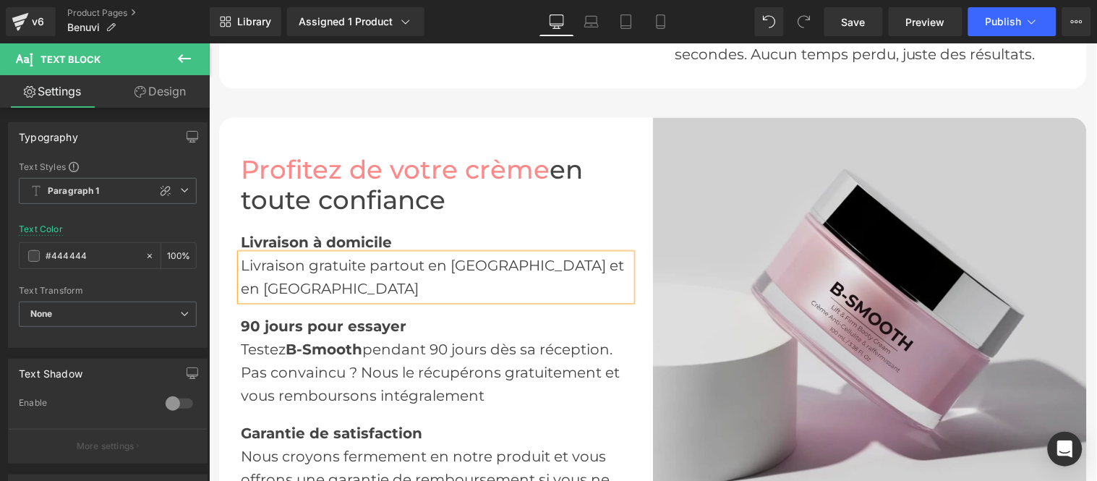
scroll to position [2169, 0]
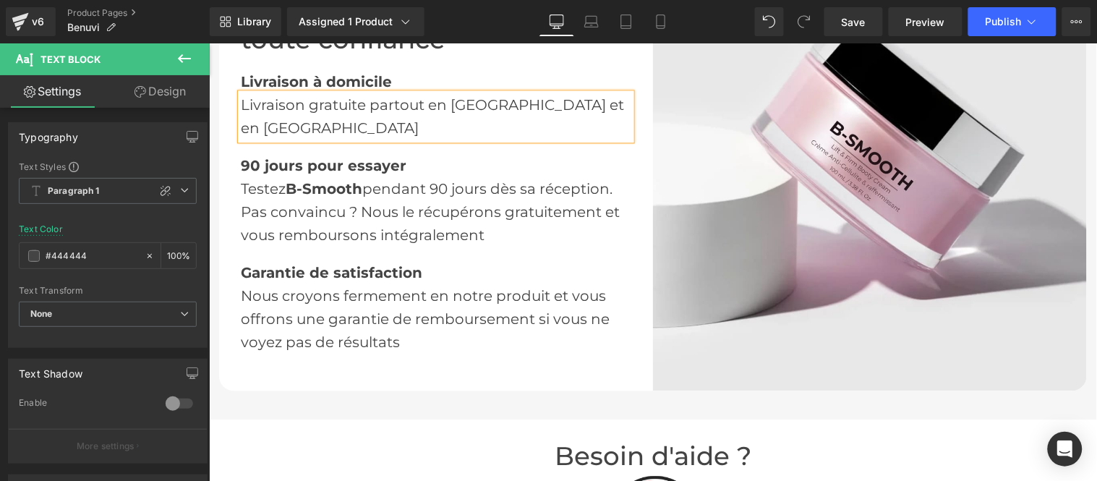
click at [452, 98] on div "Livraison gratuite partout en Fance et en Europe" at bounding box center [435, 116] width 391 height 46
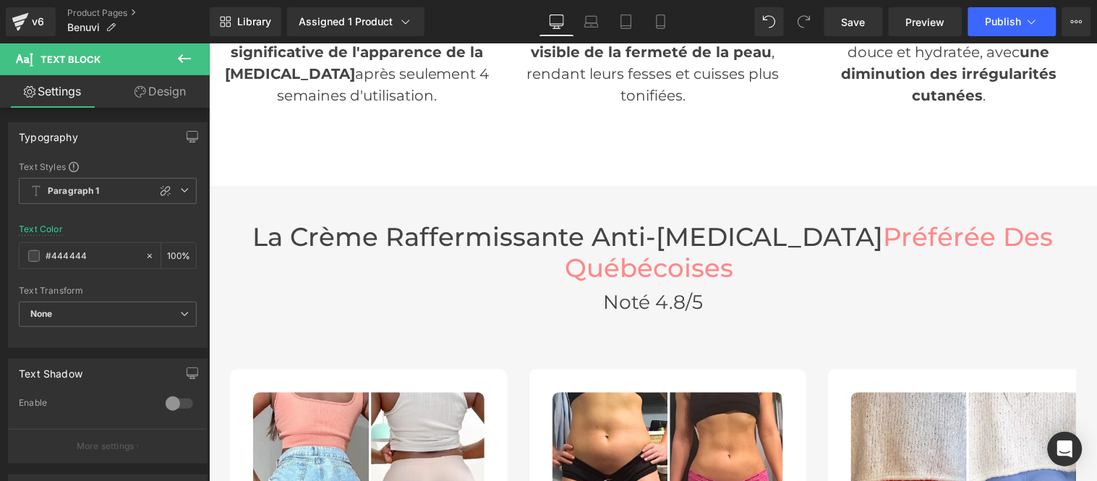
scroll to position [3374, 0]
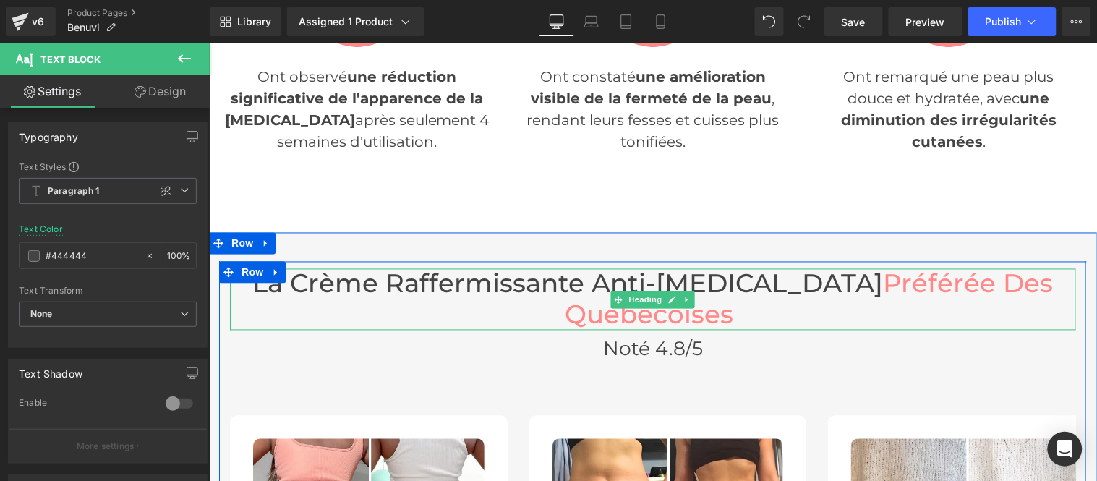
click at [565, 293] on span "Préférée Des Québécoises" at bounding box center [809, 299] width 488 height 62
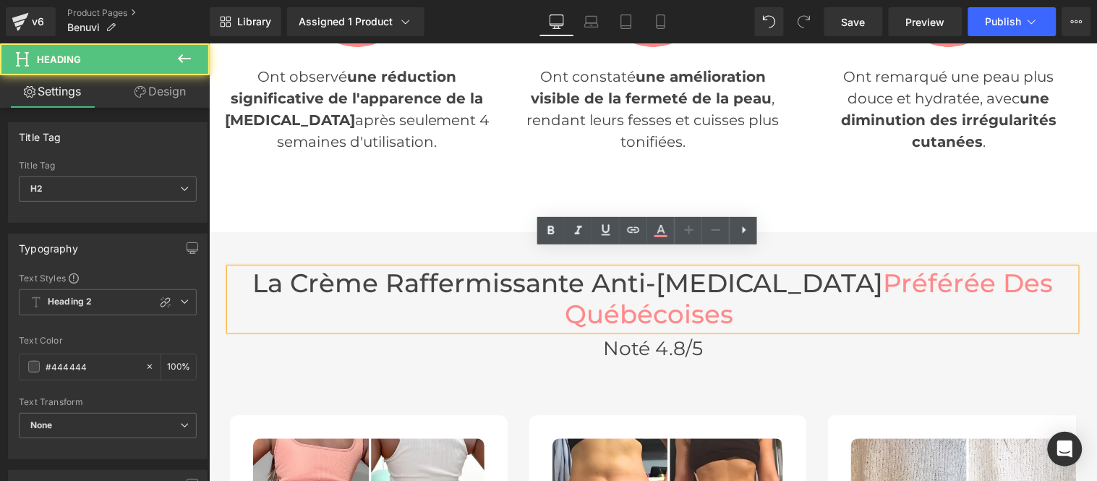
click at [557, 296] on h2 "La Crème Raffermissante Anti-Cellulite Préférée Des Québécoises" at bounding box center [652, 298] width 846 height 61
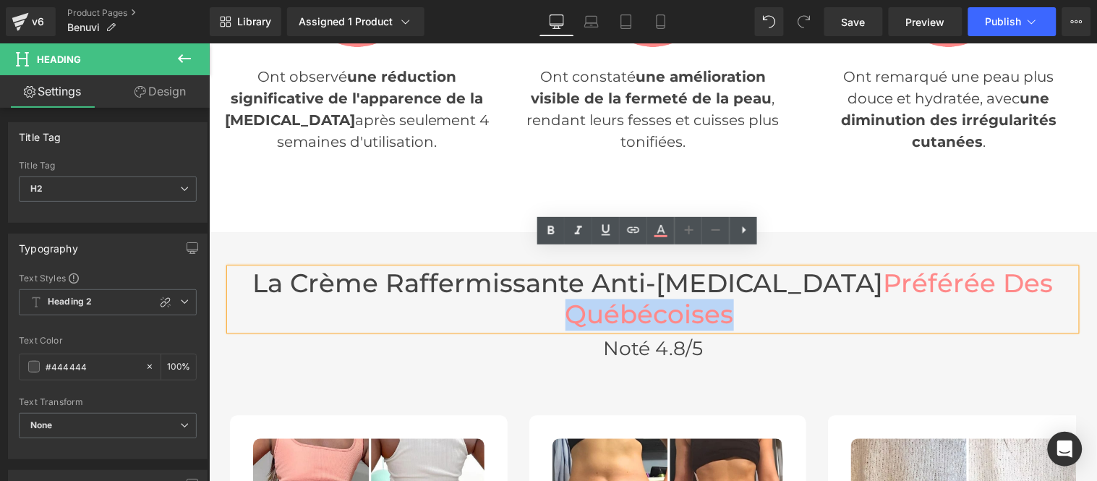
click at [733, 299] on span at bounding box center [736, 314] width 7 height 31
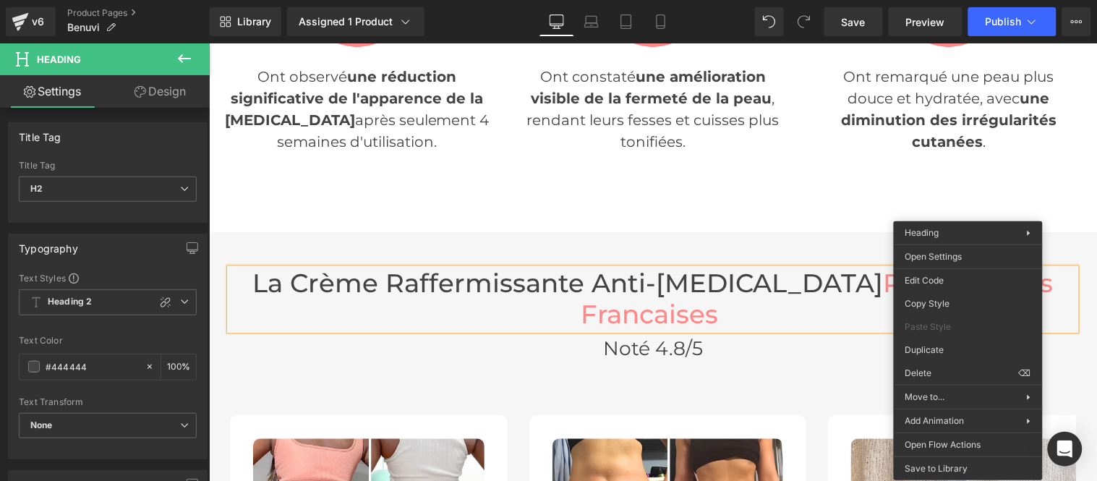
click at [884, 176] on div "Nos 10 000 Utilisatrices Ont Observées des Résultats Étonnants en Seulement 3 S…" at bounding box center [652, 18] width 888 height 383
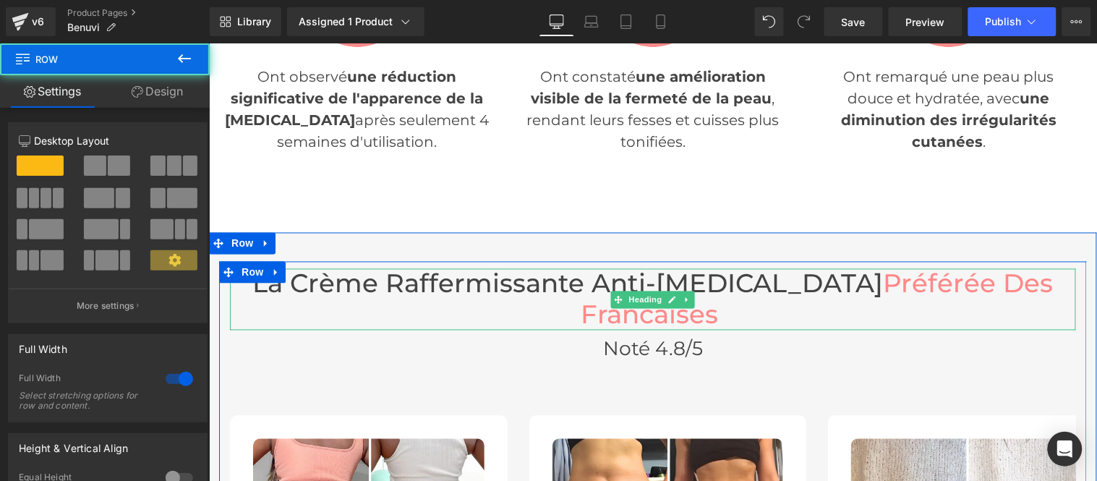
click at [963, 268] on span "Préférée Des Francaises" at bounding box center [816, 299] width 473 height 62
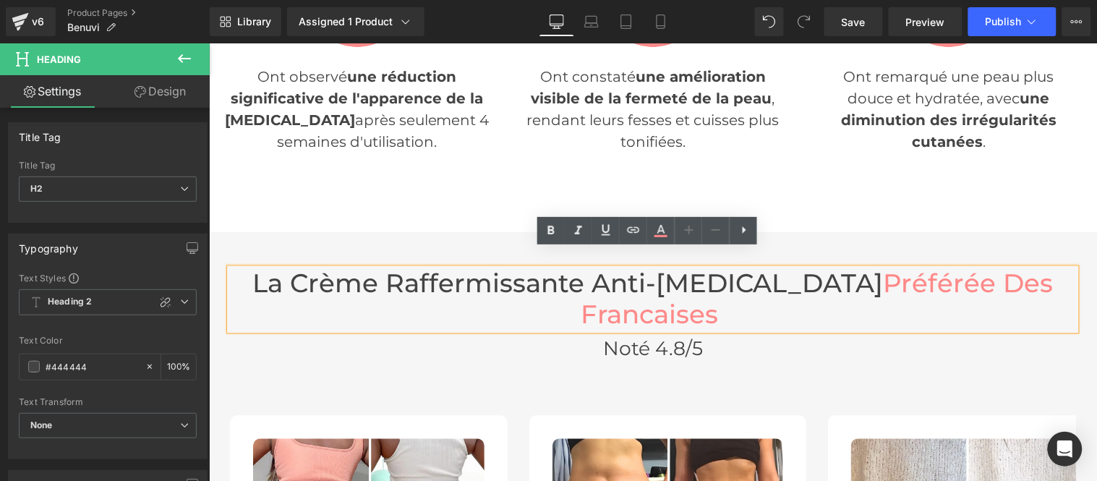
click at [208, 43] on lt-span "Françaises" at bounding box center [208, 43] width 0 height 0
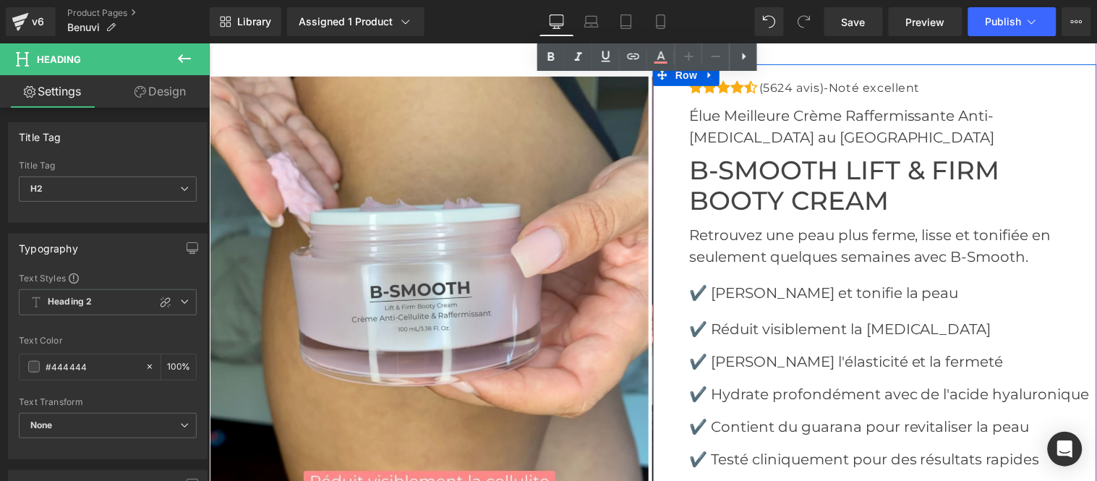
scroll to position [4339, 0]
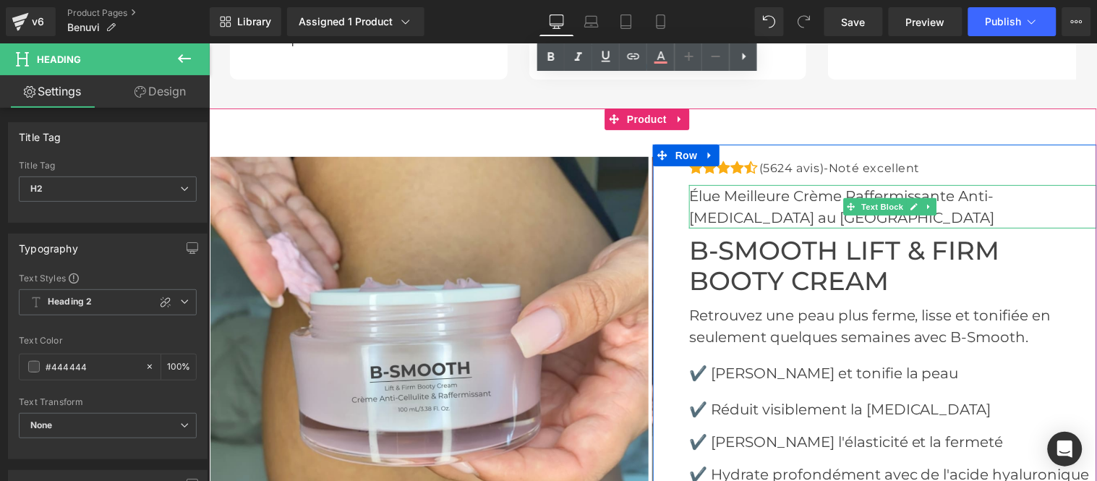
click at [1049, 184] on p "Élue Meilleure Crème Raffermissante Anti-[MEDICAL_DATA] au [GEOGRAPHIC_DATA]" at bounding box center [892, 205] width 408 height 43
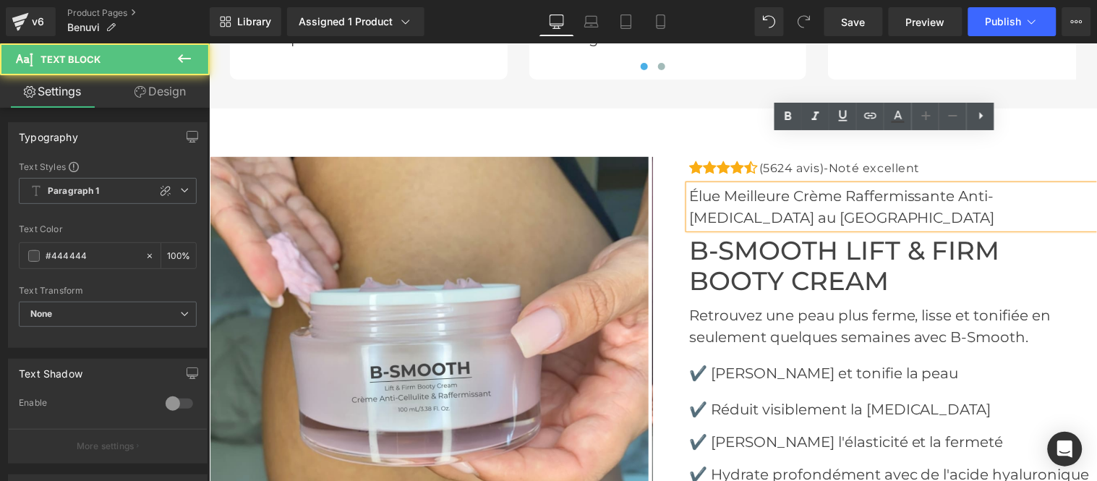
click at [1054, 184] on p "Élue Meilleure Crème Raffermissante Anti-[MEDICAL_DATA] au [GEOGRAPHIC_DATA]" at bounding box center [892, 205] width 408 height 43
click at [1051, 184] on p "Élue Meilleure Crème Raffermissante Anti-[MEDICAL_DATA] au [GEOGRAPHIC_DATA]" at bounding box center [892, 205] width 408 height 43
click at [777, 184] on p "Élue Meilleure Crème Raffermissante Anti-[MEDICAL_DATA] au [GEOGRAPHIC_DATA]" at bounding box center [892, 205] width 408 height 43
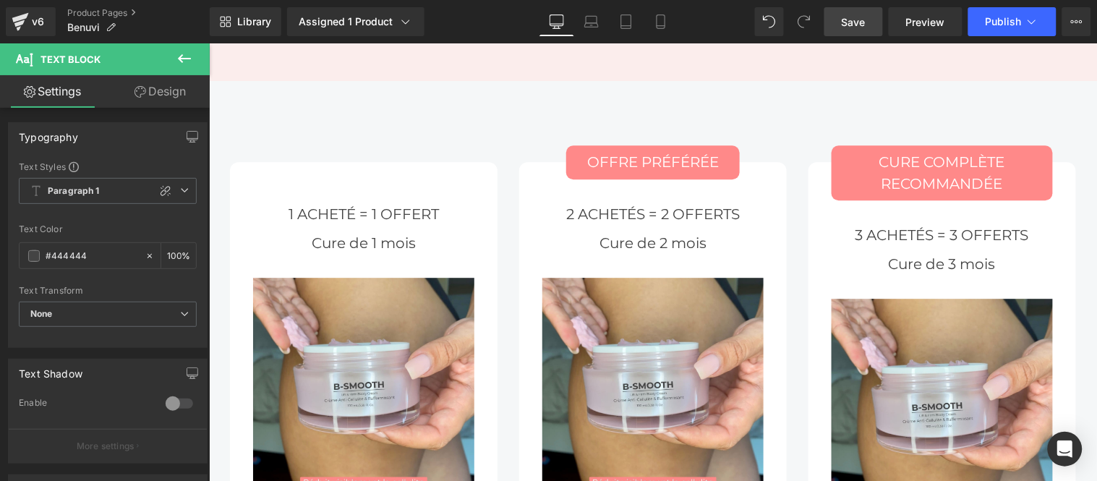
scroll to position [5463, 0]
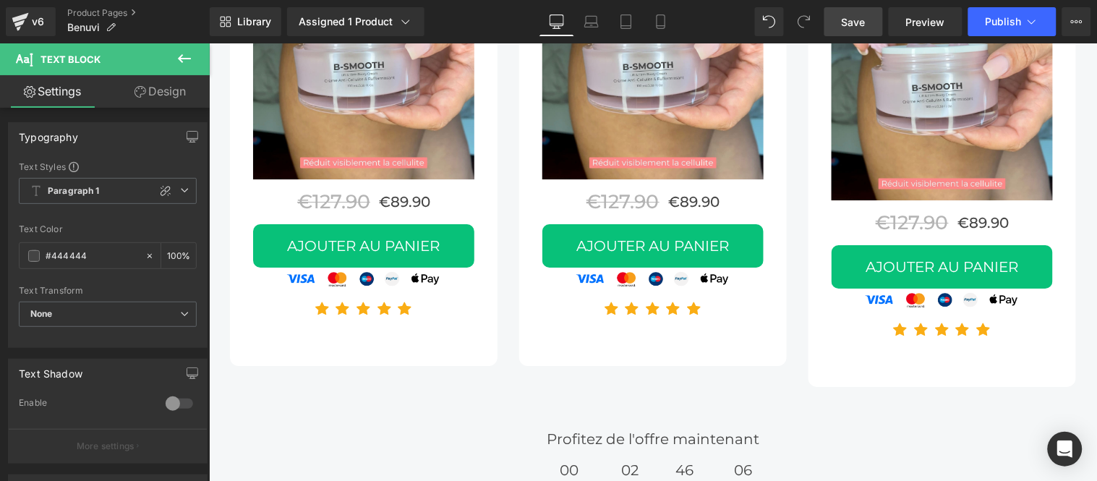
click at [853, 22] on span "Save" at bounding box center [854, 21] width 24 height 15
click at [854, 11] on link "Save" at bounding box center [853, 21] width 59 height 29
click at [1015, 22] on span "Publish" at bounding box center [1004, 22] width 36 height 12
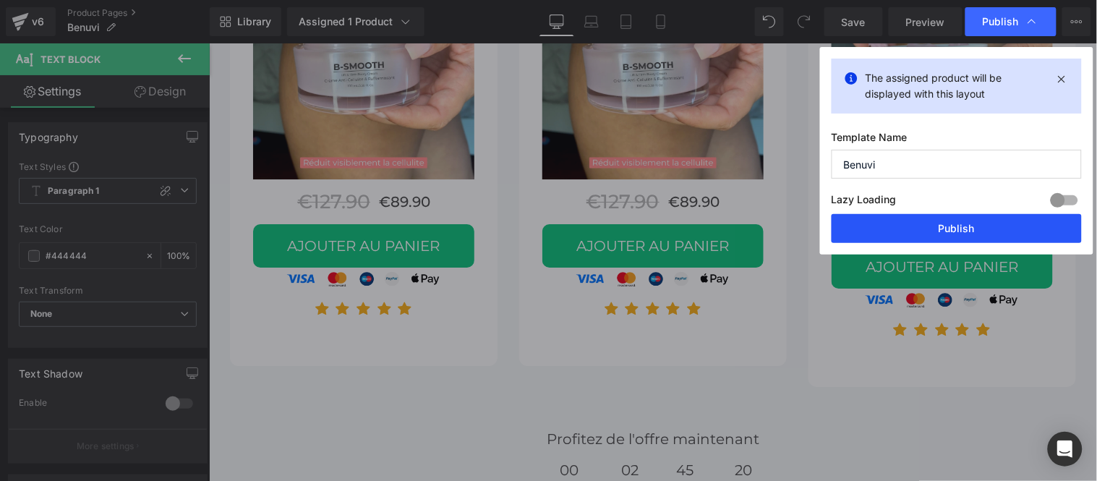
click at [927, 229] on button "Publish" at bounding box center [957, 228] width 250 height 29
